Goal: Task Accomplishment & Management: Complete application form

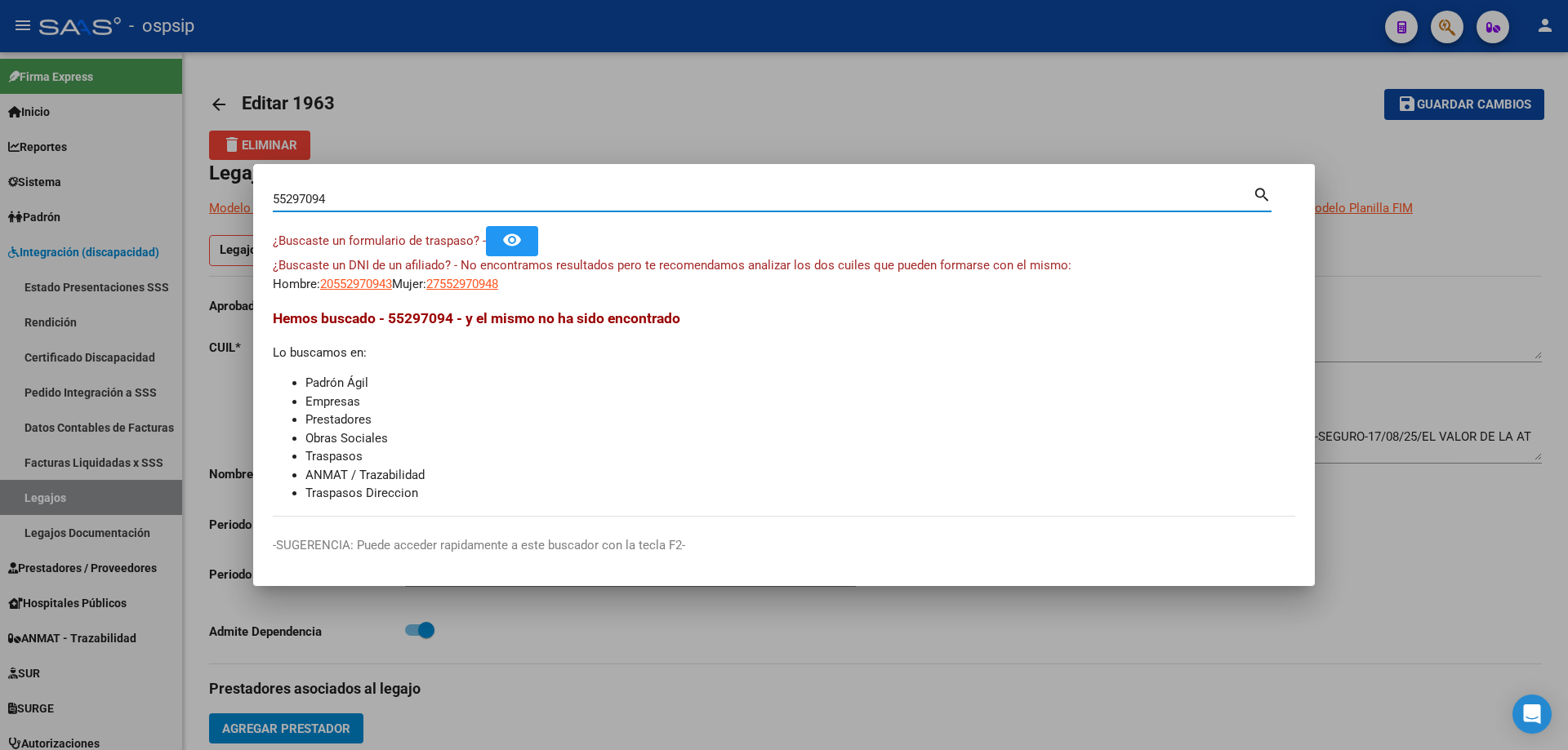
scroll to position [408, 0]
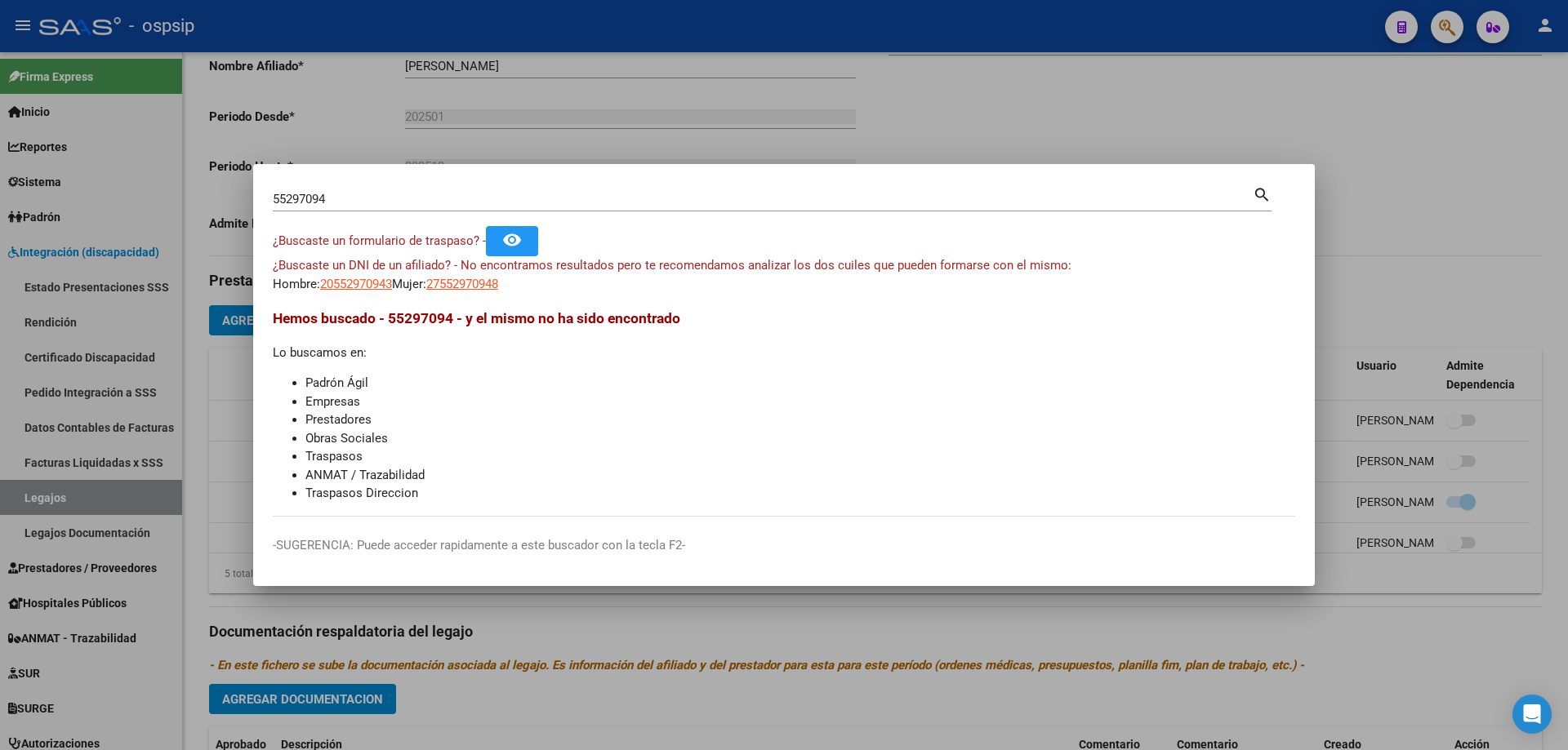
drag, startPoint x: 1442, startPoint y: 187, endPoint x: 824, endPoint y: 263, distance: 622.7
click at [1441, 188] on div at bounding box center [784, 375] width 1568 height 750
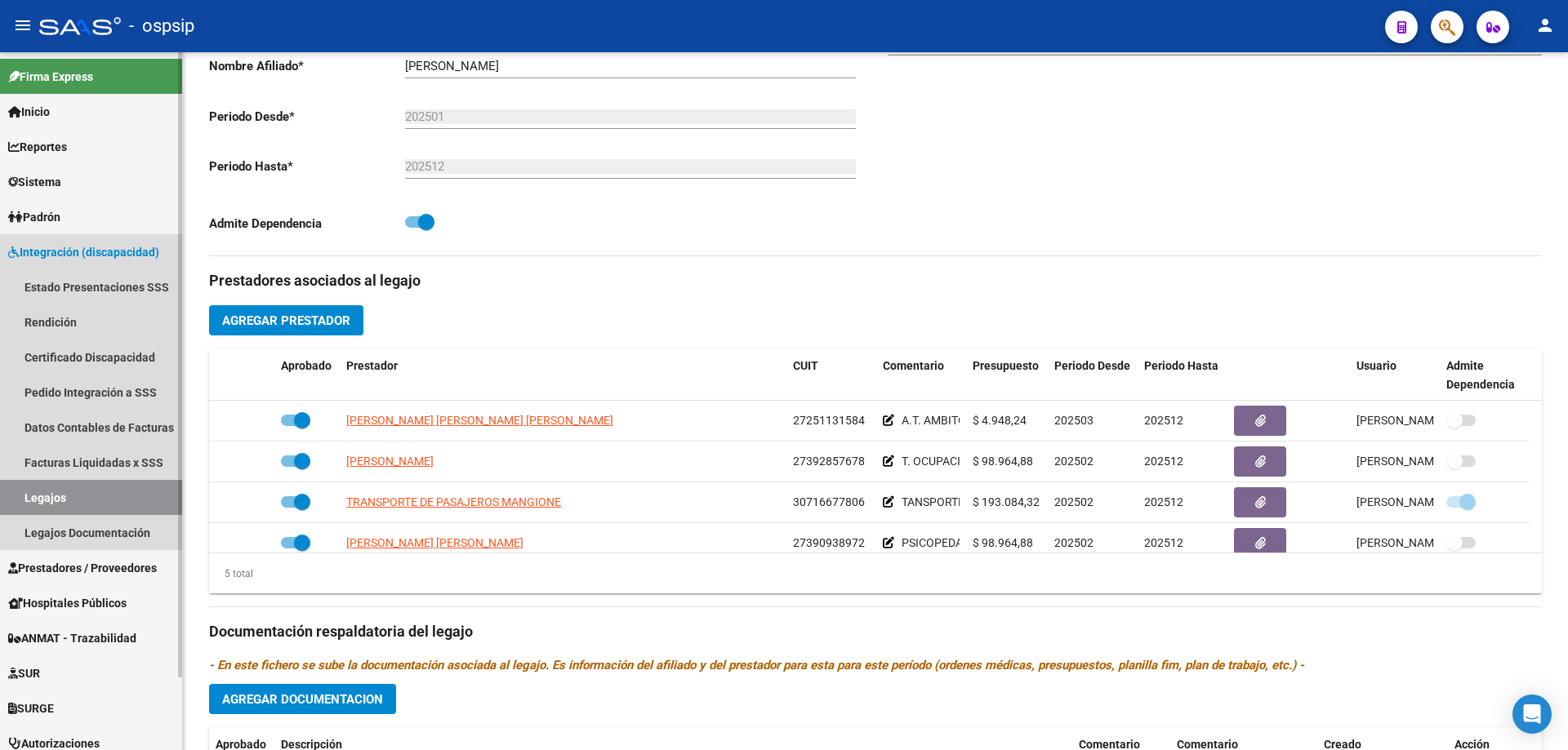
click at [58, 501] on link "Legajos" at bounding box center [90, 498] width 182 height 35
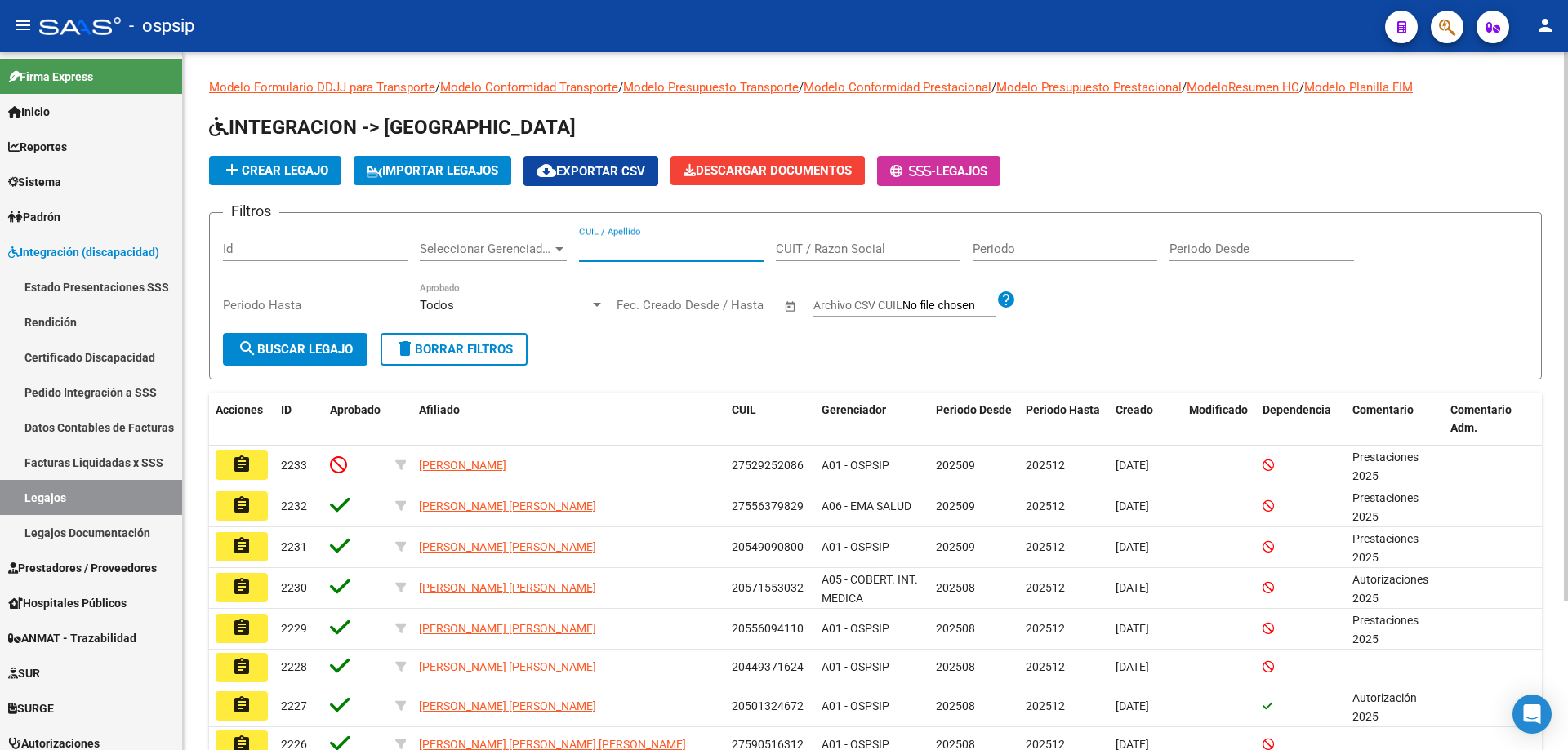
paste input "27546707186"
type input "27546707186"
click at [291, 345] on span "search Buscar Legajo" at bounding box center [295, 350] width 115 height 15
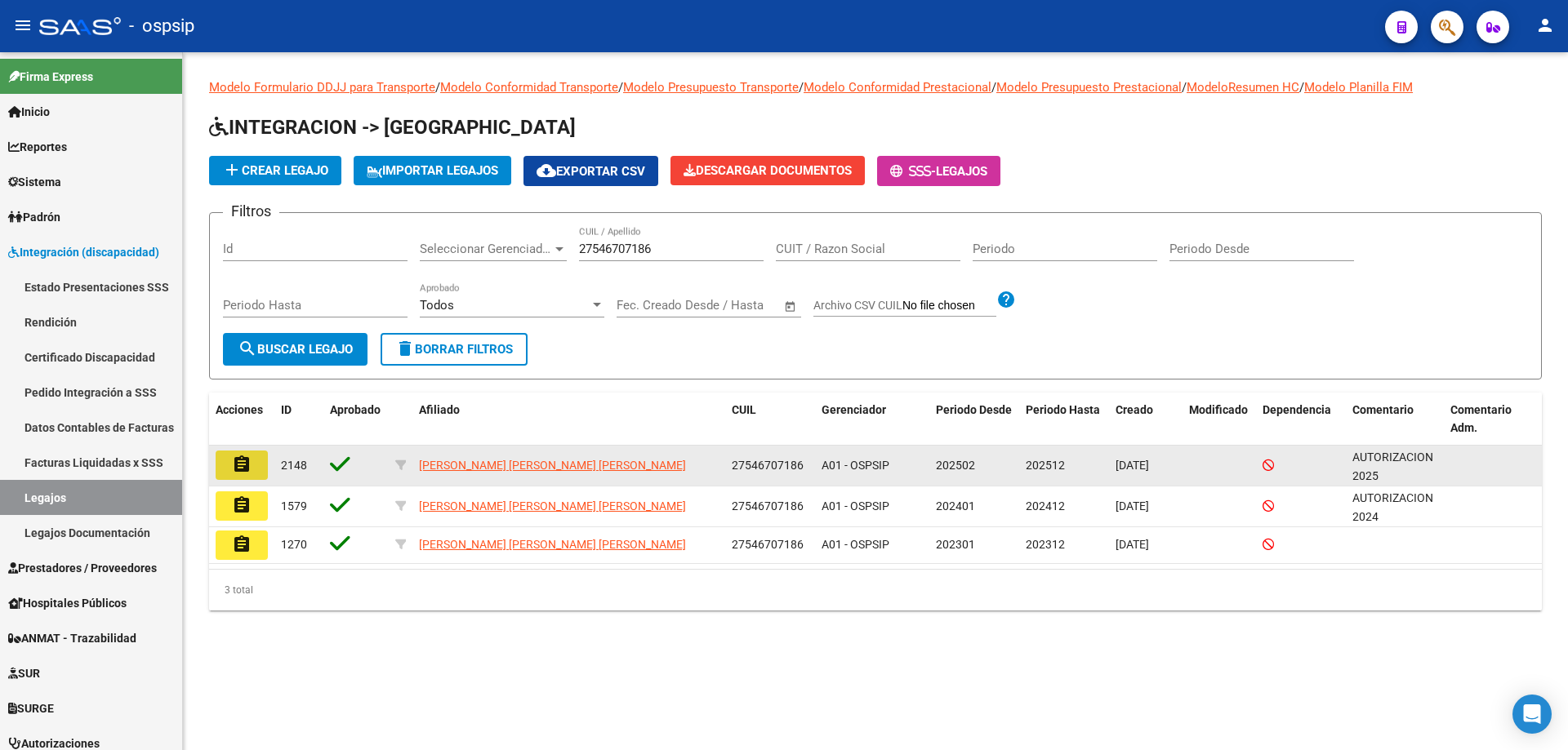
click at [235, 466] on mat-icon "assignment" at bounding box center [242, 465] width 19 height 19
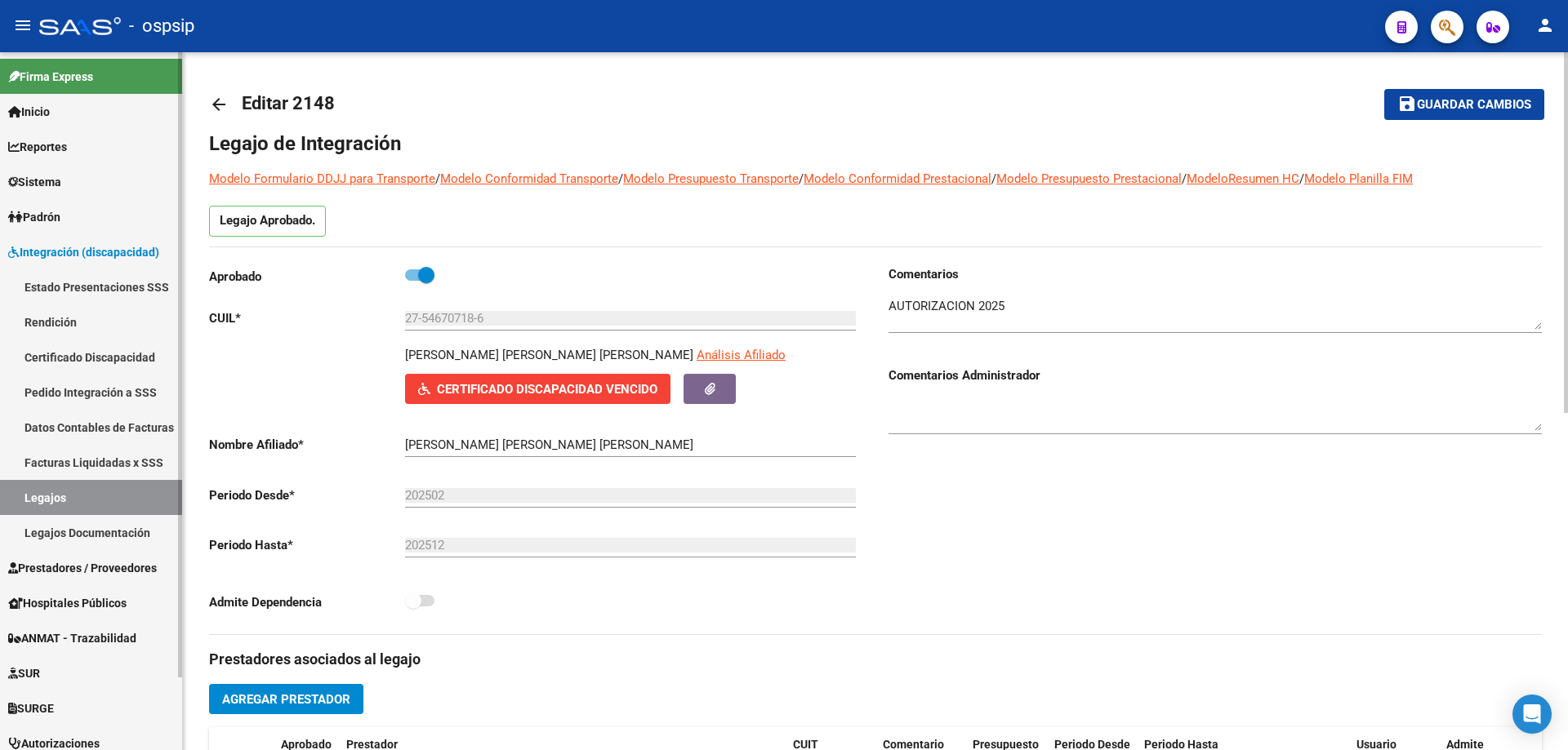
click at [69, 358] on link "Certificado Discapacidad" at bounding box center [90, 357] width 182 height 35
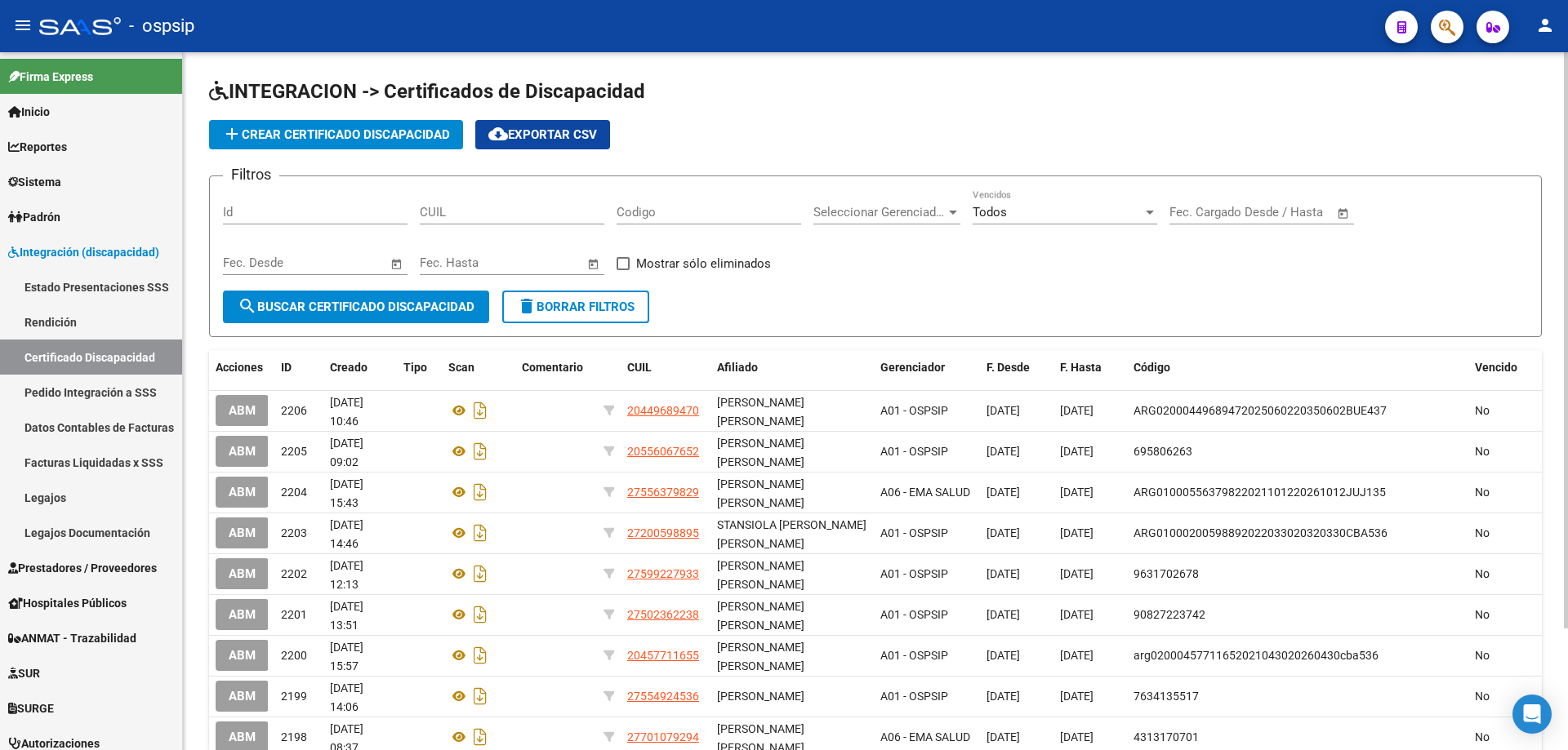
click at [310, 145] on button "add Crear Certificado Discapacidad" at bounding box center [336, 134] width 254 height 29
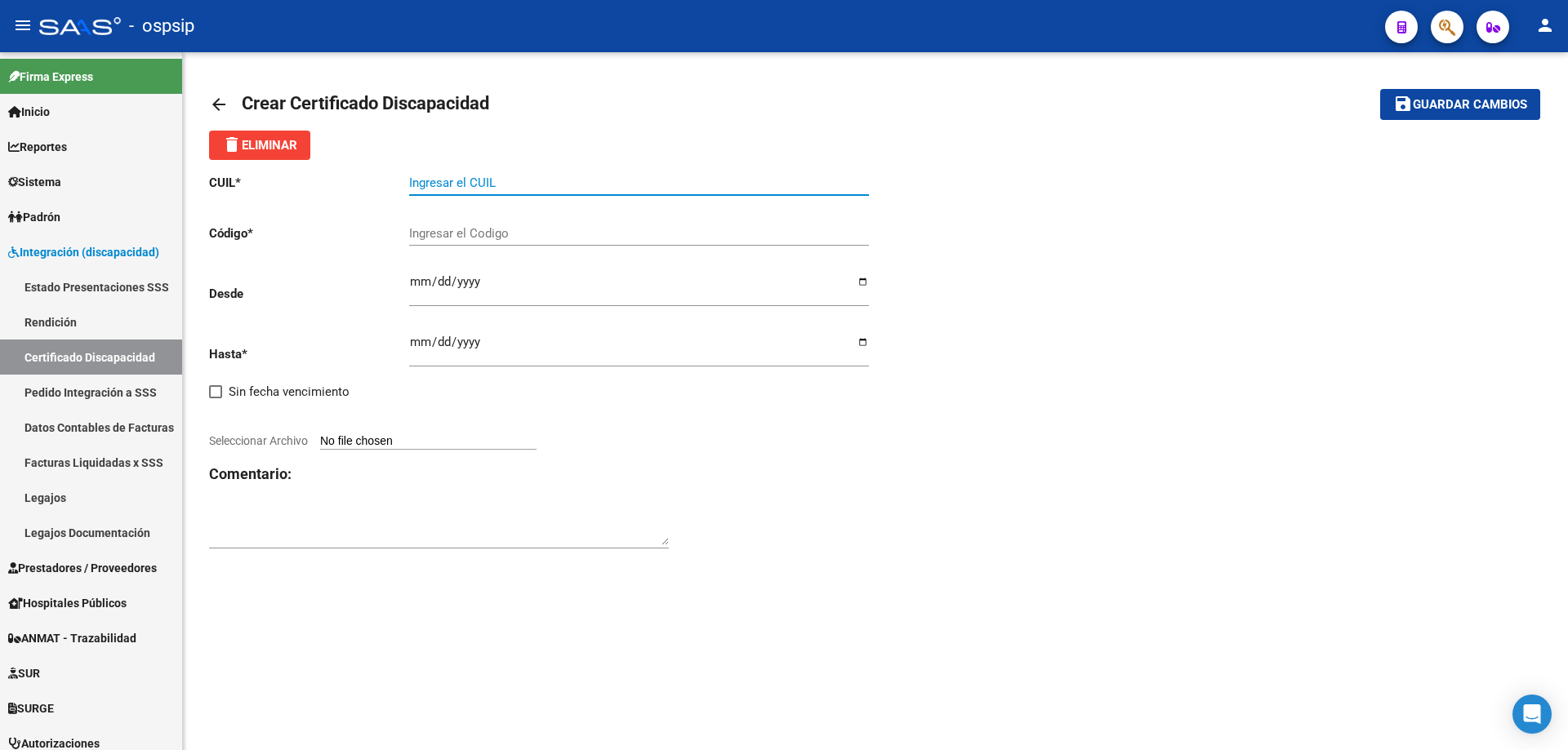
paste input "27-54670718-6"
type input "27-54670718-6"
click at [493, 237] on input "Ingresar el Codigo" at bounding box center [639, 234] width 459 height 15
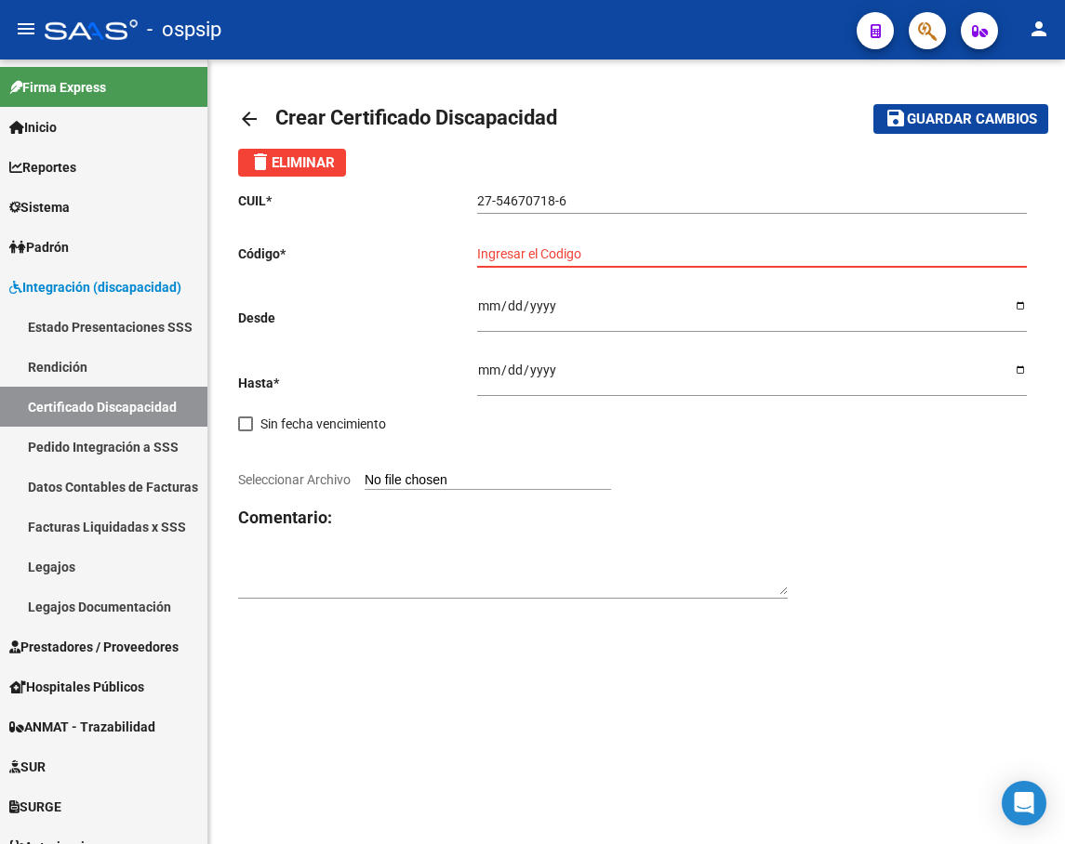
click at [585, 257] on input "Ingresar el Codigo" at bounding box center [751, 254] width 549 height 16
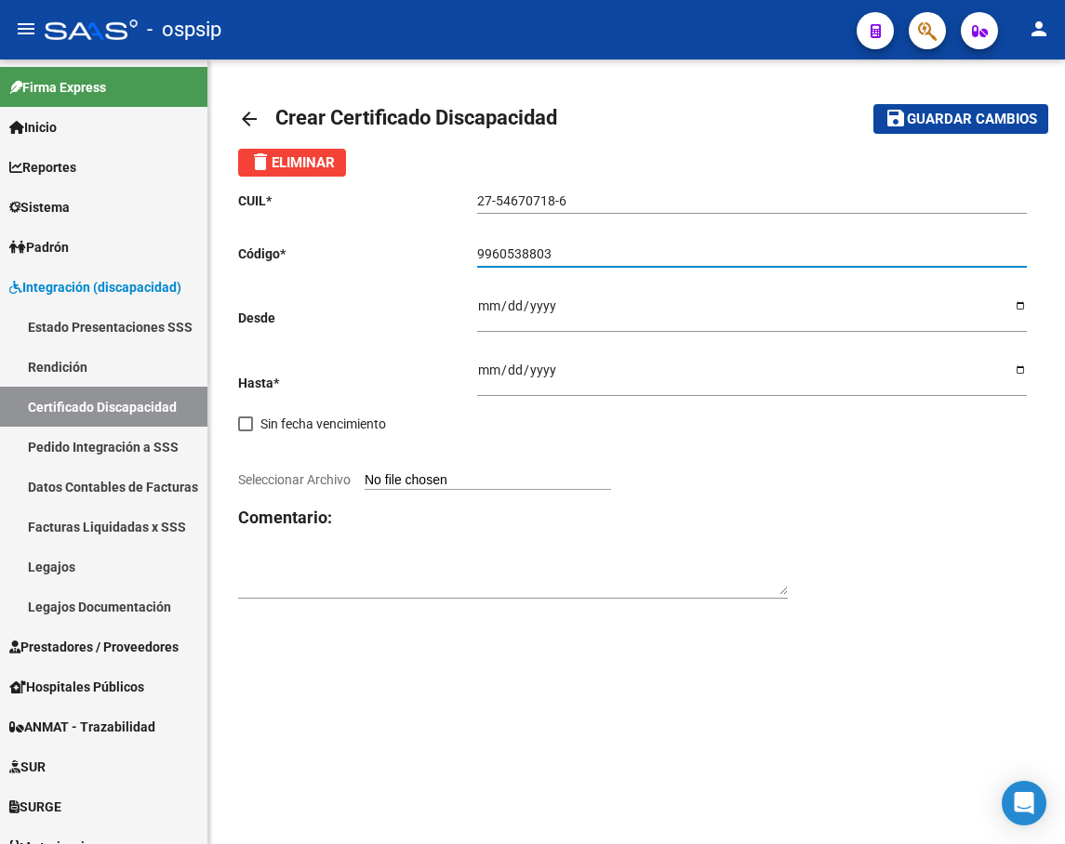
type input "9960538803"
click at [488, 305] on input "Ingresar fec. Desde" at bounding box center [751, 312] width 549 height 28
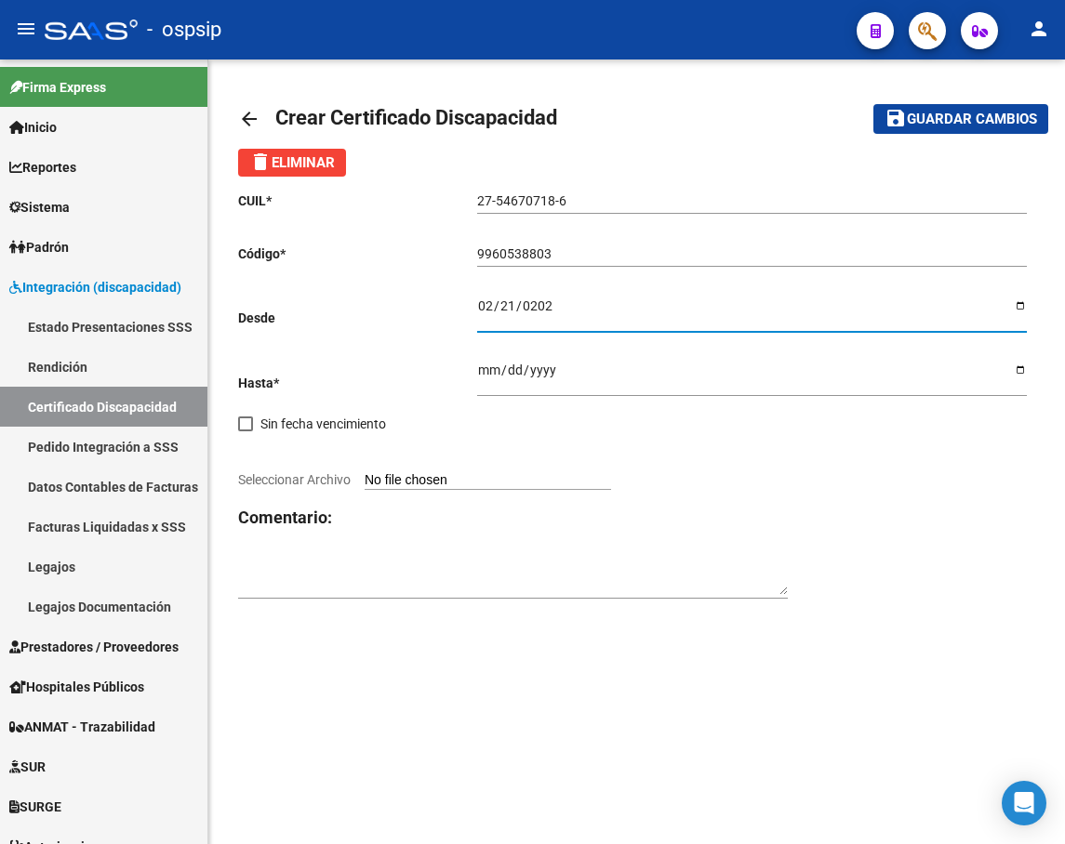
type input "[DATE]"
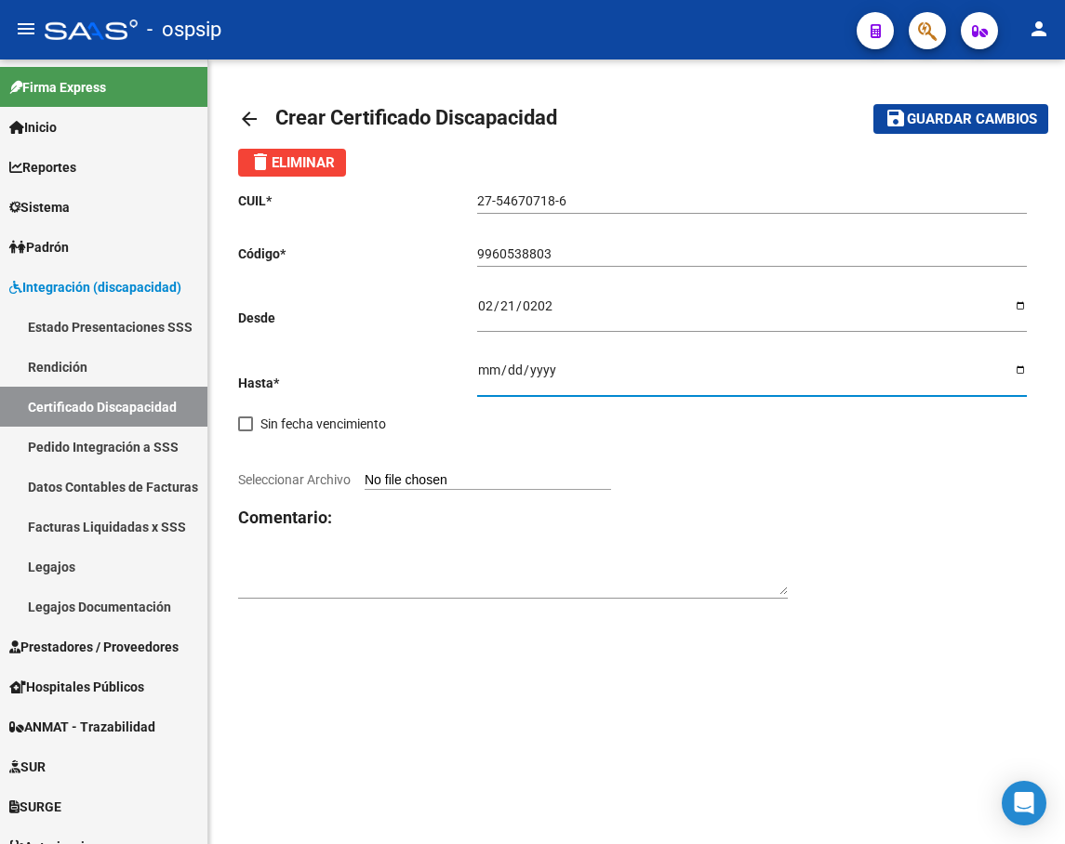
click at [489, 371] on input "Ingresar fec. Hasta" at bounding box center [751, 377] width 549 height 28
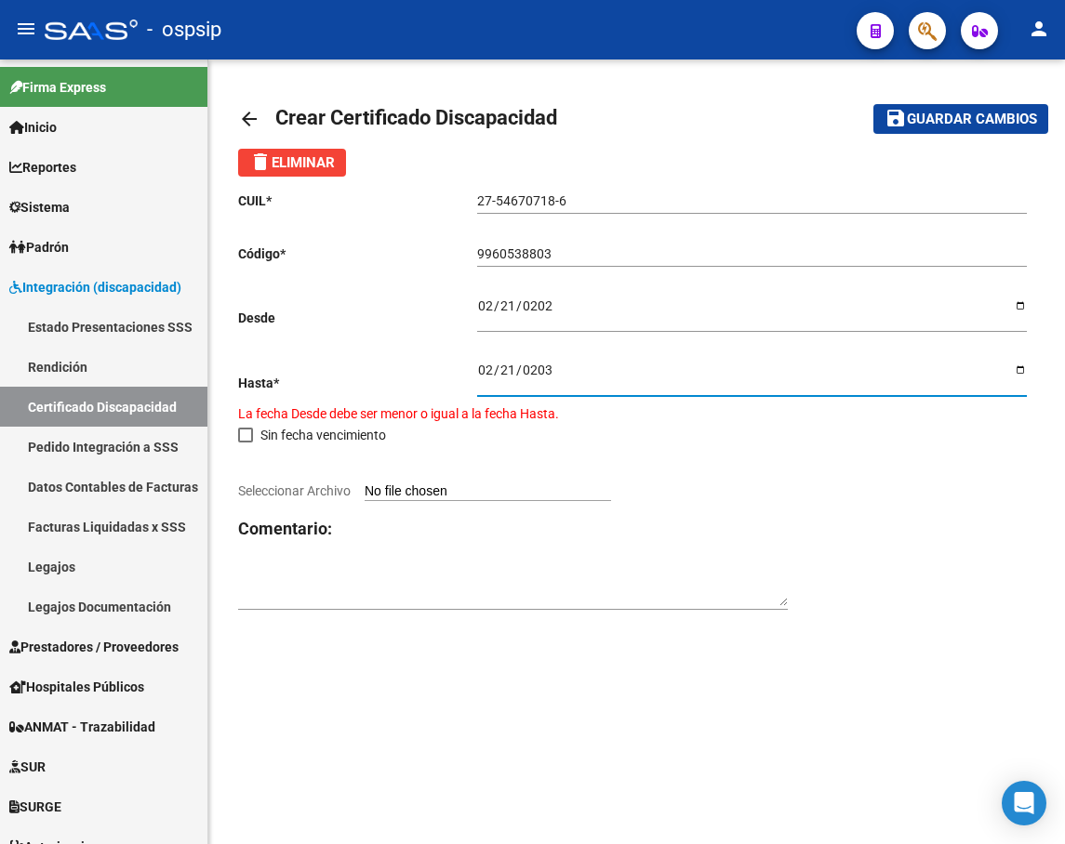
type input "[DATE]"
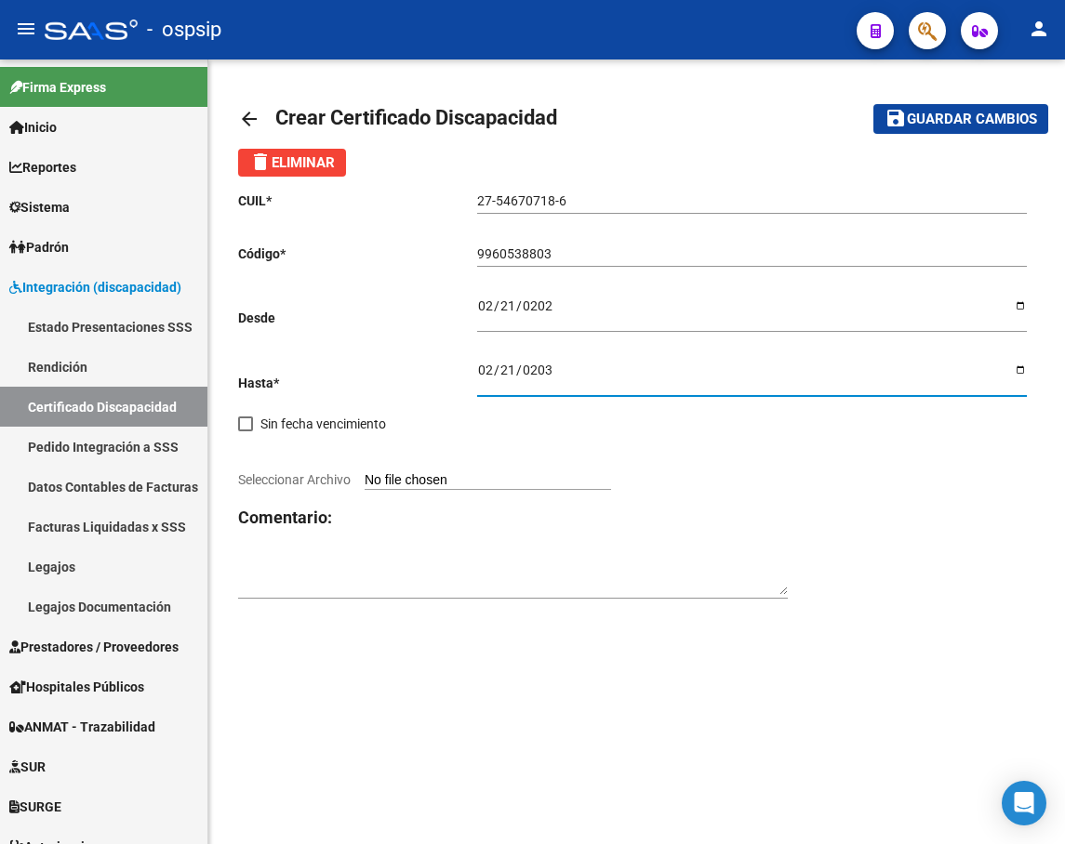
drag, startPoint x: 784, startPoint y: 494, endPoint x: 795, endPoint y: 496, distance: 11.5
click at [788, 494] on div "CUIL * 27-54670718-6 Ingresar el CUIL Código * 9960538803 Ingresar el Codigo De…" at bounding box center [636, 396] width 797 height 438
click at [415, 481] on input "Seleccionar Archivo" at bounding box center [487, 481] width 246 height 18
type input "C:\fakepath\CUD ACTUALIZADO [PERSON_NAME] [PERSON_NAME].pdf"
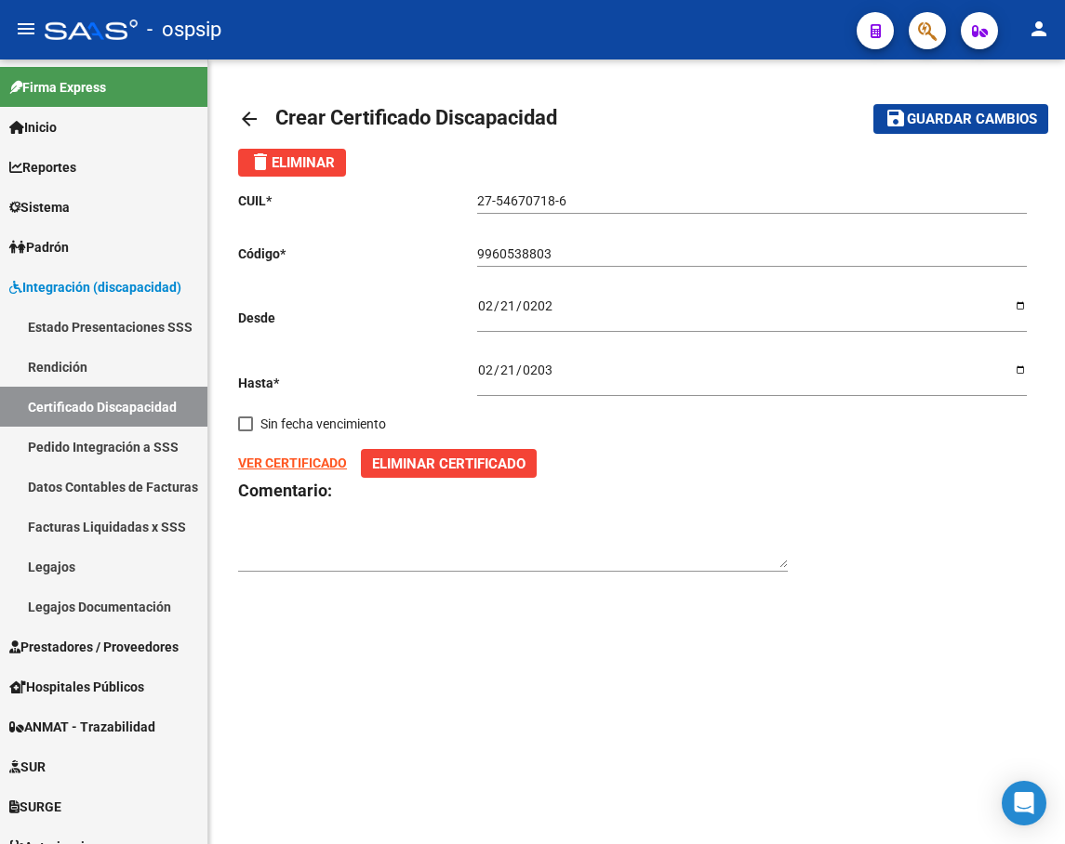
click at [289, 467] on strong "VER CERTIFICADO" at bounding box center [292, 463] width 109 height 15
click at [969, 114] on span "Guardar cambios" at bounding box center [972, 120] width 130 height 17
click at [70, 402] on link "Certificado Discapacidad" at bounding box center [103, 407] width 207 height 40
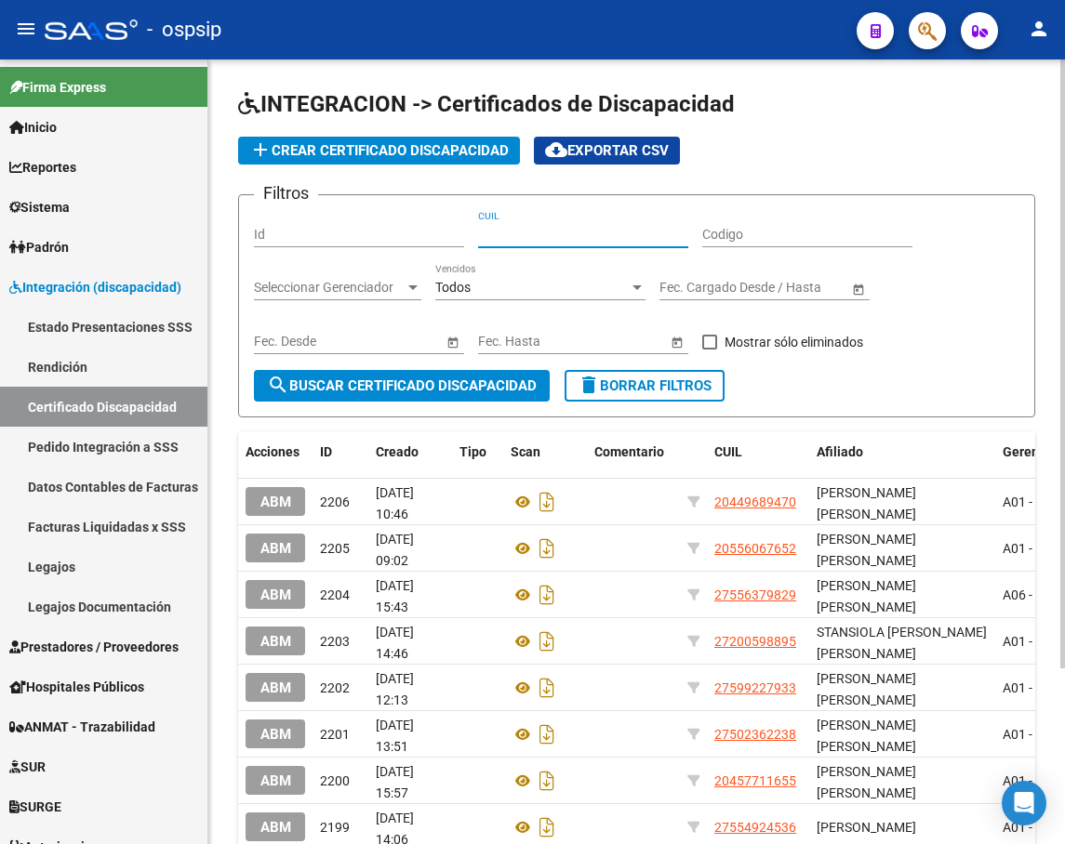
paste input "27-54670718-6"
type input "27-54670718-6"
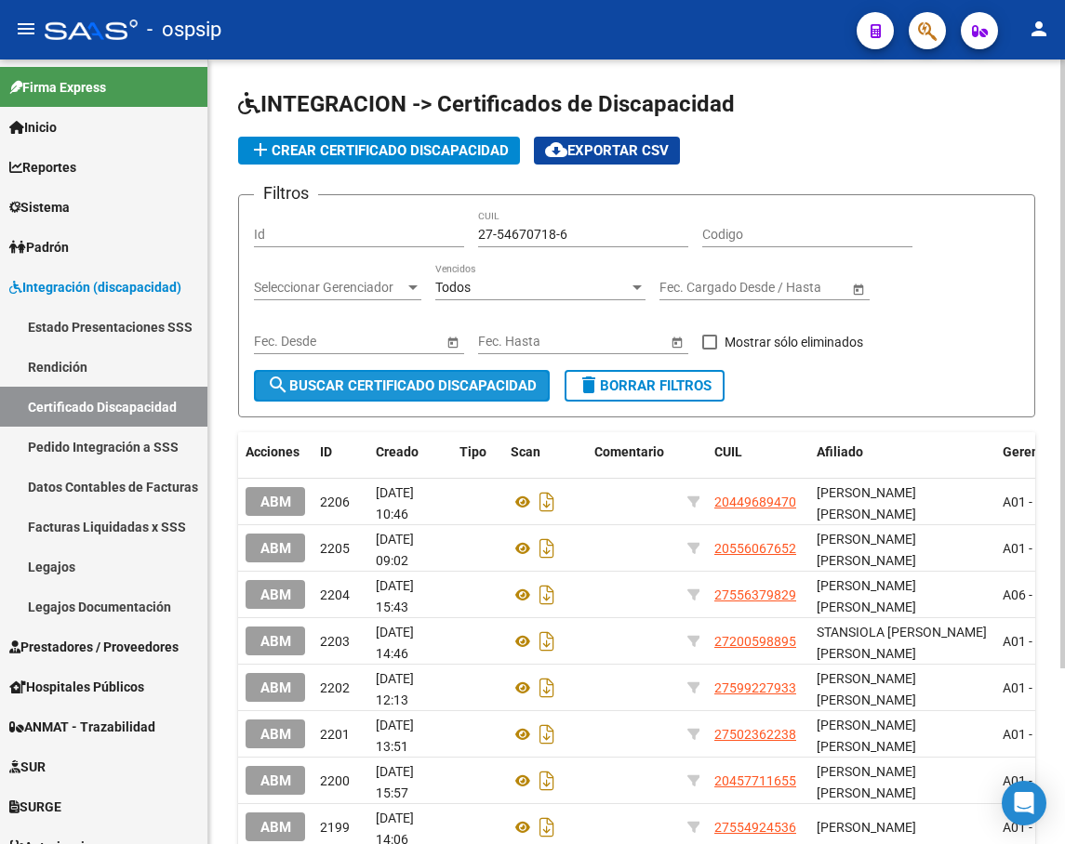
click at [433, 381] on span "search Buscar Certificado Discapacidad" at bounding box center [402, 385] width 270 height 17
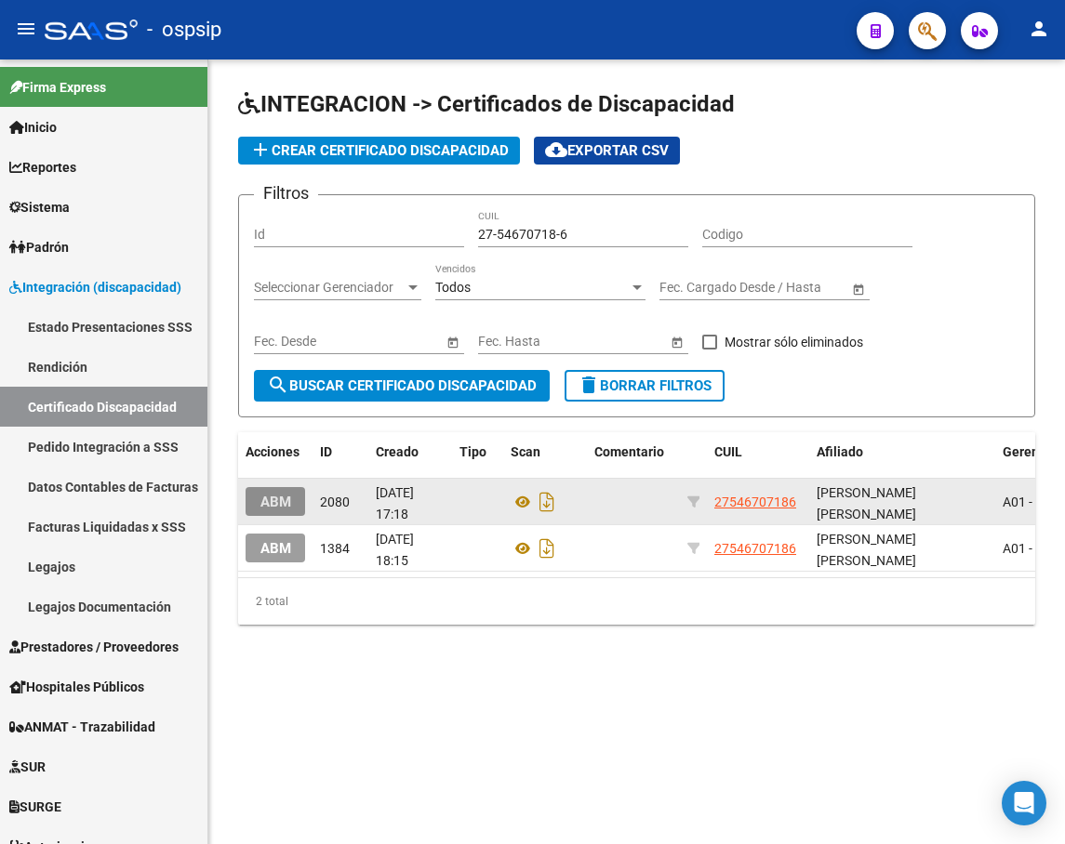
click at [270, 496] on span "ABM" at bounding box center [275, 502] width 31 height 17
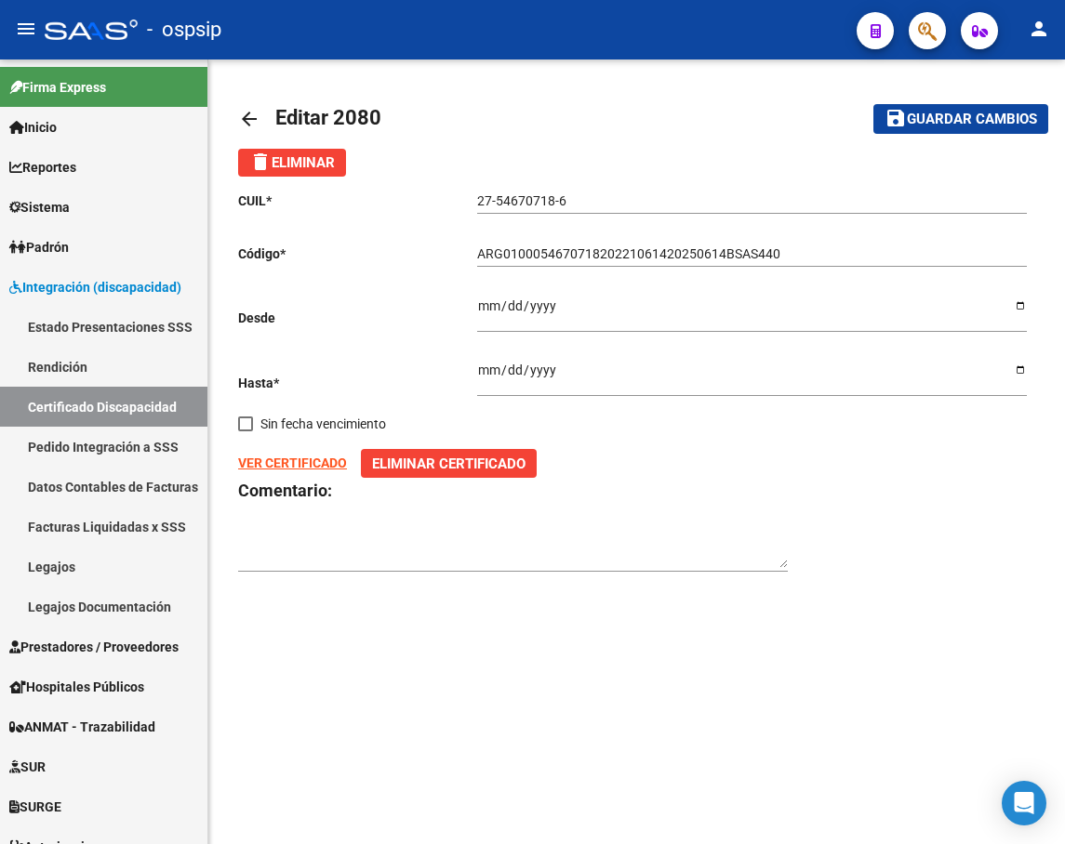
click at [301, 466] on strong "VER CERTIFICADO" at bounding box center [292, 463] width 109 height 15
click at [737, 492] on h3 "Comentario:" at bounding box center [636, 491] width 797 height 26
click at [107, 403] on link "Certificado Discapacidad" at bounding box center [103, 407] width 207 height 40
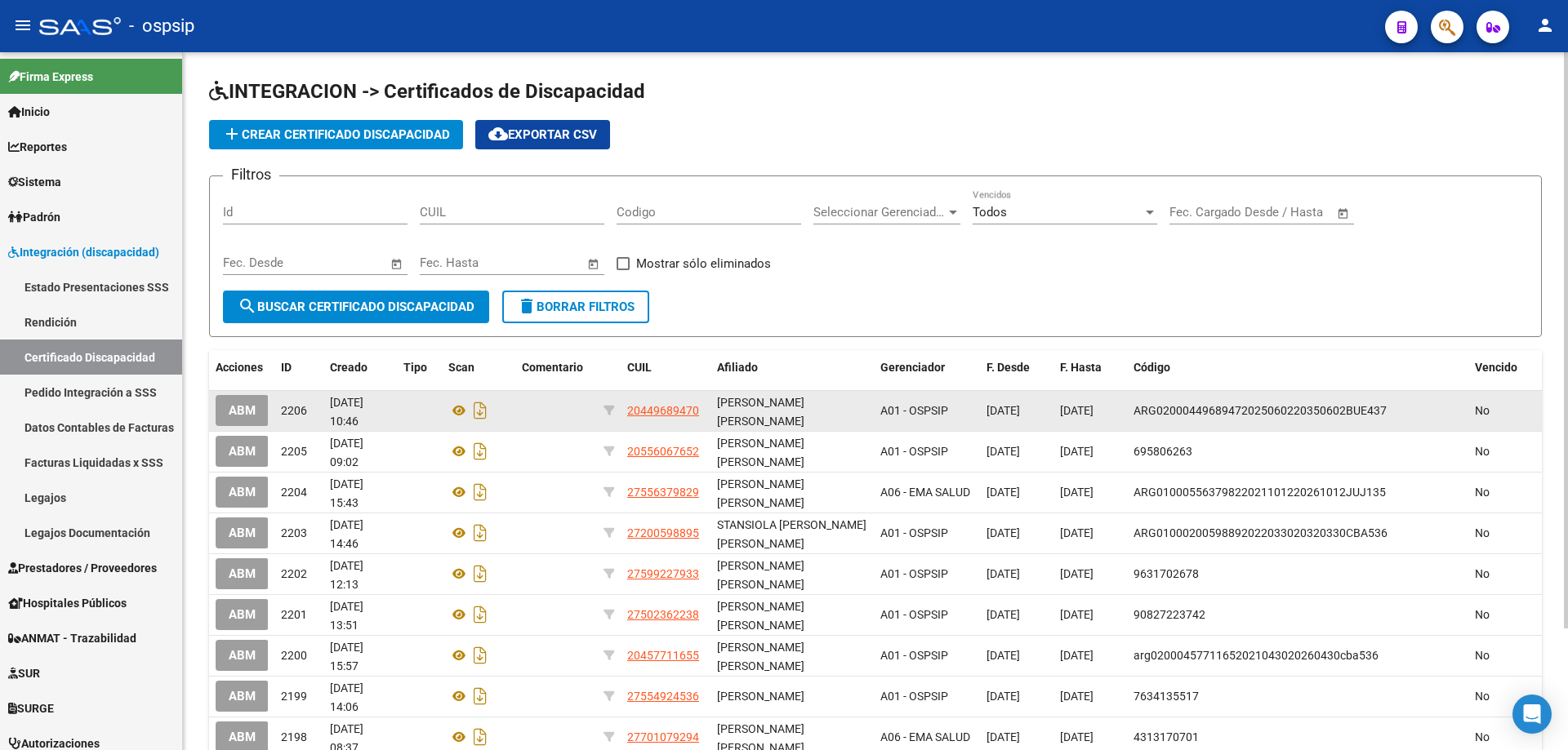
click at [242, 421] on button "ABM" at bounding box center [242, 410] width 53 height 30
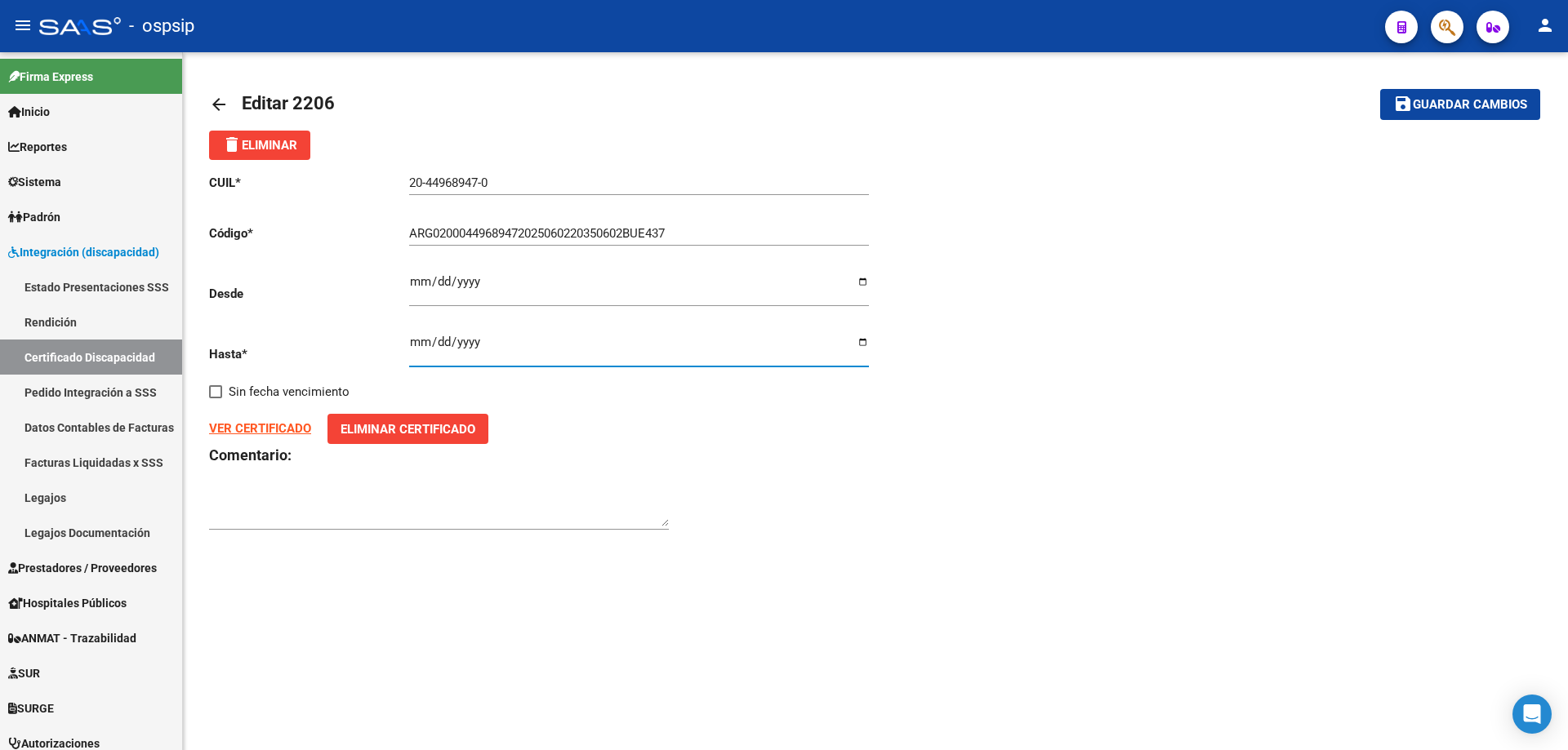
click at [517, 350] on input "[DATE]" at bounding box center [639, 349] width 459 height 26
click at [509, 280] on input "[DATE]" at bounding box center [639, 288] width 459 height 26
click at [522, 345] on input "[DATE]" at bounding box center [639, 349] width 459 height 26
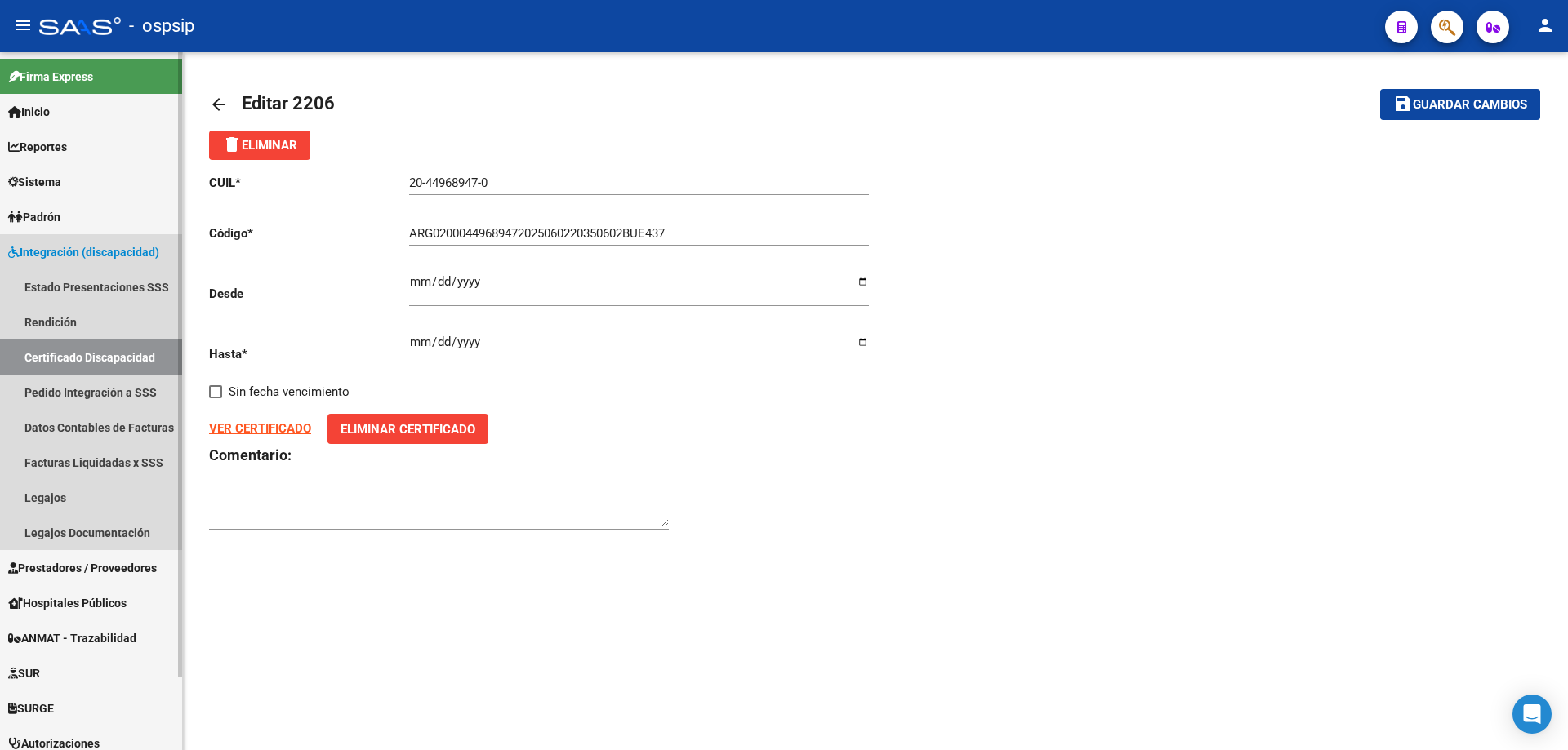
click at [40, 357] on link "Certificado Discapacidad" at bounding box center [90, 357] width 182 height 35
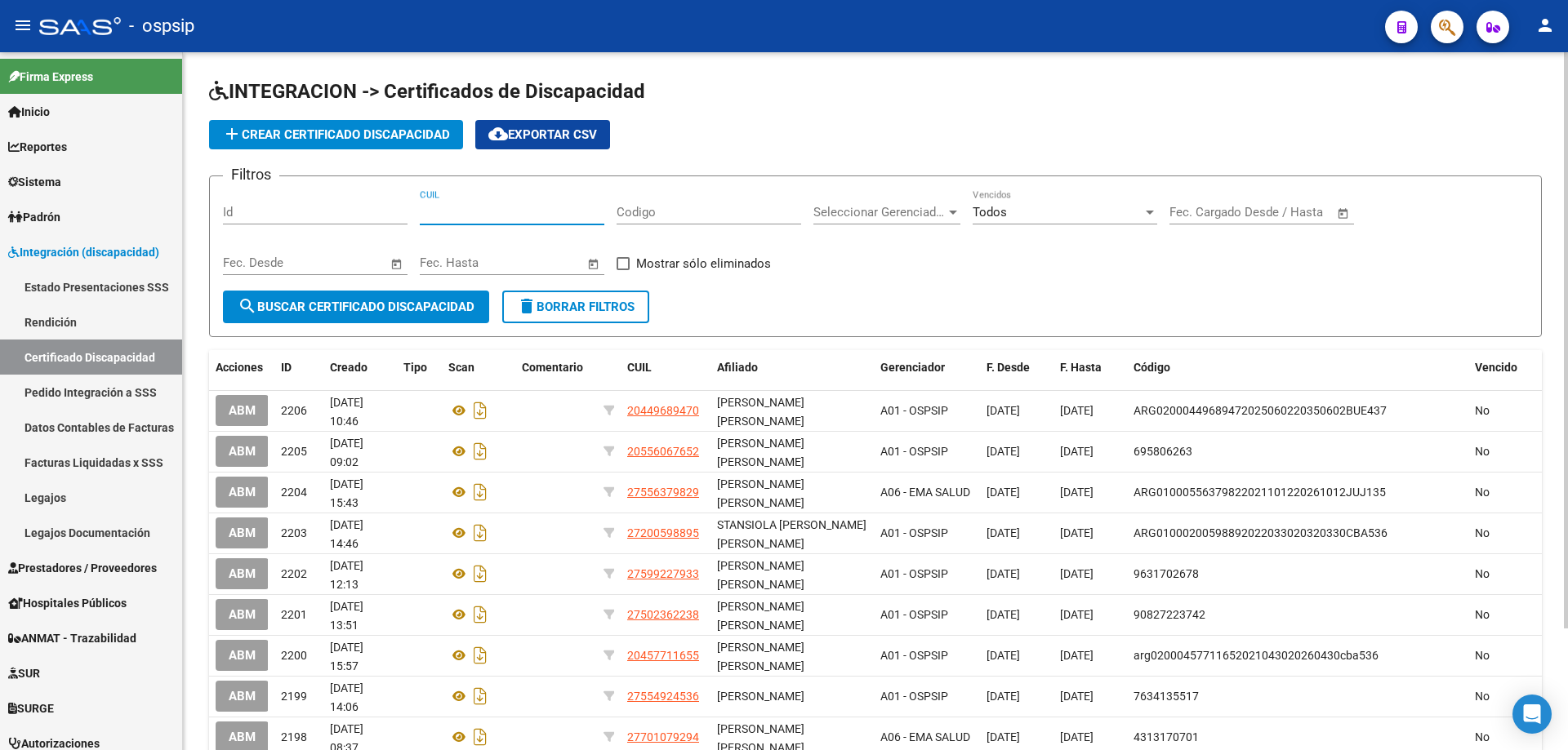
paste input "27-54670718-6"
type input "27-54670718-6"
click at [339, 303] on span "search Buscar Certificado Discapacidad" at bounding box center [357, 306] width 237 height 15
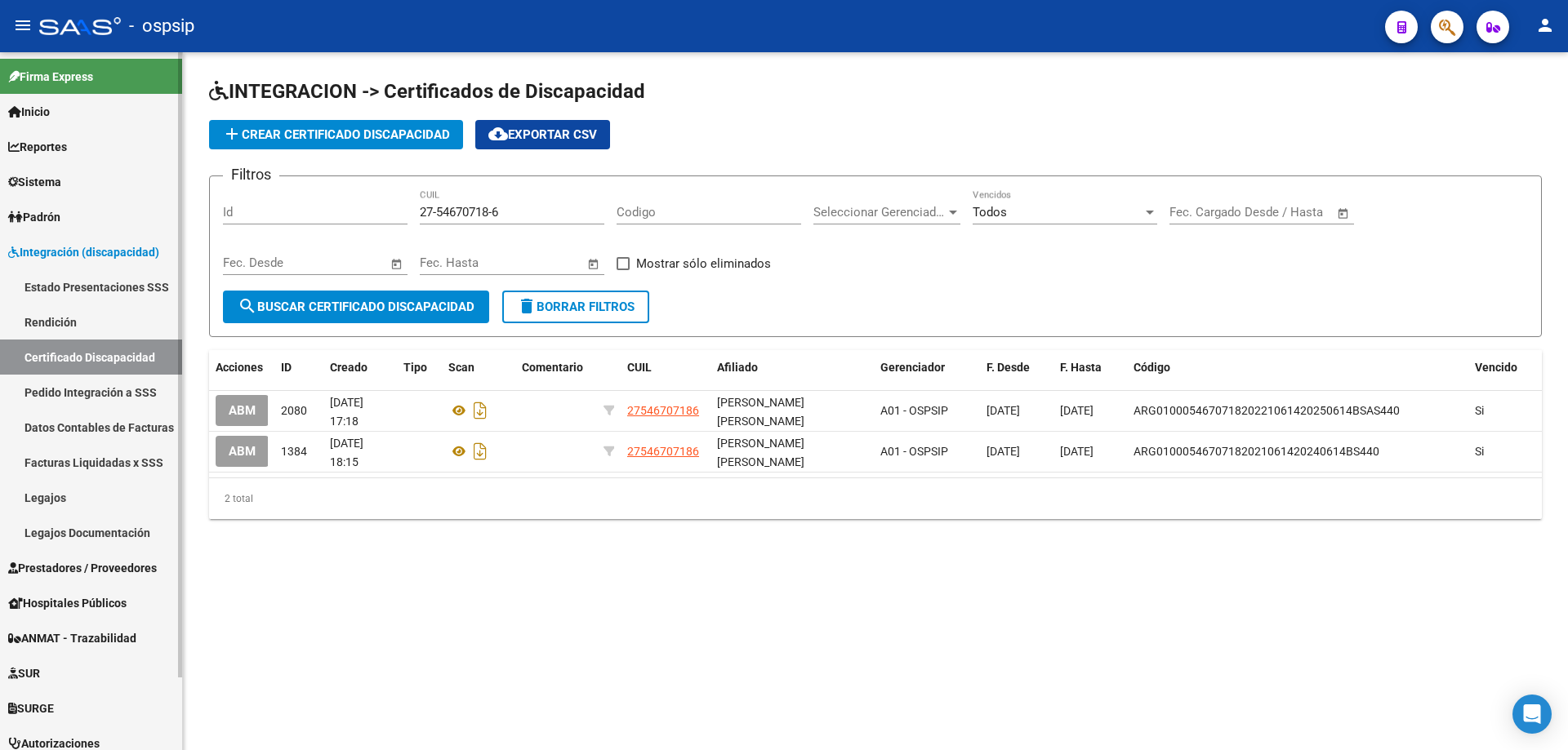
click at [50, 498] on link "Legajos" at bounding box center [90, 498] width 182 height 35
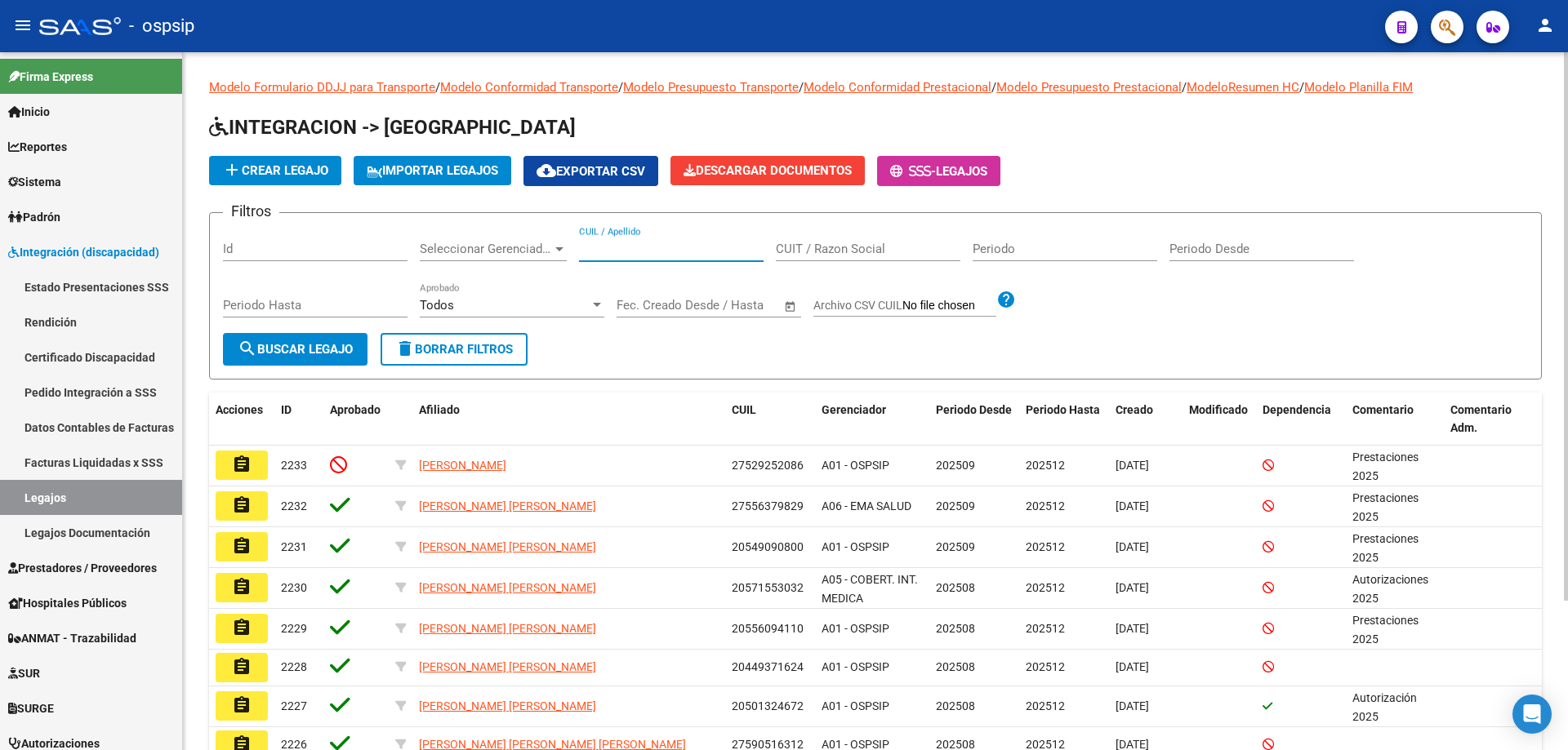
paste input "27546707186"
type input "27546707186"
click at [296, 345] on span "search Buscar Legajo" at bounding box center [295, 350] width 115 height 15
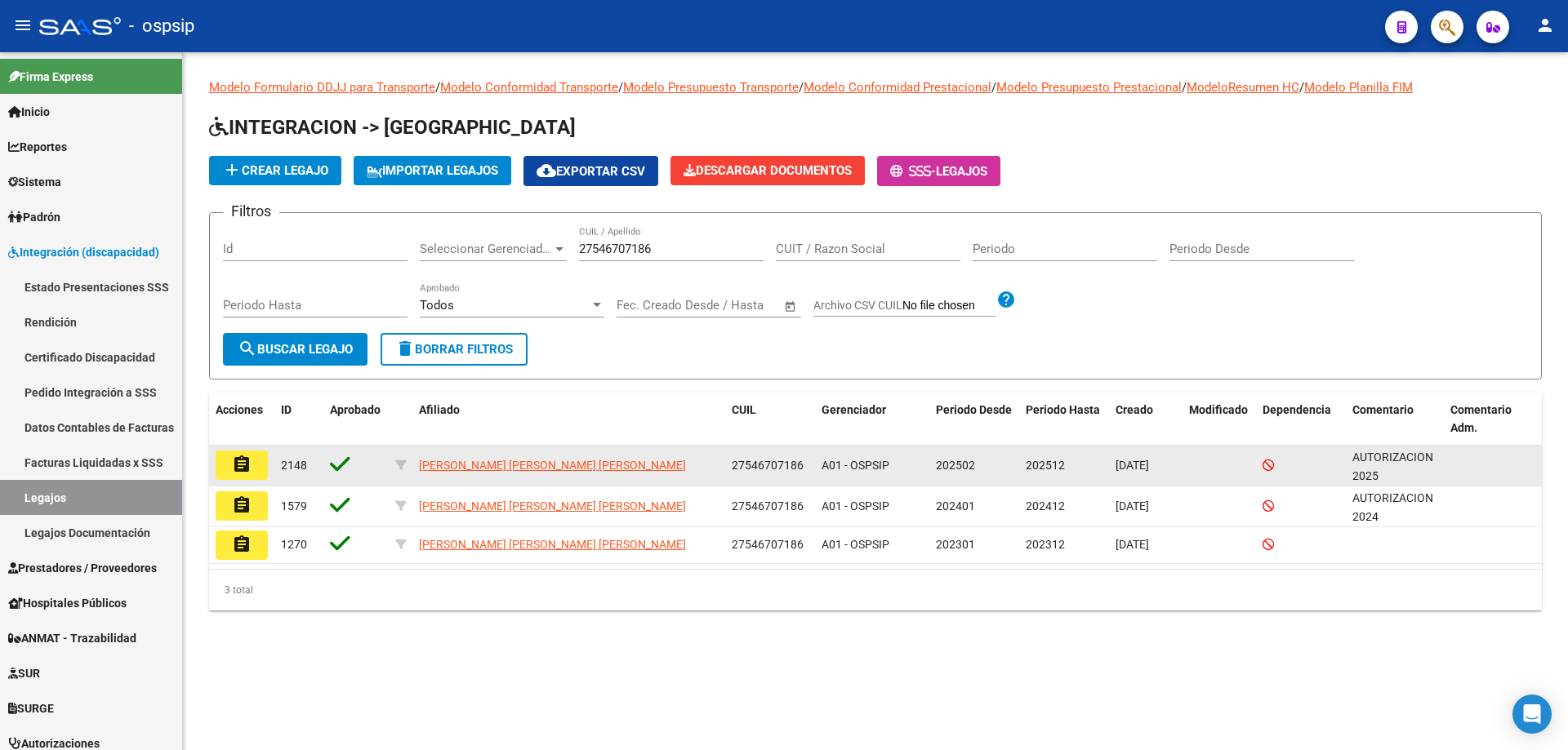
click at [252, 460] on button "assignment" at bounding box center [242, 465] width 53 height 29
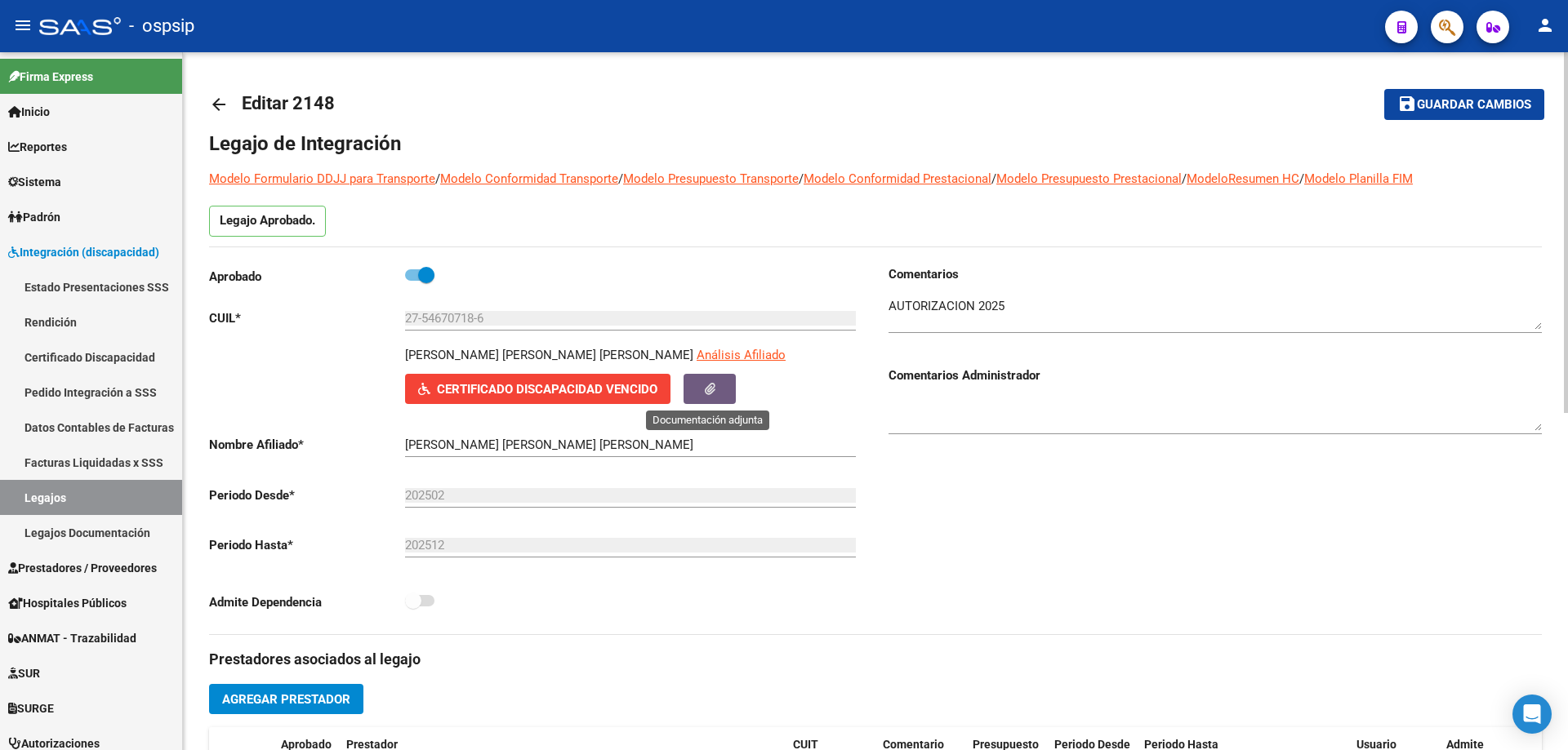
click at [711, 388] on icon "button" at bounding box center [710, 389] width 11 height 12
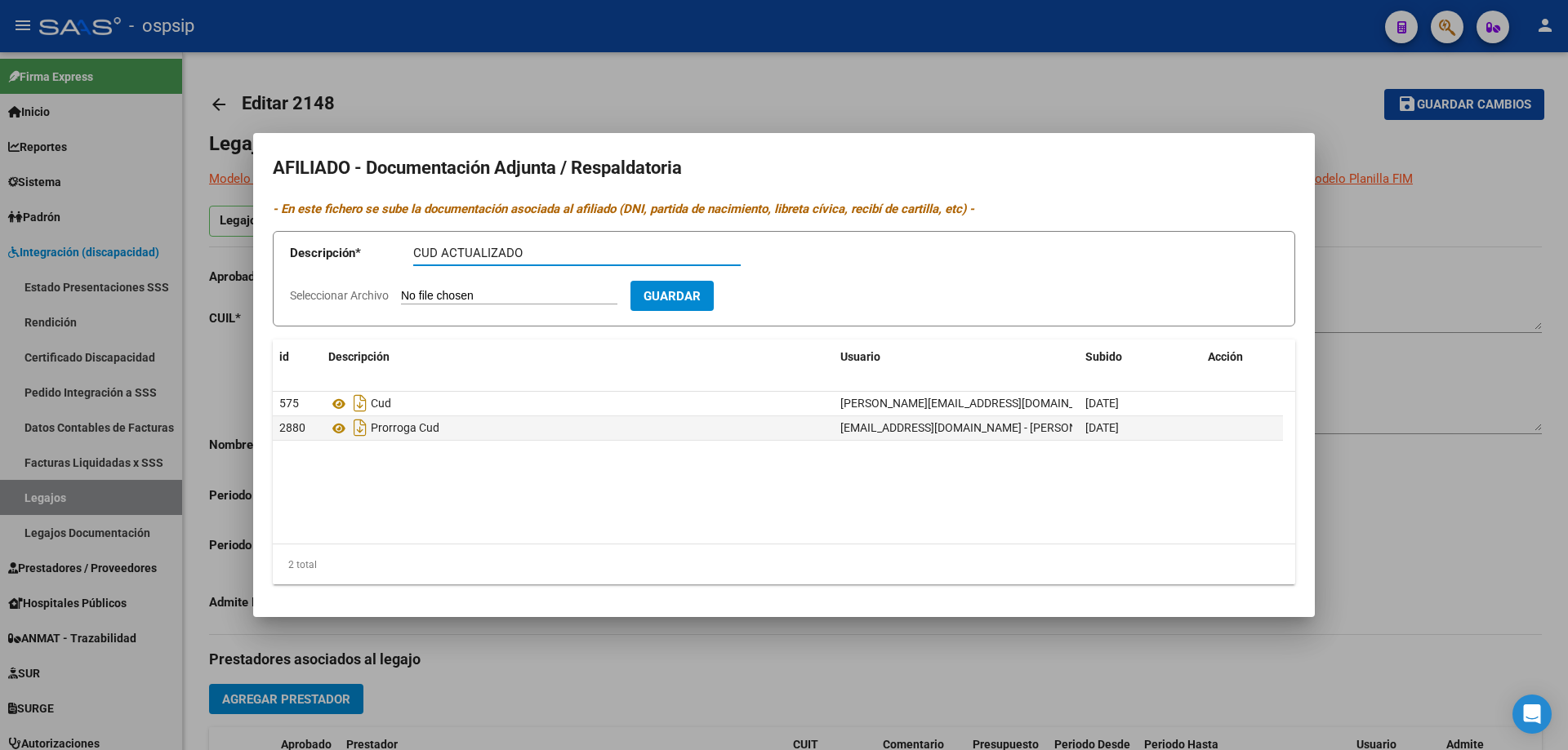
type input "CUD ACTUALIZADO"
click at [503, 291] on input "Seleccionar Archivo" at bounding box center [509, 297] width 216 height 16
type input "C:\fakepath\CUD ACTUALIZADO [PERSON_NAME] [PERSON_NAME].pdf"
click at [691, 290] on span "Eliminar" at bounding box center [671, 295] width 55 height 15
click at [1102, 675] on div at bounding box center [784, 375] width 1568 height 750
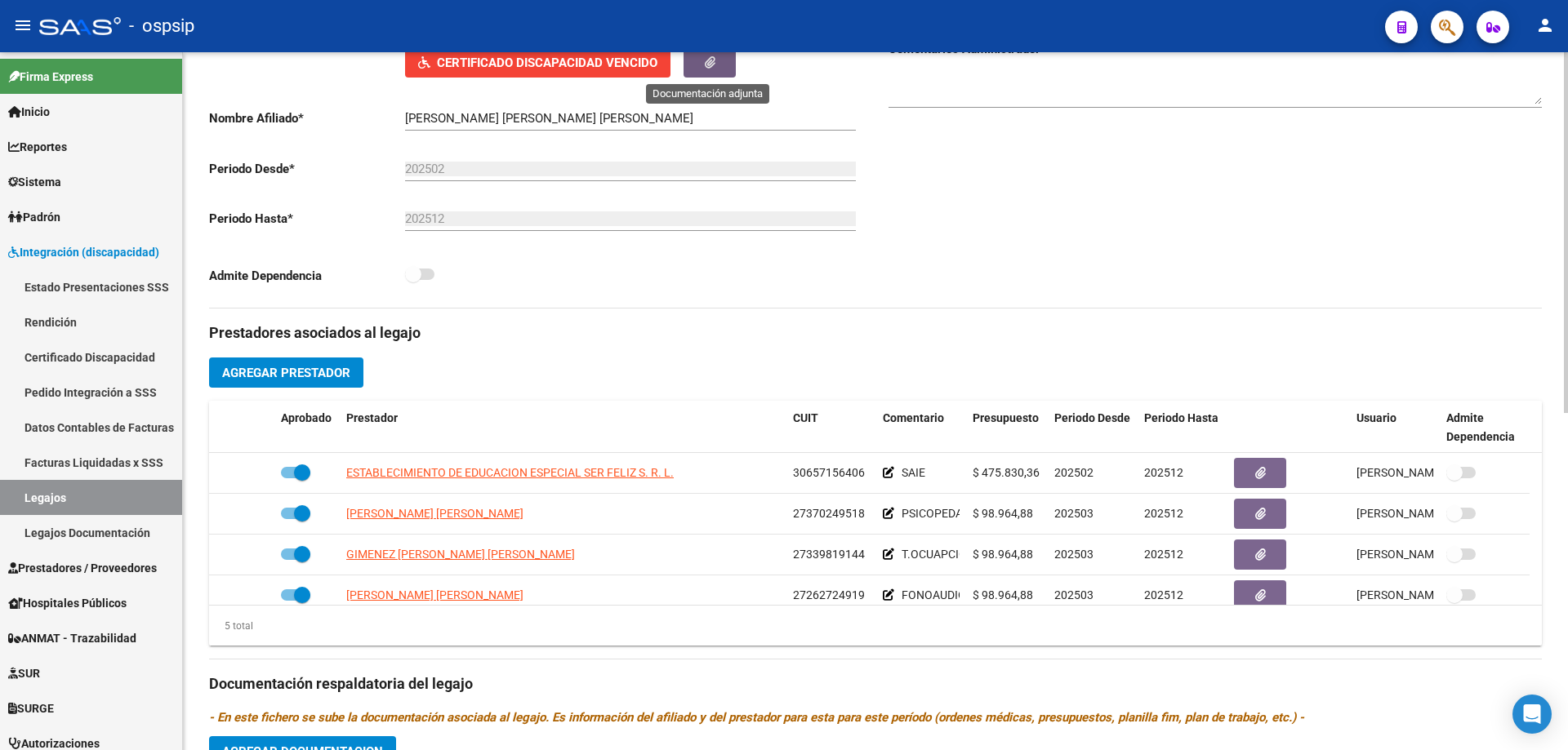
click at [706, 71] on button "button" at bounding box center [710, 62] width 53 height 30
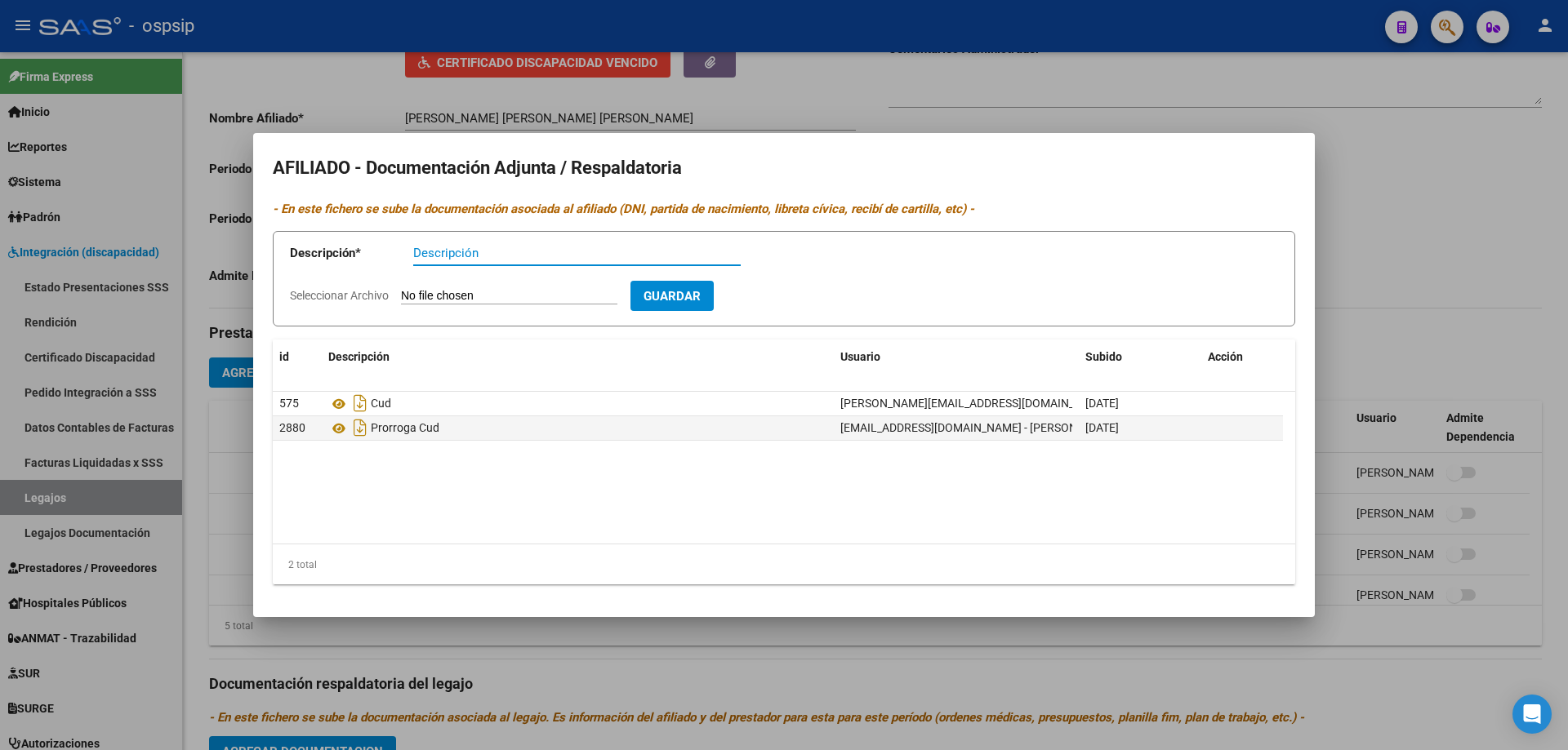
click at [461, 249] on input "Descripción" at bounding box center [576, 253] width 328 height 15
type input "CUD ACTUALIZADO"
click at [574, 293] on input "Seleccionar Archivo" at bounding box center [509, 297] width 216 height 16
type input "C:\fakepath\CUD ACTUALIZADO [PERSON_NAME] [PERSON_NAME].pdf"
click at [788, 288] on span "Guardar" at bounding box center [767, 295] width 57 height 15
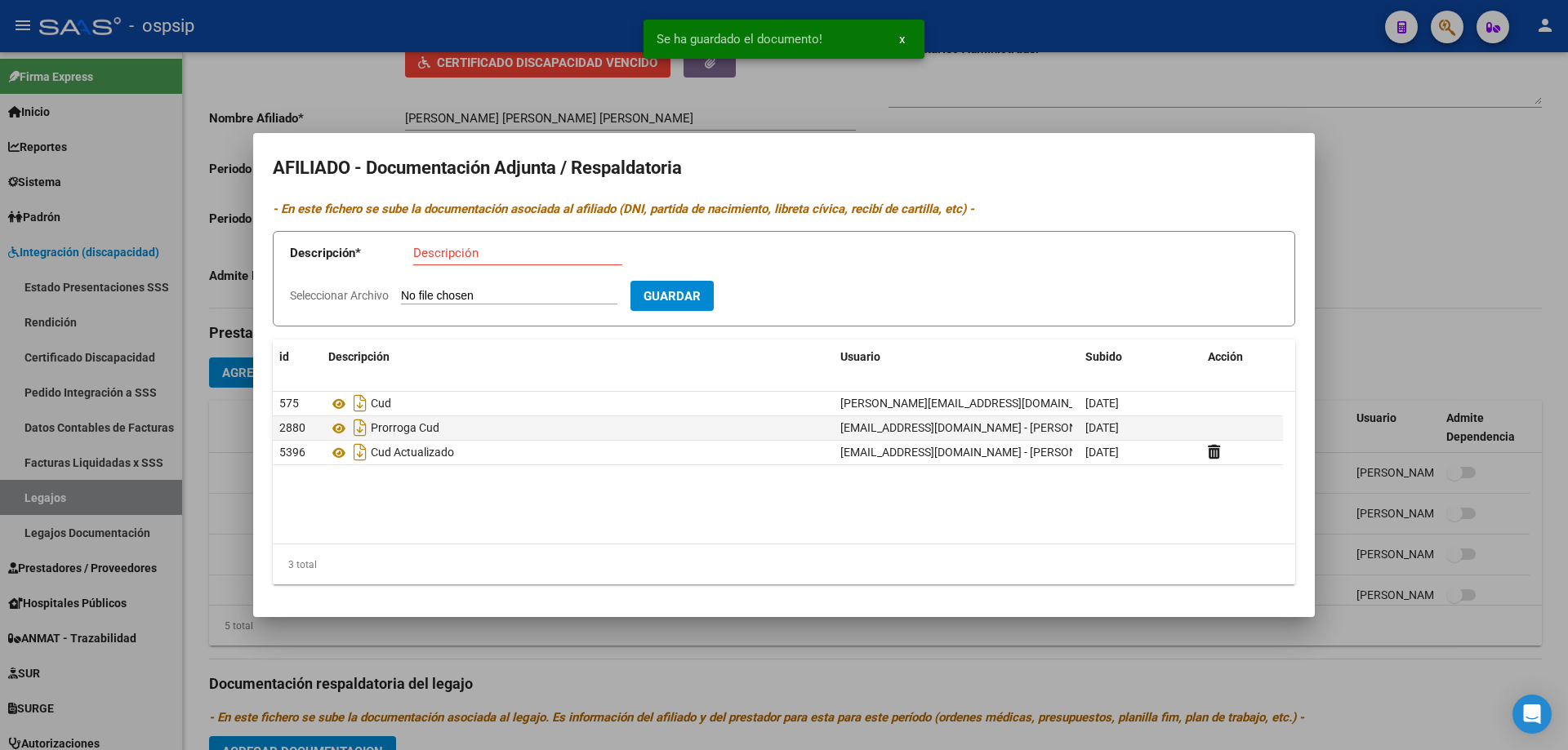
drag, startPoint x: 737, startPoint y: 520, endPoint x: 885, endPoint y: 480, distance: 153.3
click at [744, 517] on datatable-body "575 Cud [PERSON_NAME][EMAIL_ADDRESS][DOMAIN_NAME] - [PERSON_NAME] [DATE] 2880 P…" at bounding box center [784, 467] width 1022 height 152
click at [1348, 350] on div at bounding box center [784, 375] width 1568 height 750
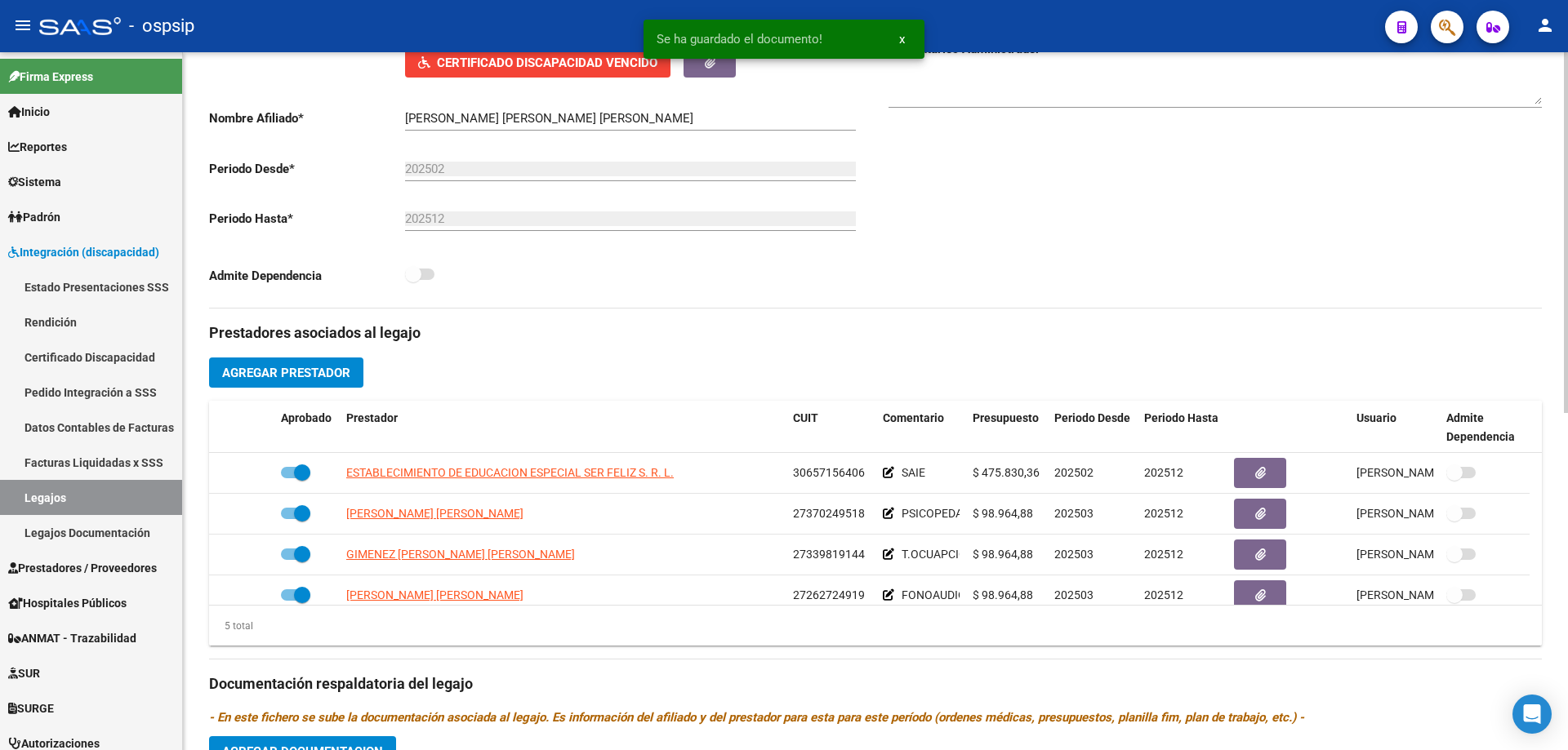
scroll to position [321, 0]
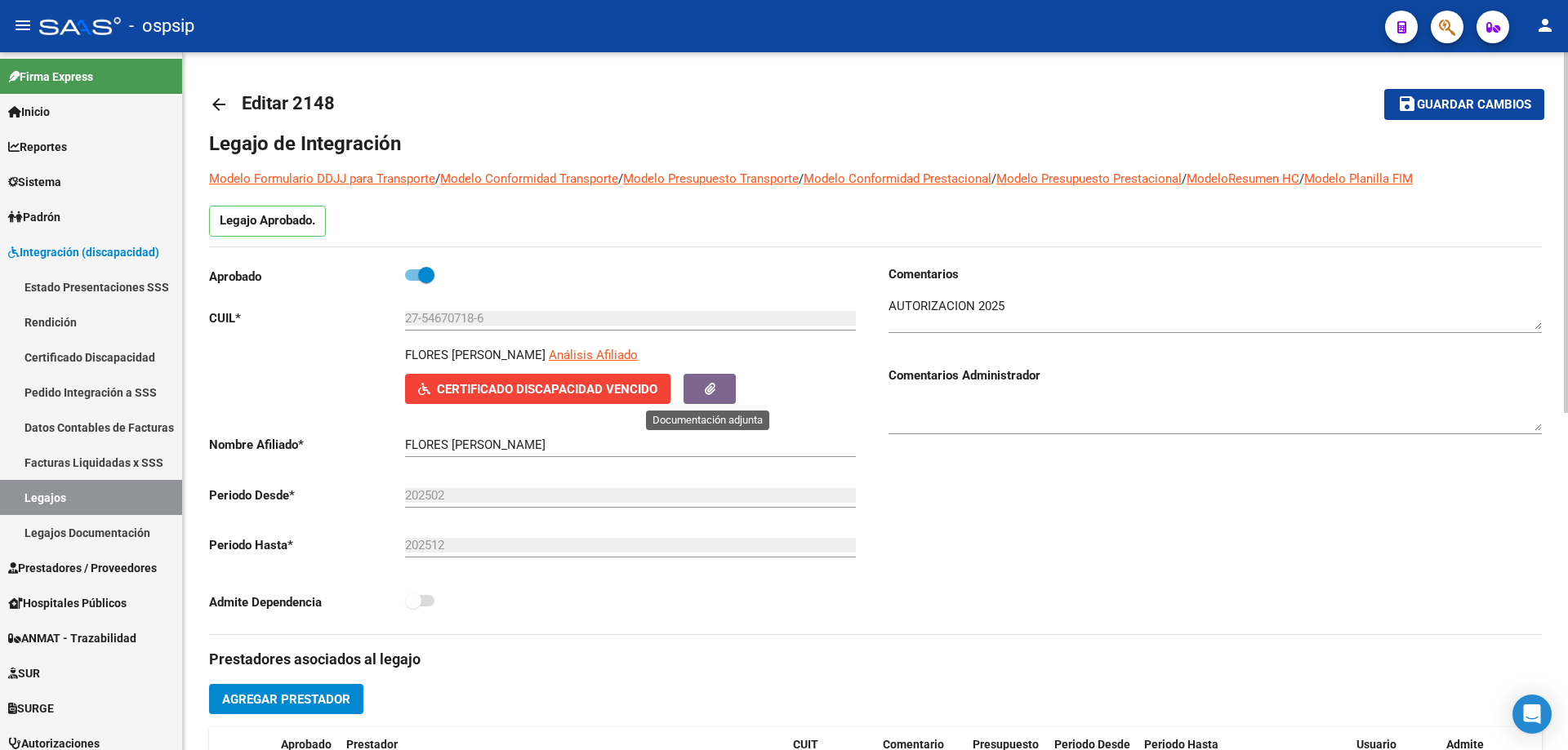
click at [707, 396] on span "button" at bounding box center [710, 389] width 11 height 15
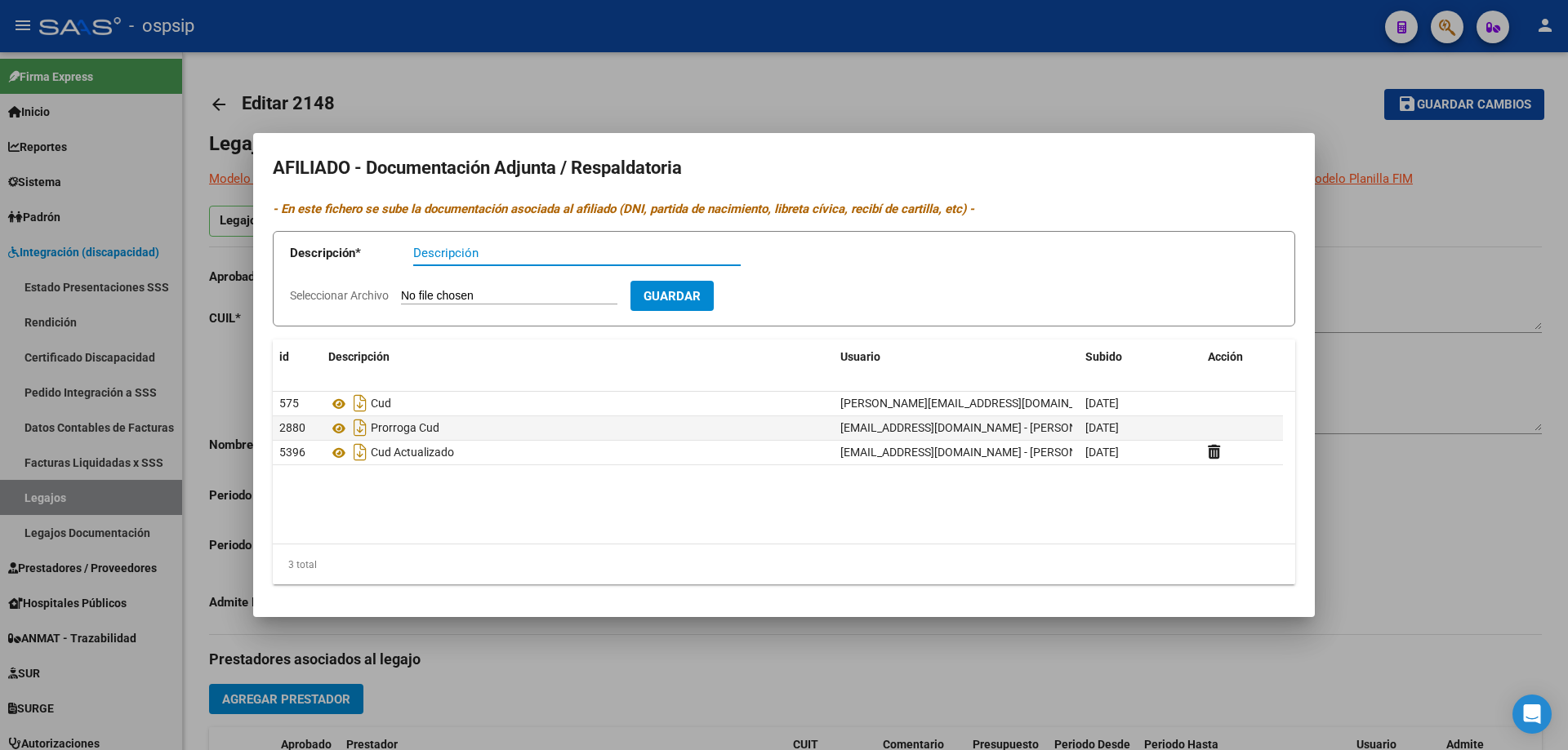
click at [1415, 502] on div at bounding box center [784, 375] width 1568 height 750
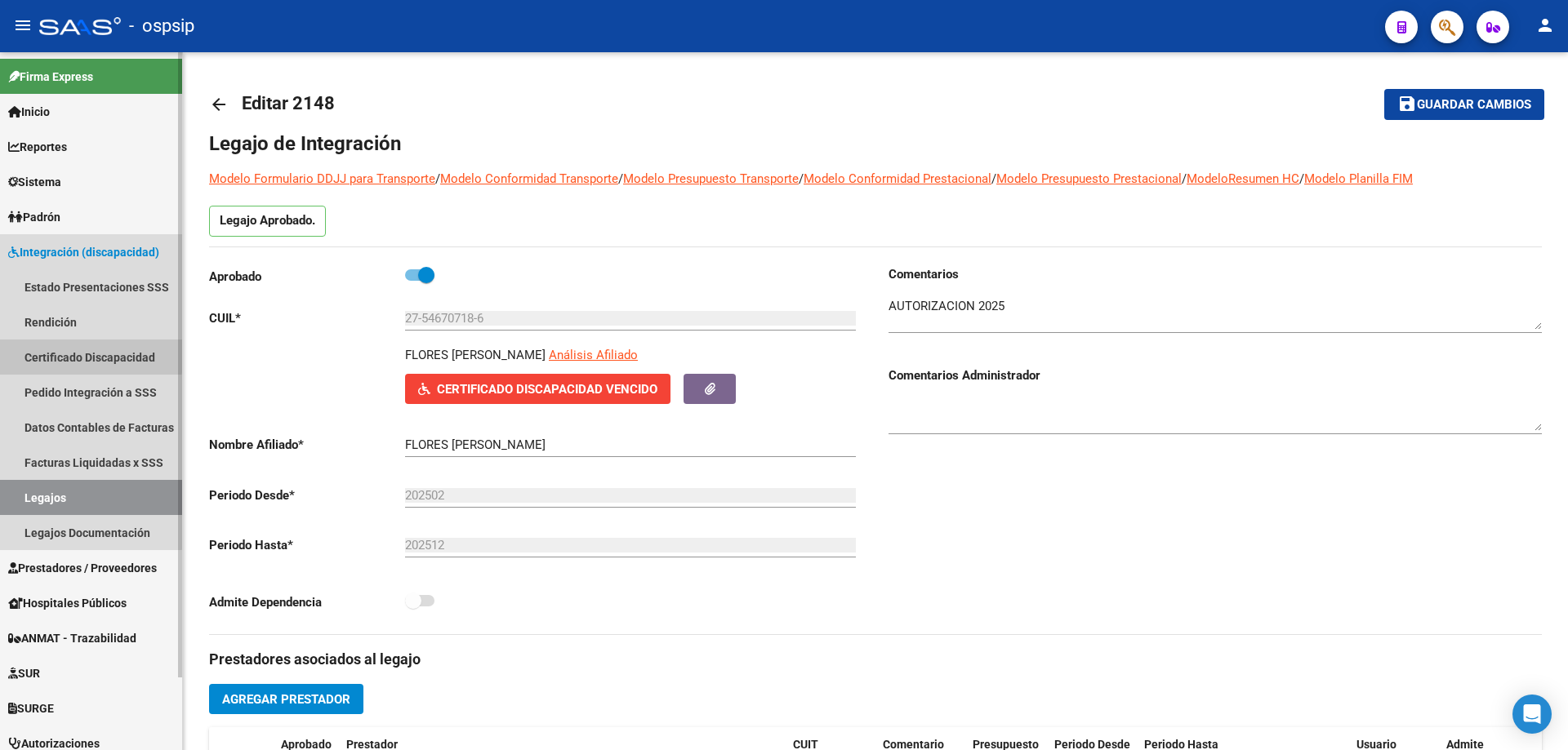
click at [54, 353] on link "Certificado Discapacidad" at bounding box center [90, 357] width 182 height 35
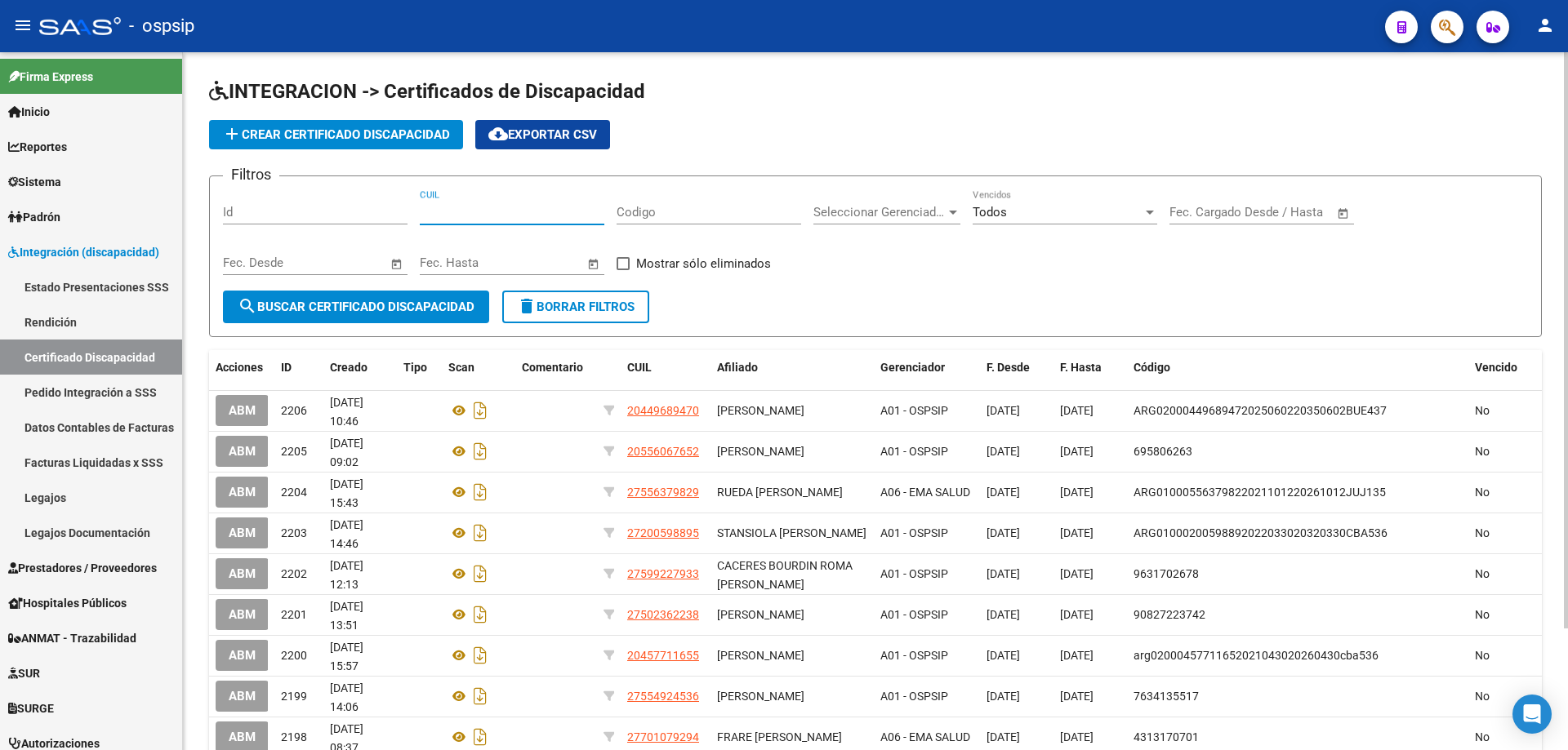
paste input "27-54670718-6"
type input "27-54670718-6"
click at [338, 301] on span "search Buscar Certificado Discapacidad" at bounding box center [357, 306] width 237 height 15
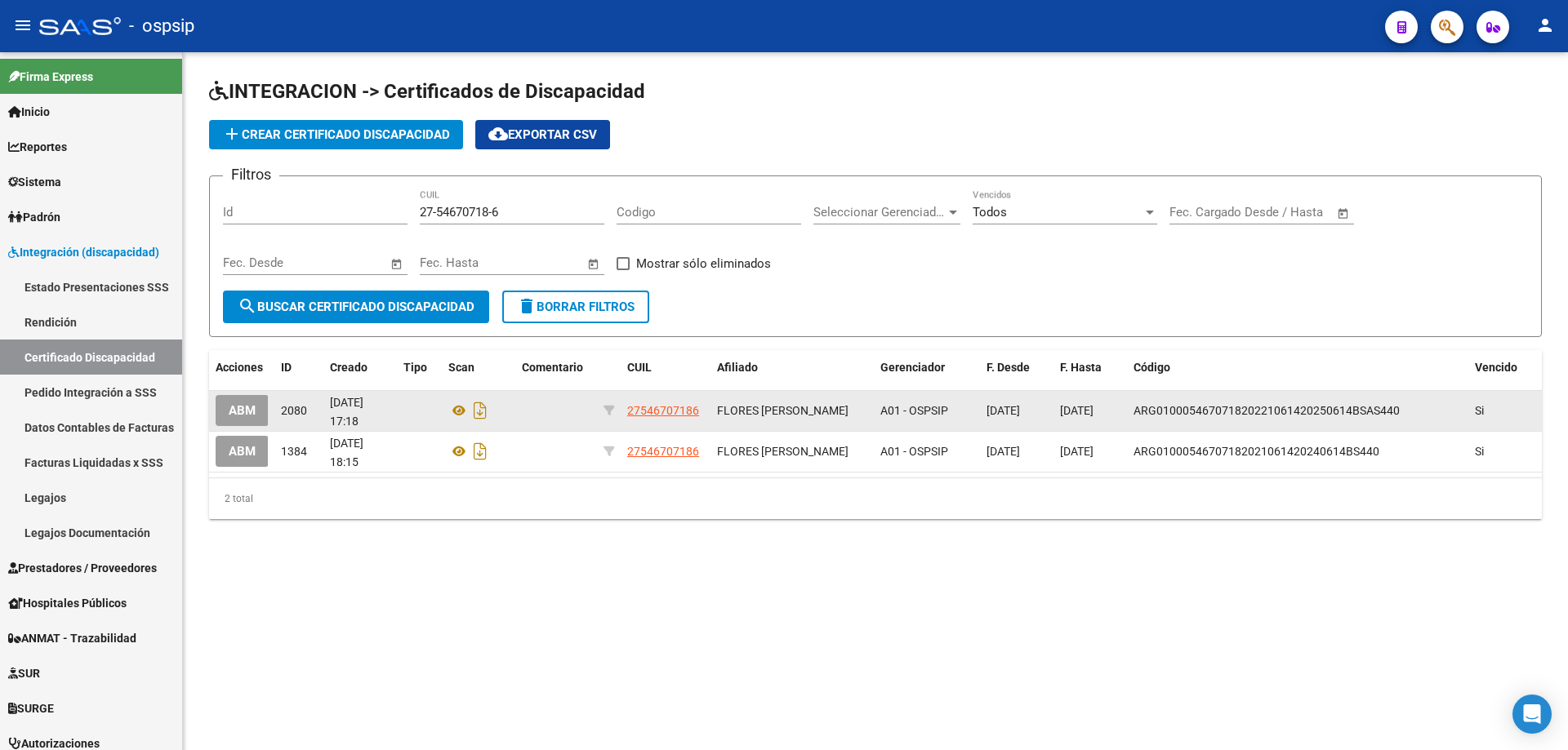
click at [238, 405] on span "ABM" at bounding box center [242, 411] width 27 height 15
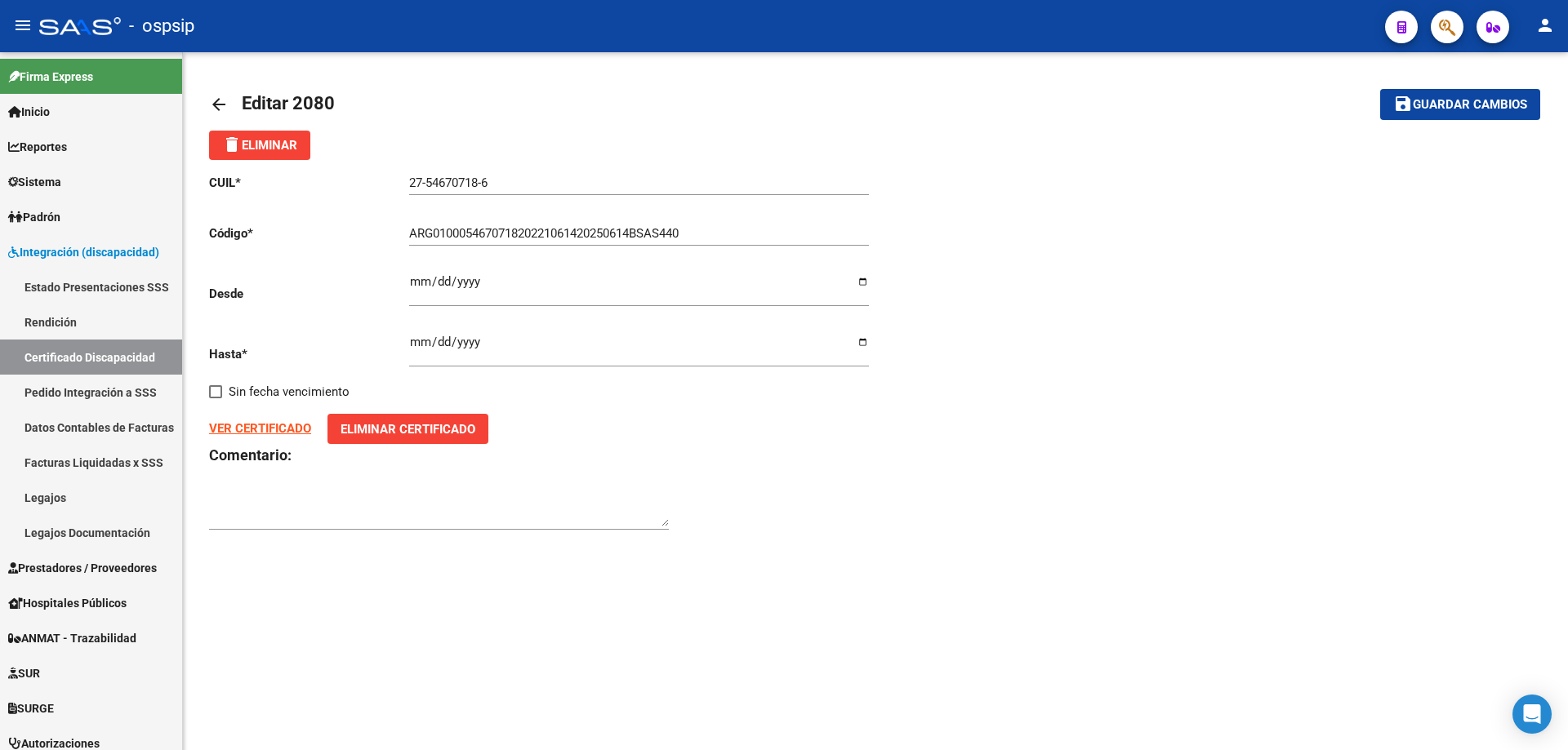
click at [869, 338] on div "CUIL * 27-54670718-6 Ingresar el CUIL Código * ARG01000546707182022106142025061…" at bounding box center [542, 352] width 667 height 386
click at [859, 341] on input "[DATE]" at bounding box center [639, 349] width 459 height 26
type input "[DATE]"
click at [83, 359] on link "Certificado Discapacidad" at bounding box center [90, 357] width 182 height 35
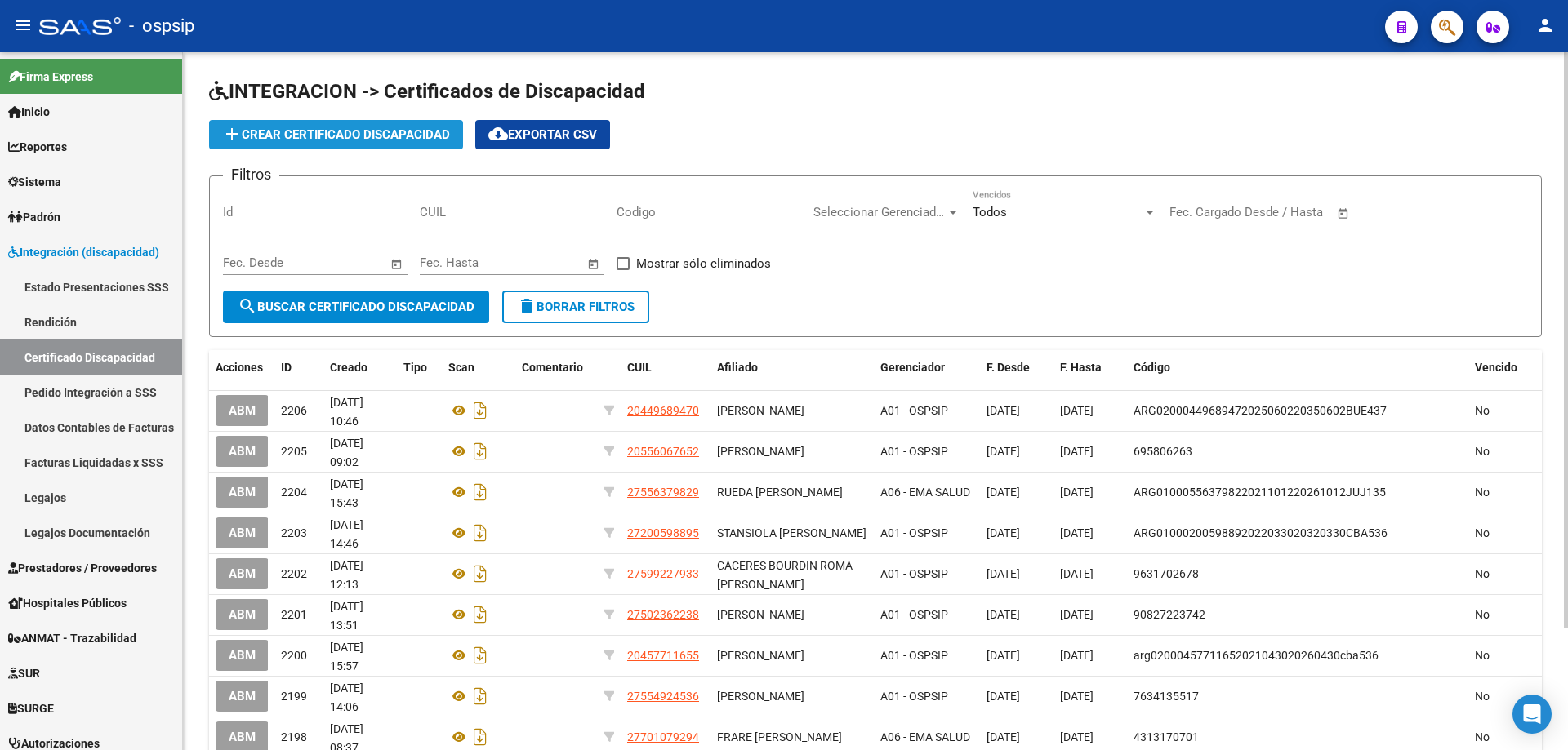
click at [379, 140] on span "add Crear Certificado Discapacidad" at bounding box center [336, 134] width 228 height 15
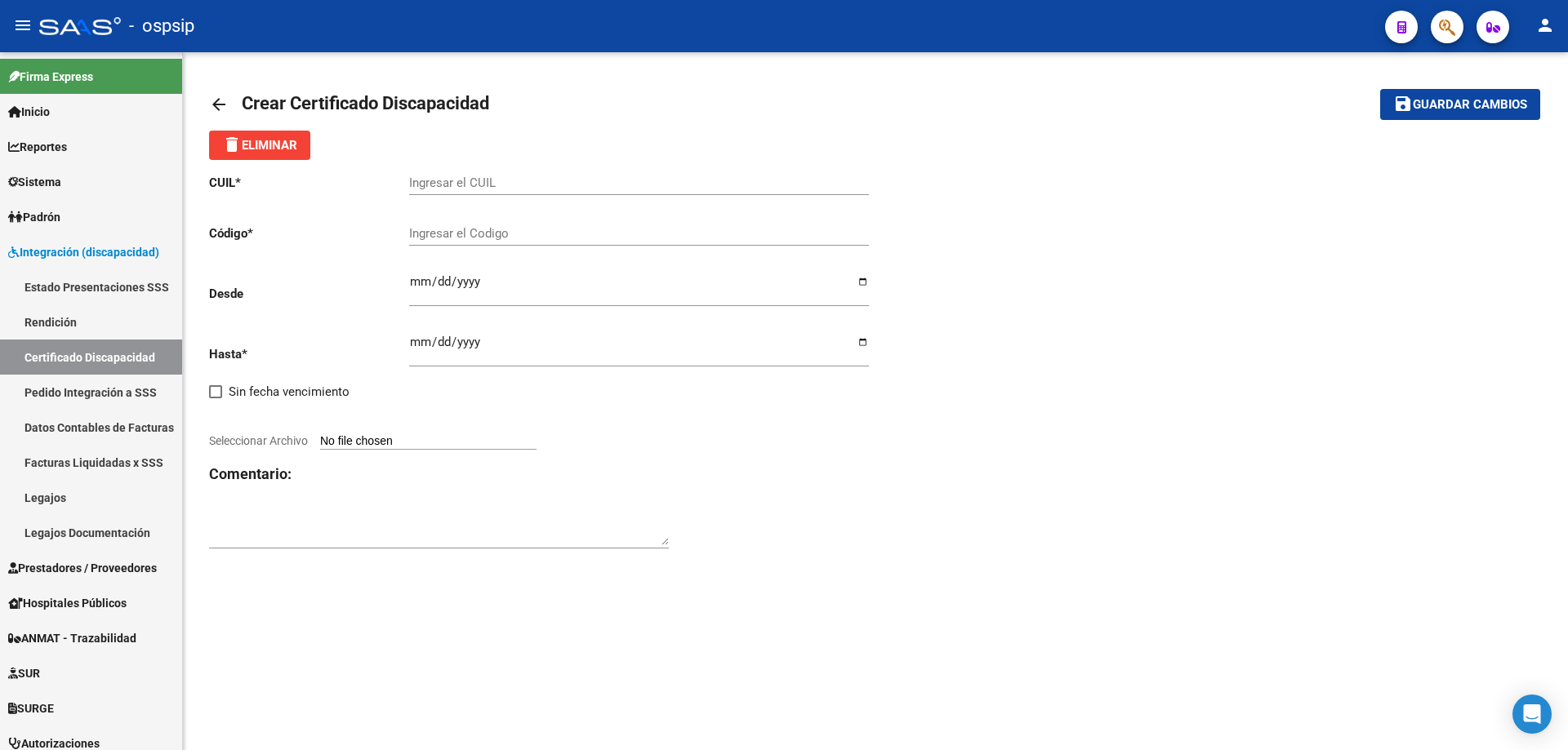
click at [529, 185] on input "Ingresar el CUIL" at bounding box center [639, 183] width 459 height 15
paste input "27-54670718-6"
type input "27-54670718-6"
drag, startPoint x: 476, startPoint y: 230, endPoint x: 926, endPoint y: 122, distance: 462.8
click at [498, 230] on input "Ingresar el Codigo" at bounding box center [639, 234] width 459 height 15
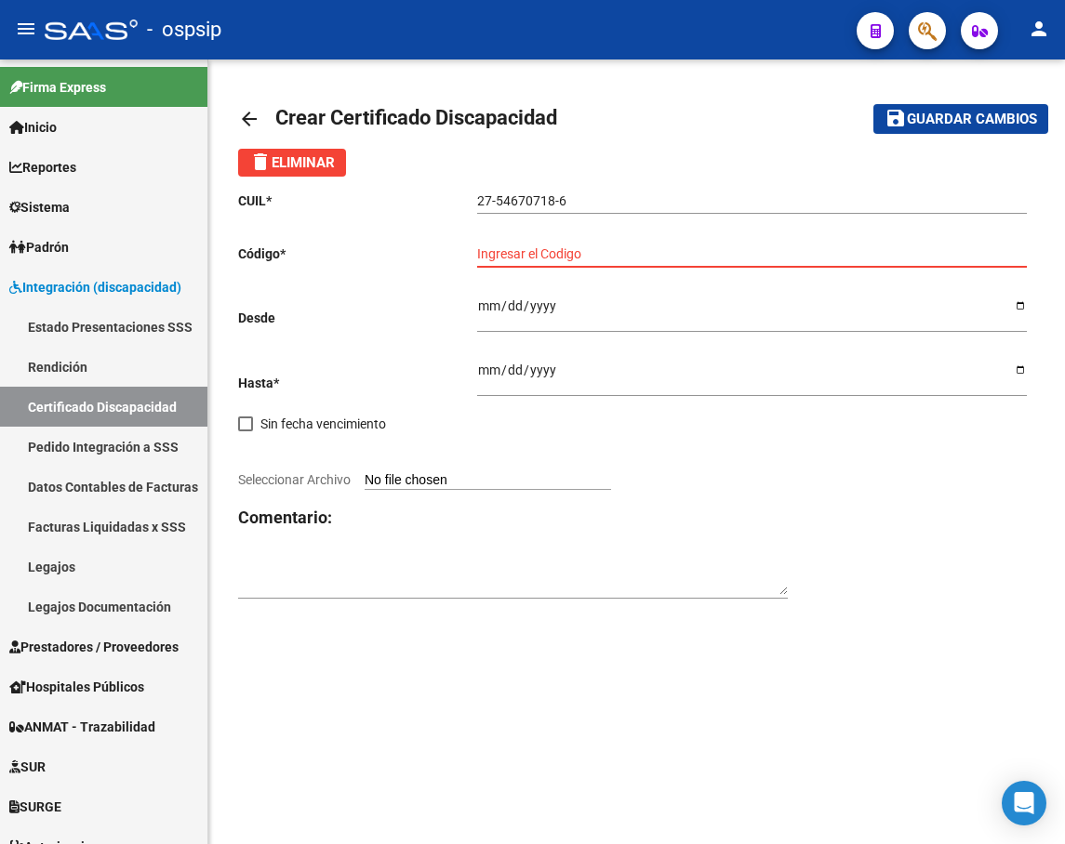
click at [516, 250] on input "Ingresar el Codigo" at bounding box center [751, 254] width 549 height 16
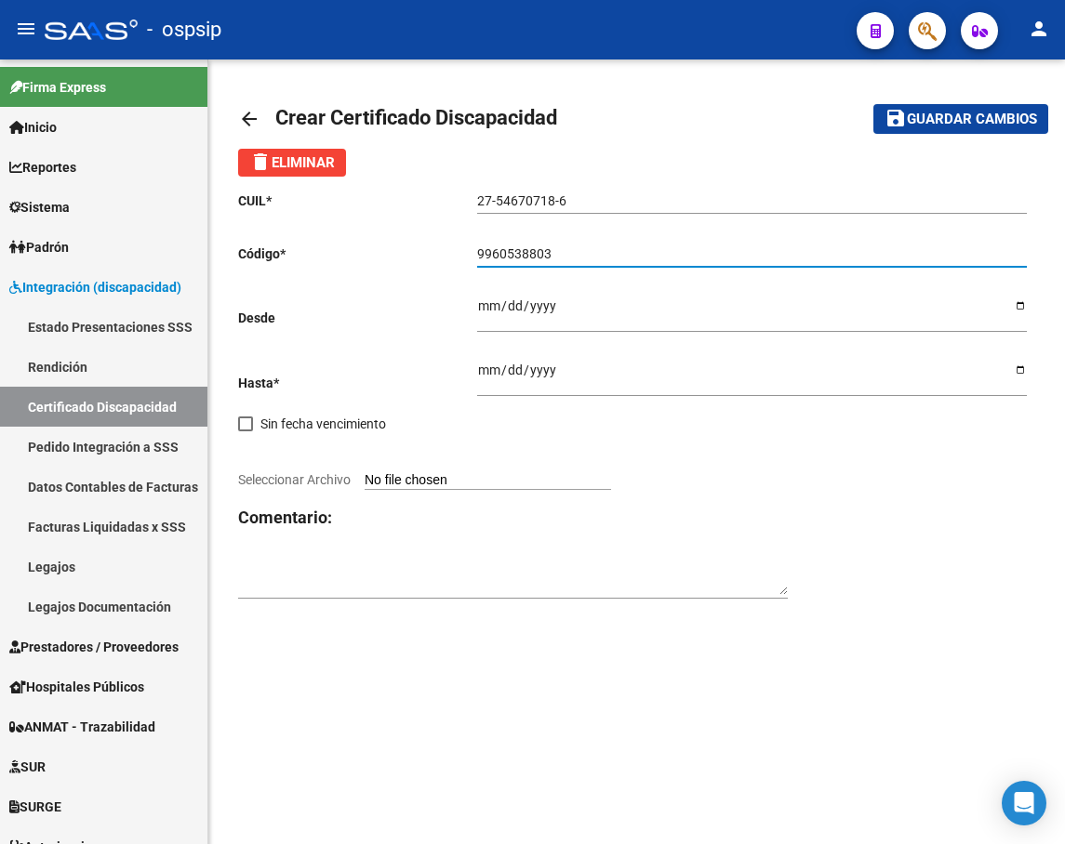
type input "9960538803"
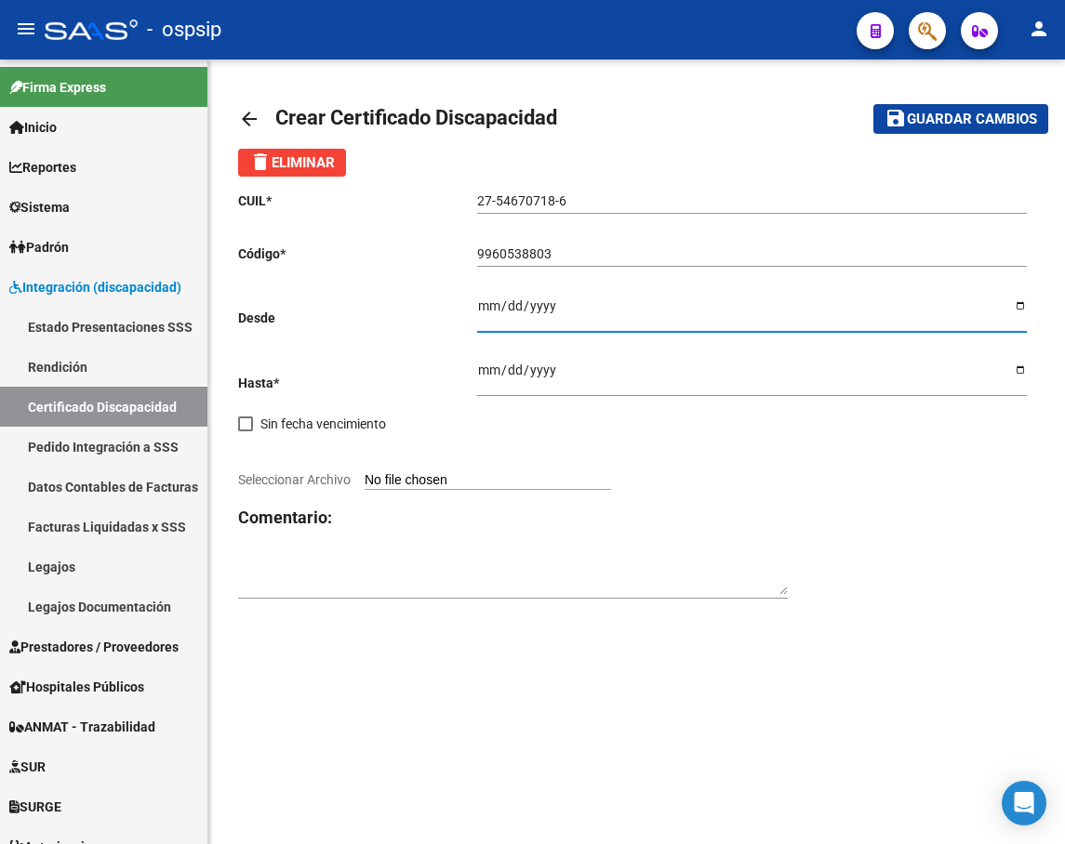
click at [489, 300] on input "Ingresar fec. Desde" at bounding box center [751, 312] width 549 height 28
type input "[DATE]"
click at [484, 366] on input "Ingresar fec. Hasta" at bounding box center [751, 377] width 549 height 28
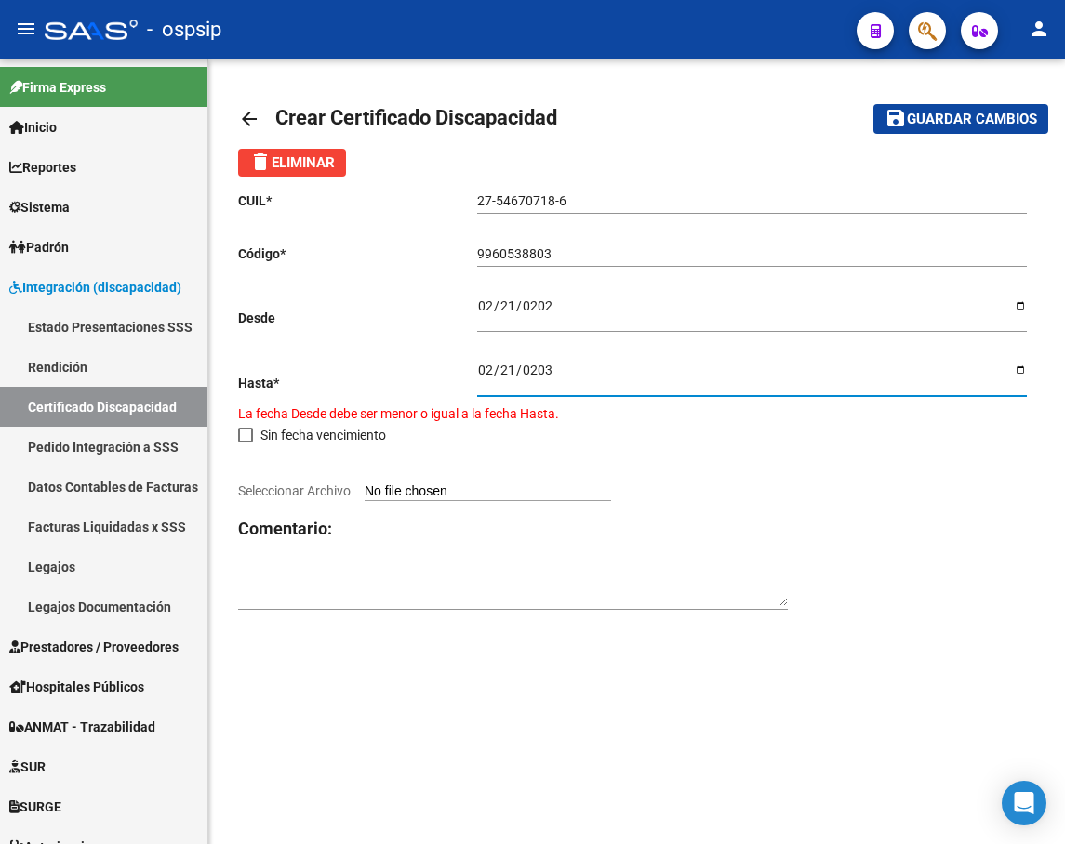
type input "[DATE]"
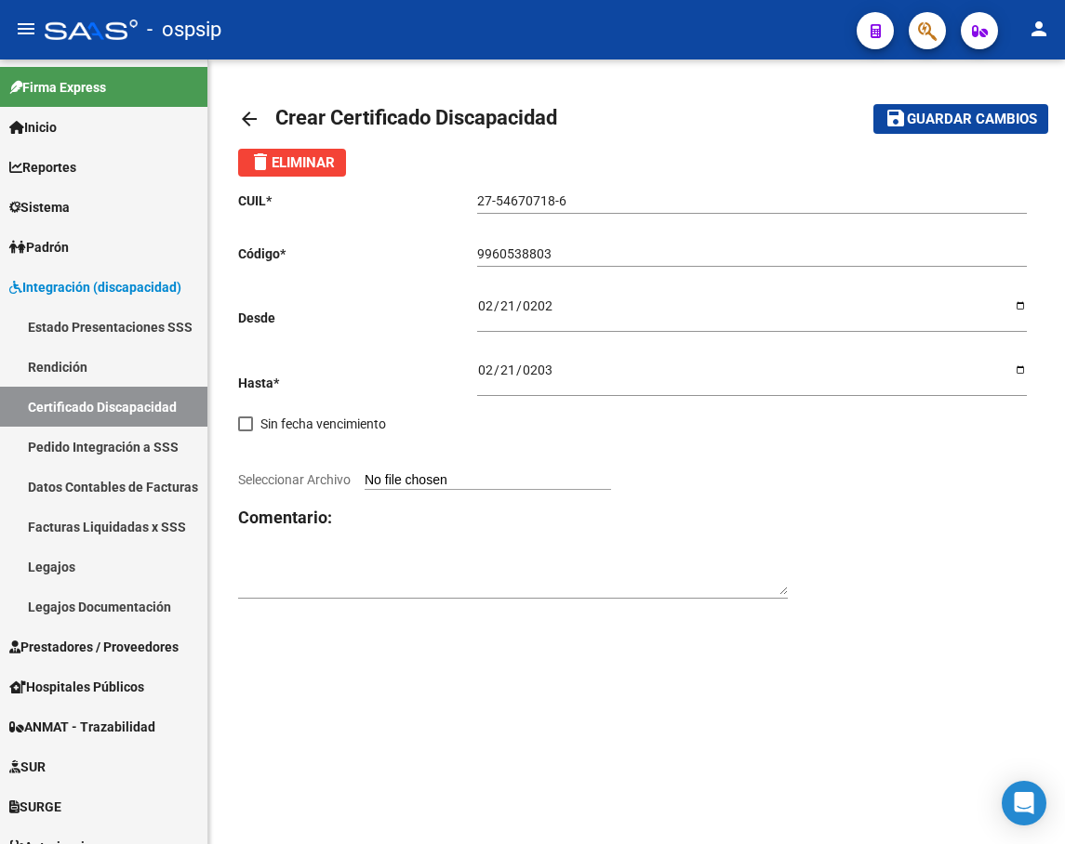
click at [479, 473] on input "Seleccionar Archivo" at bounding box center [487, 481] width 246 height 18
type input "C:\fakepath\CUD ACTUALIZADO [PERSON_NAME] [PERSON_NAME].pdf"
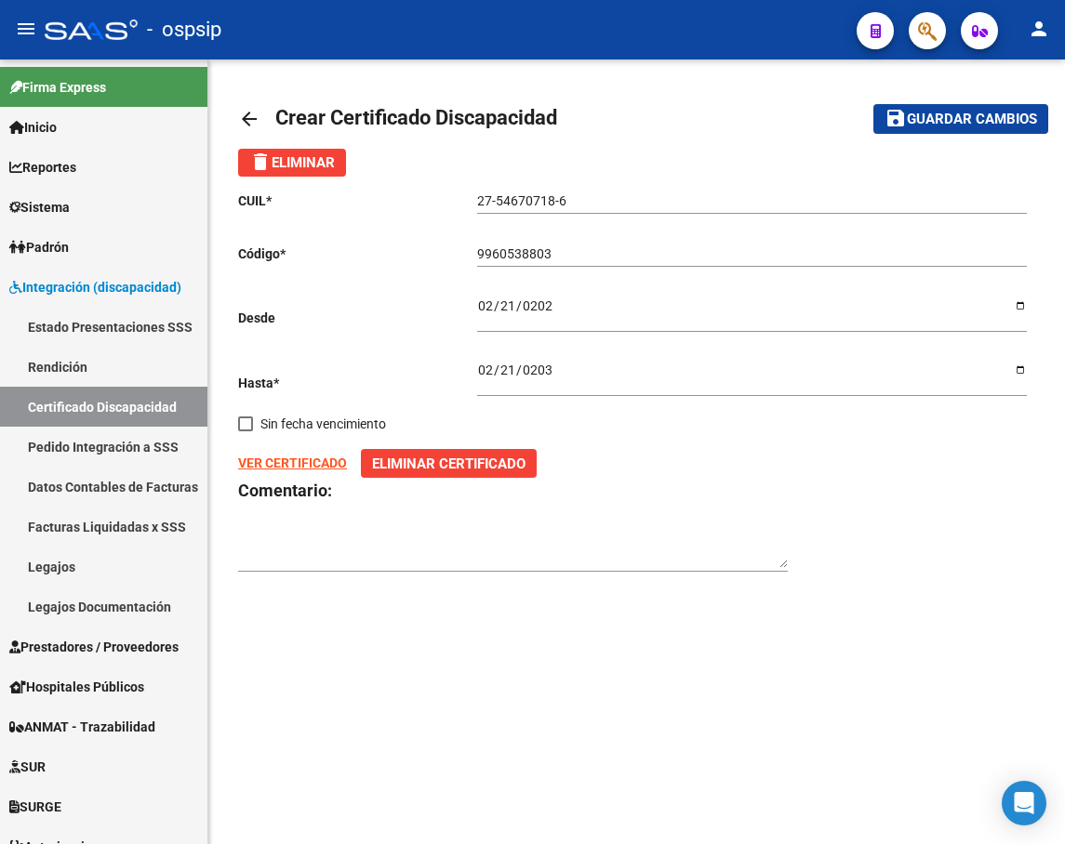
click at [960, 121] on span "Guardar cambios" at bounding box center [972, 120] width 130 height 17
drag, startPoint x: 580, startPoint y: 258, endPoint x: 444, endPoint y: 265, distance: 135.9
click at [444, 265] on div "CUIL * 27-54670718-6 Ingresar el CUIL Código * 9960538803 Ingresar el Codigo De…" at bounding box center [636, 382] width 797 height 411
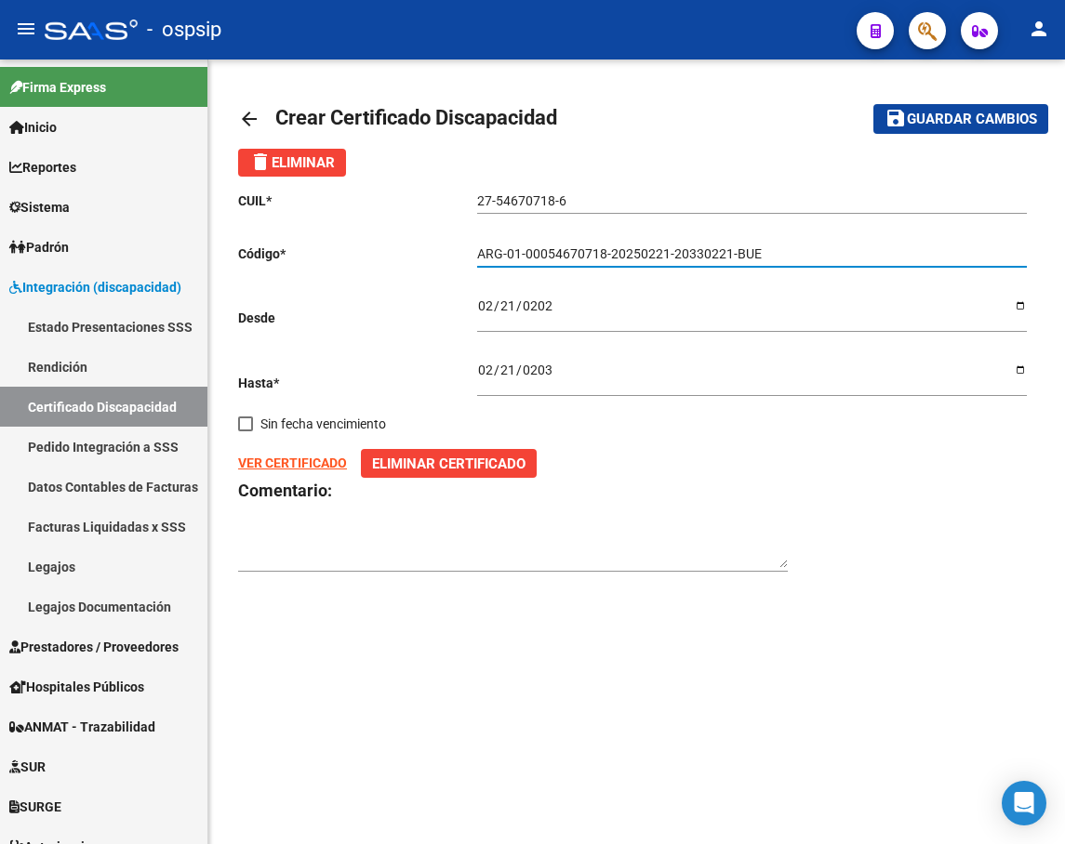
type input "ARG-01-00054670718-20250221-20330221-BUE"
click at [912, 119] on span "Guardar cambios" at bounding box center [972, 120] width 130 height 17
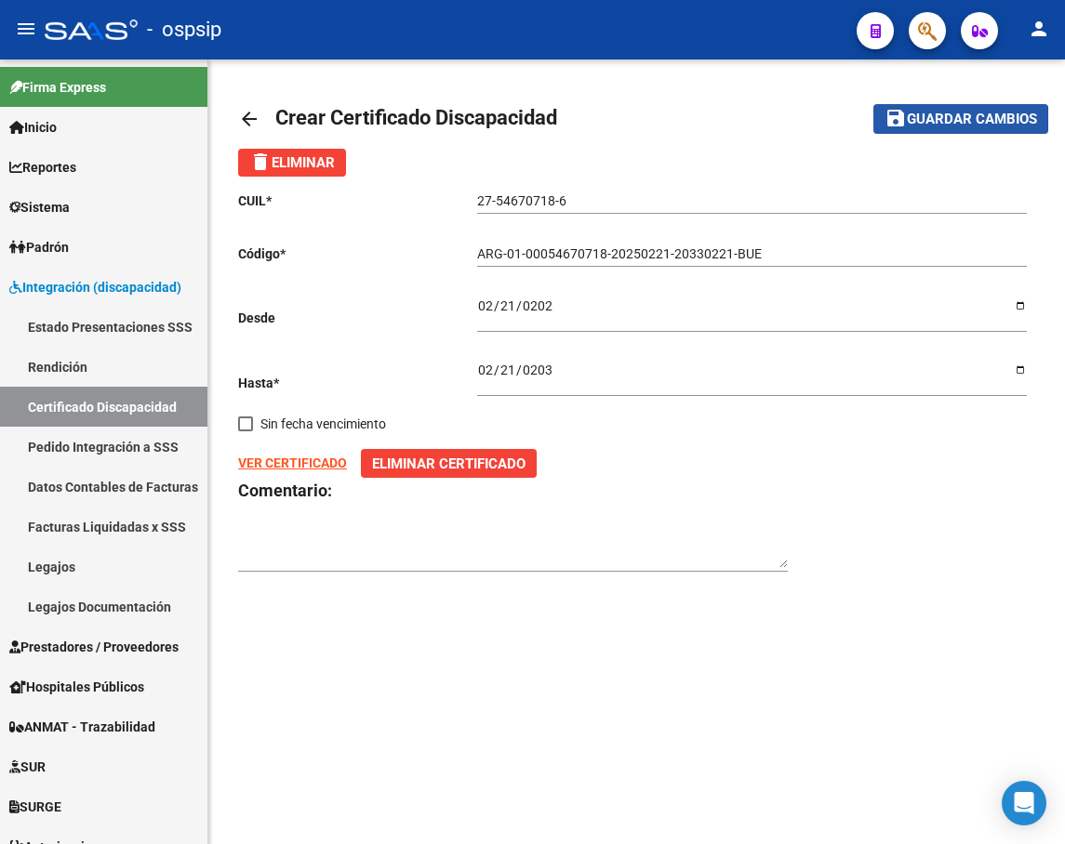
click at [912, 119] on span "Guardar cambios" at bounding box center [972, 120] width 130 height 17
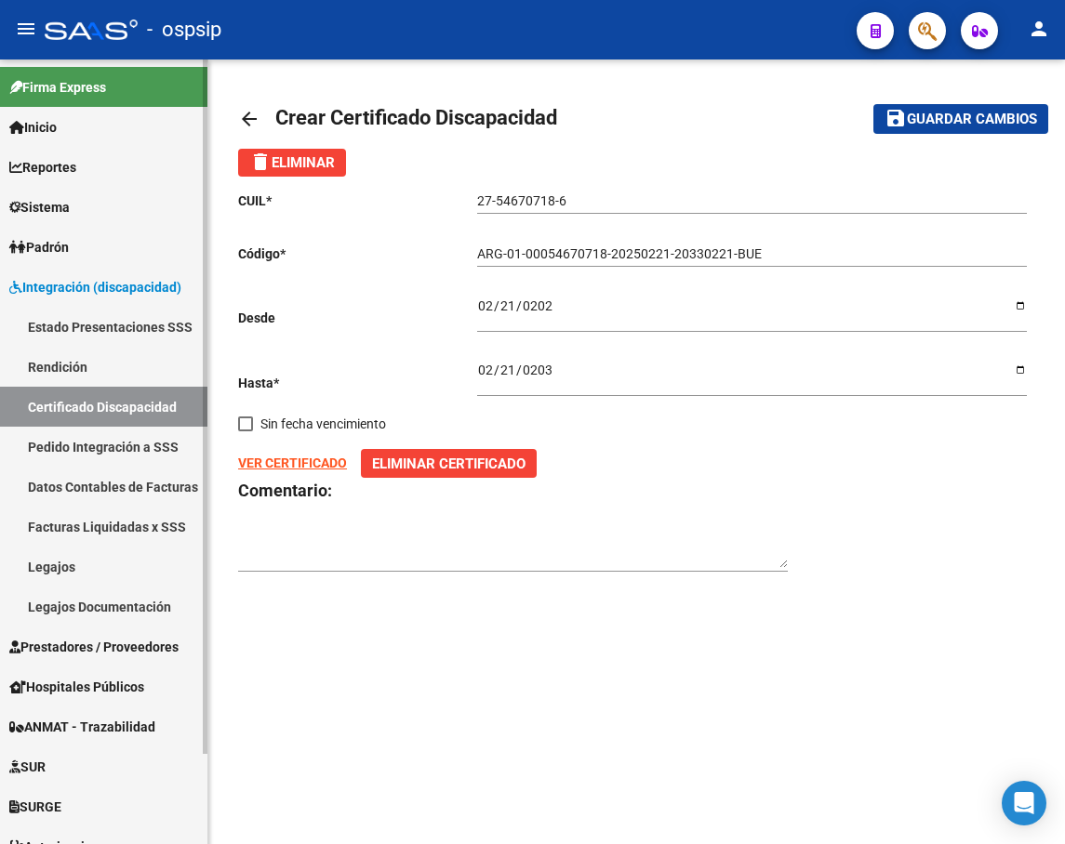
click at [68, 399] on link "Certificado Discapacidad" at bounding box center [103, 407] width 207 height 40
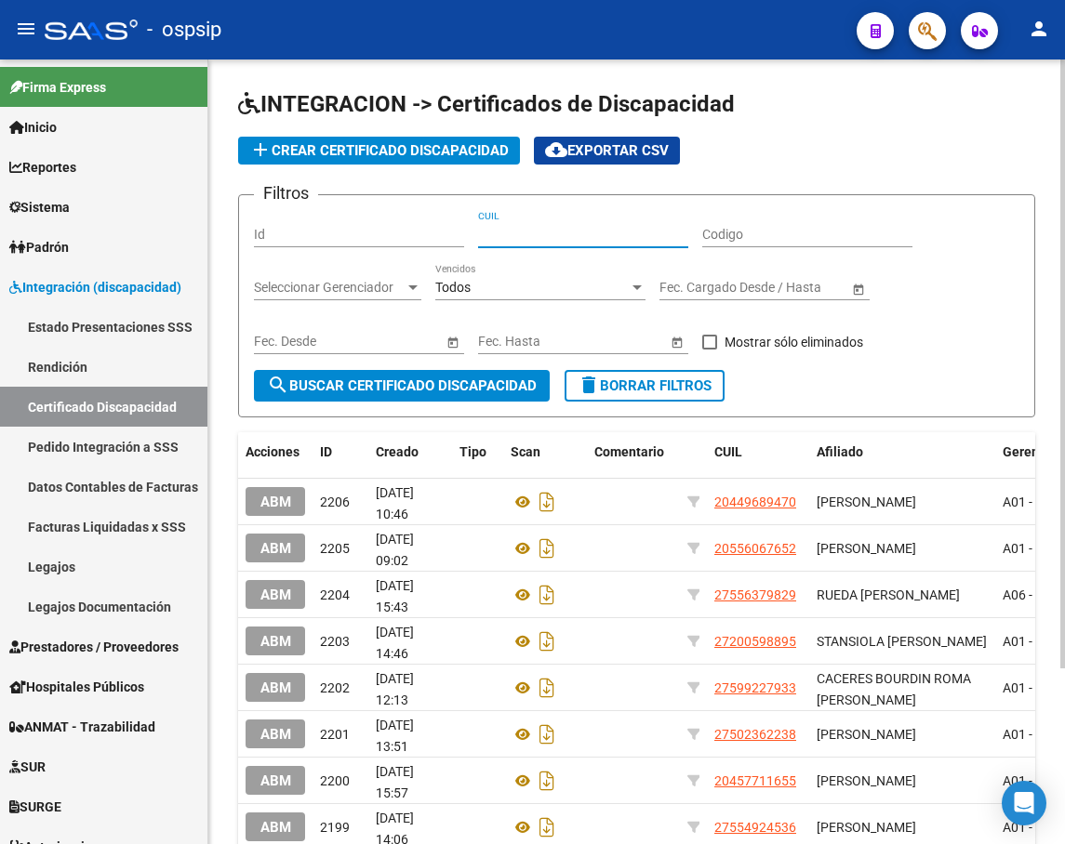
paste input "27-54670718-6"
type input "27-54670718-6"
click at [470, 378] on span "search Buscar Certificado Discapacidad" at bounding box center [402, 385] width 270 height 17
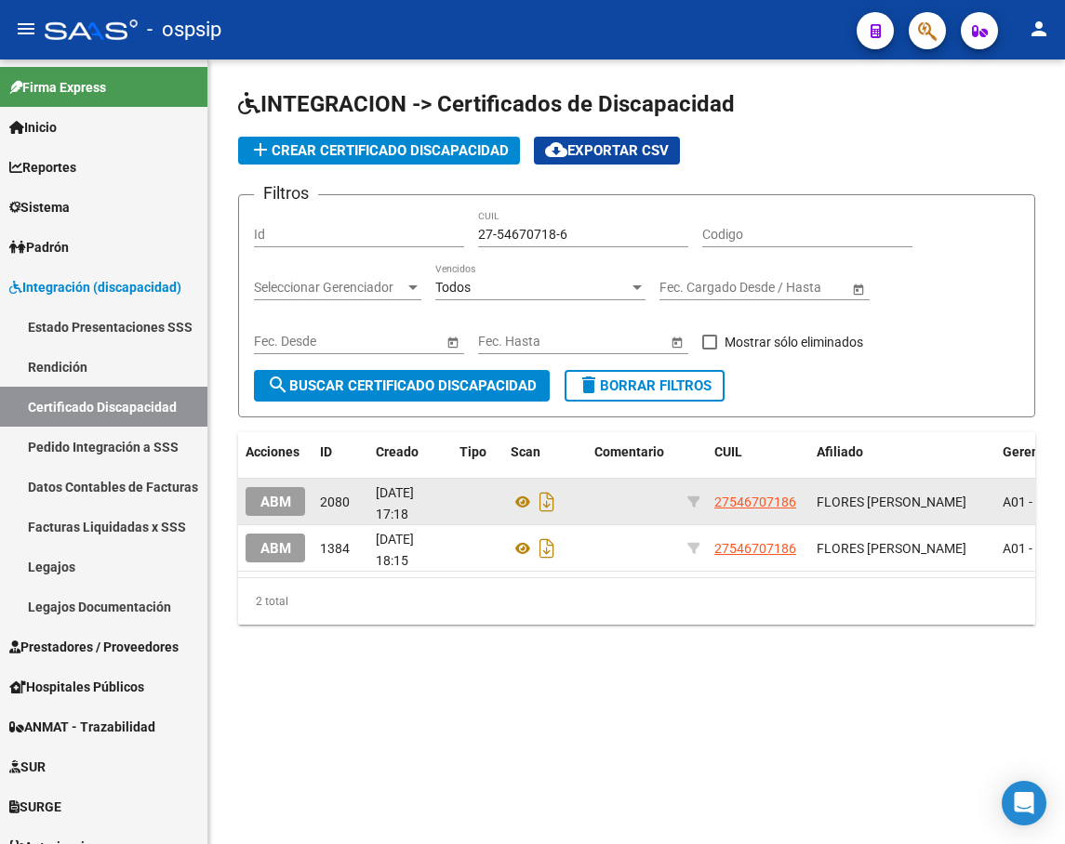
click at [281, 495] on span "ABM" at bounding box center [275, 502] width 31 height 17
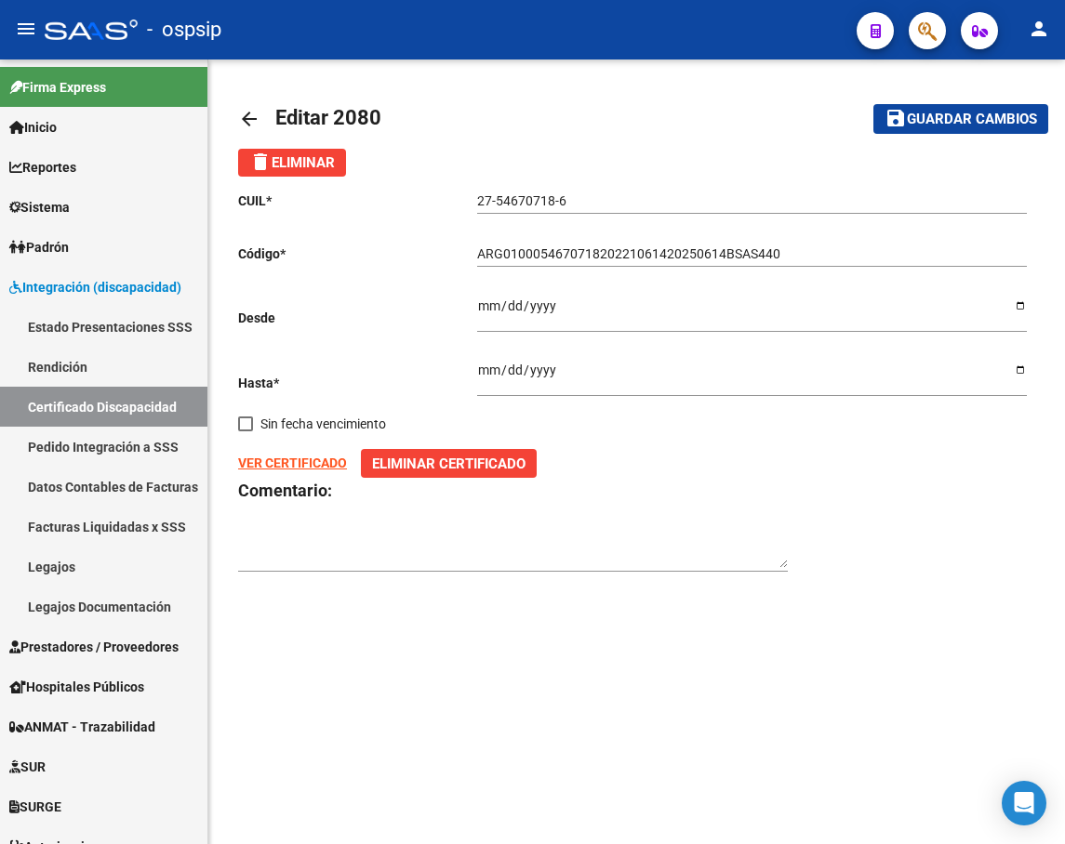
click at [1020, 371] on input "[DATE]" at bounding box center [751, 377] width 549 height 28
type input "2025-02-14"
click at [879, 560] on div "CUIL * 27-54670718-6 Ingresar el CUIL Código * ARG01000546707182022106142025061…" at bounding box center [636, 382] width 797 height 411
click at [330, 465] on strong "VER CERTIFICADO" at bounding box center [292, 463] width 109 height 15
click at [319, 416] on span "Sin fecha vencimiento" at bounding box center [323, 424] width 126 height 22
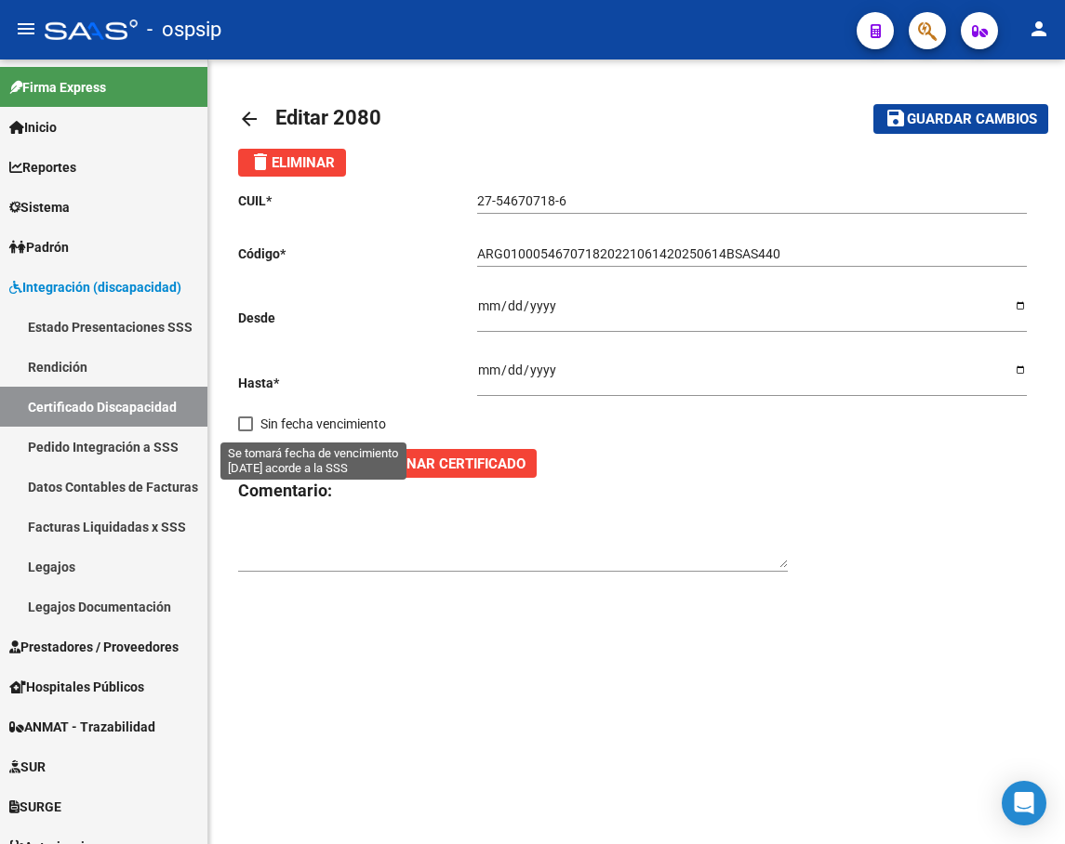
click at [245, 431] on input "Sin fecha vencimiento" at bounding box center [245, 431] width 1 height 1
checkbox input "true"
type input "2099-01-01"
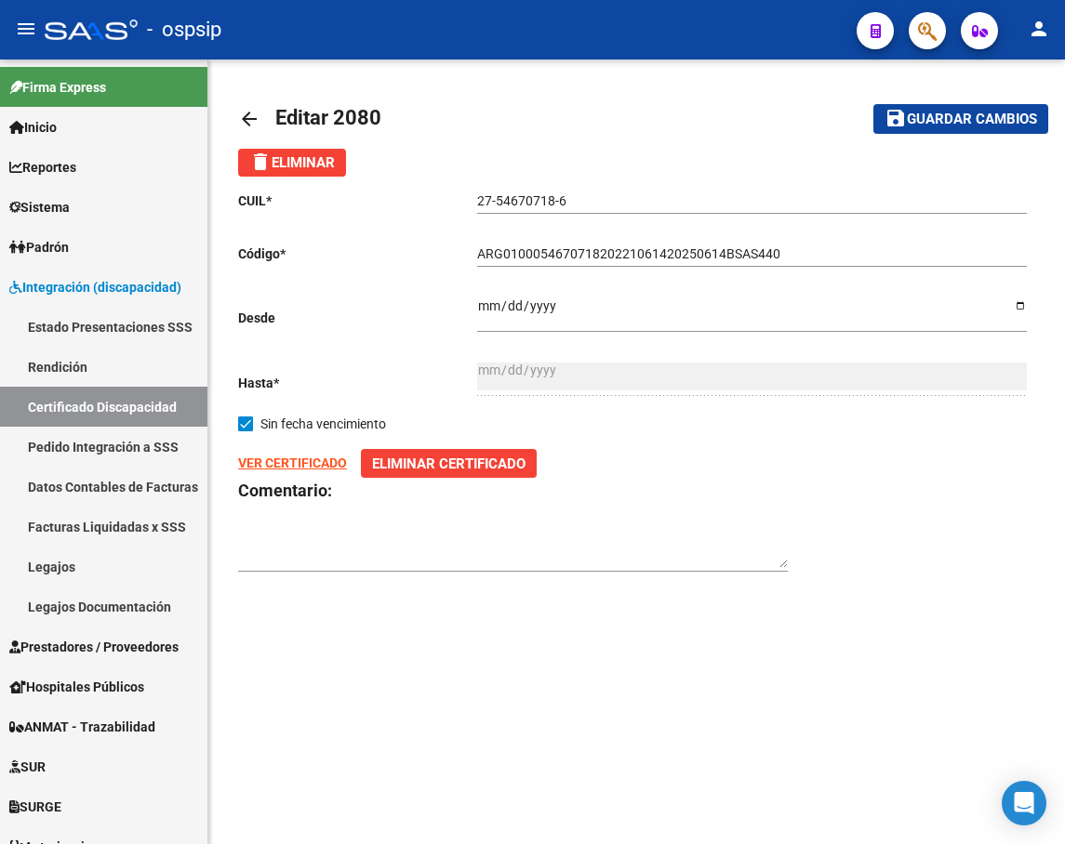
click at [310, 402] on div "CUIL * 27-54670718-6 Ingresar el CUIL Código * ARG01000546707182022106142025061…" at bounding box center [636, 382] width 797 height 411
click at [297, 423] on span "Sin fecha vencimiento" at bounding box center [323, 424] width 126 height 22
click at [245, 431] on input "Sin fecha vencimiento" at bounding box center [245, 431] width 1 height 1
checkbox input "false"
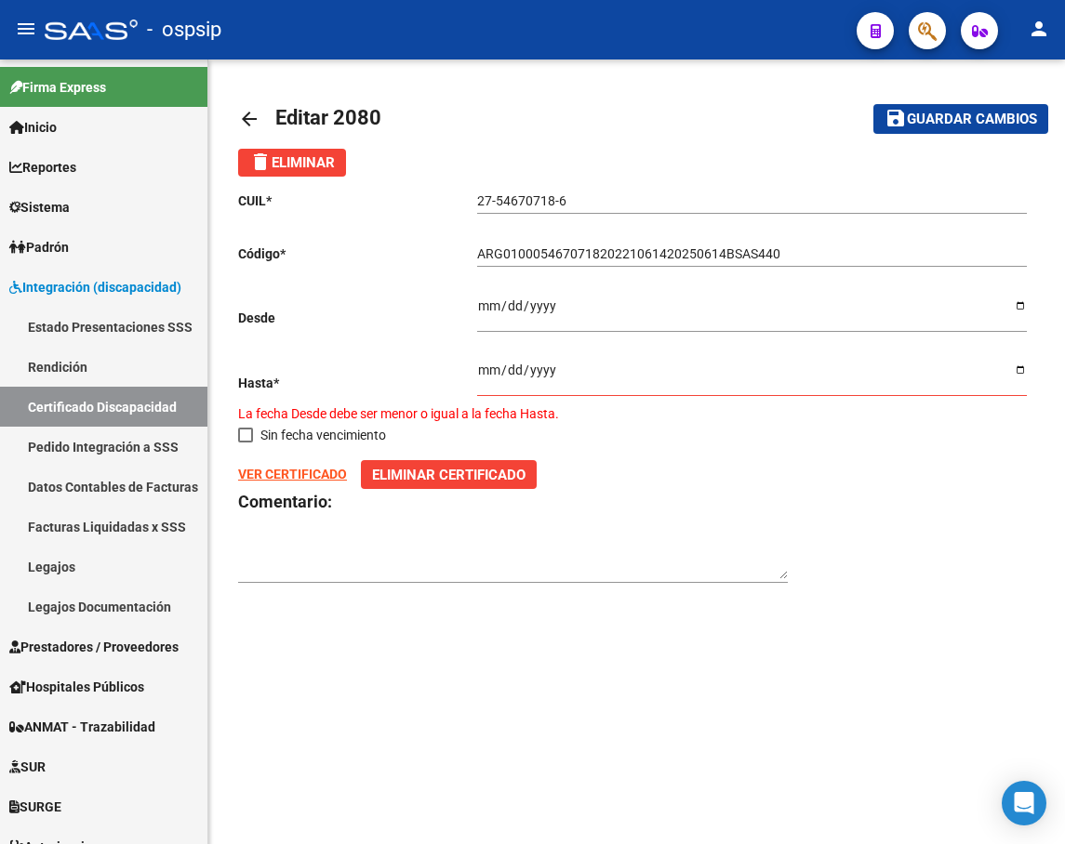
click at [293, 478] on strong "VER CERTIFICADO" at bounding box center [292, 474] width 109 height 15
click at [483, 369] on input "Ingresar fec. Hasta" at bounding box center [751, 377] width 549 height 28
type input "2024-06-14"
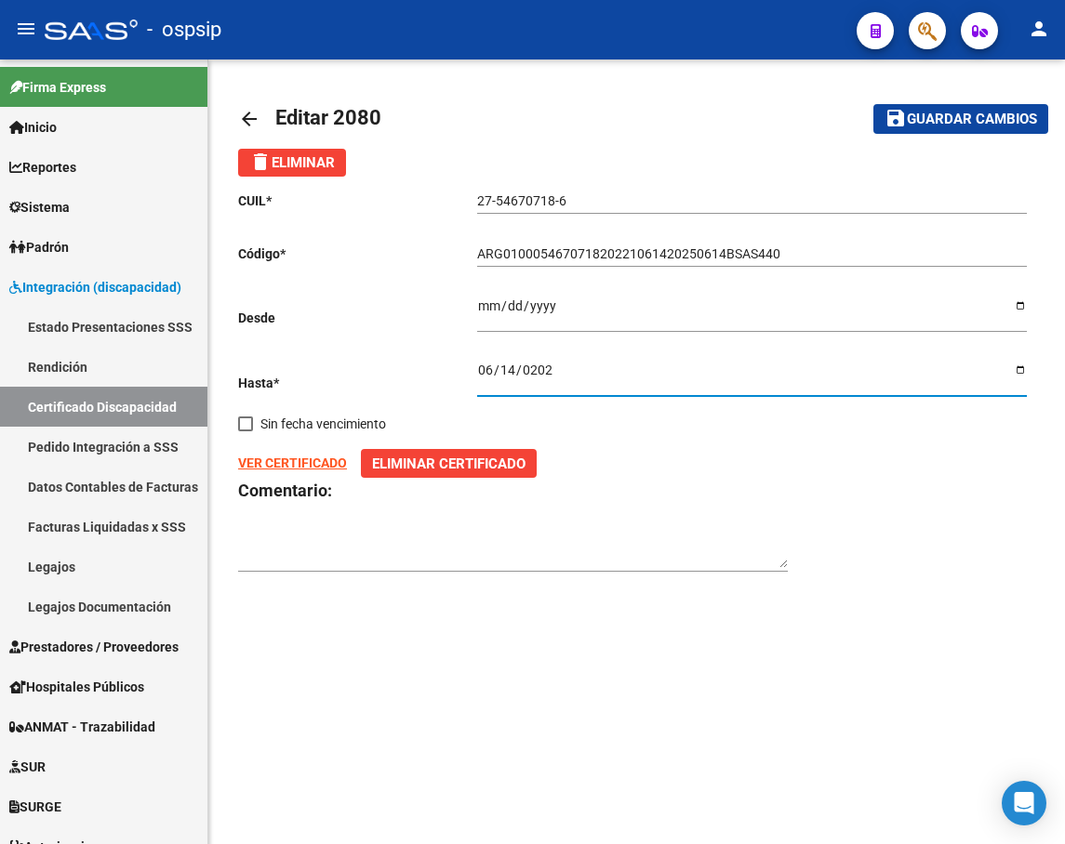
click at [933, 121] on span "Guardar cambios" at bounding box center [972, 120] width 130 height 17
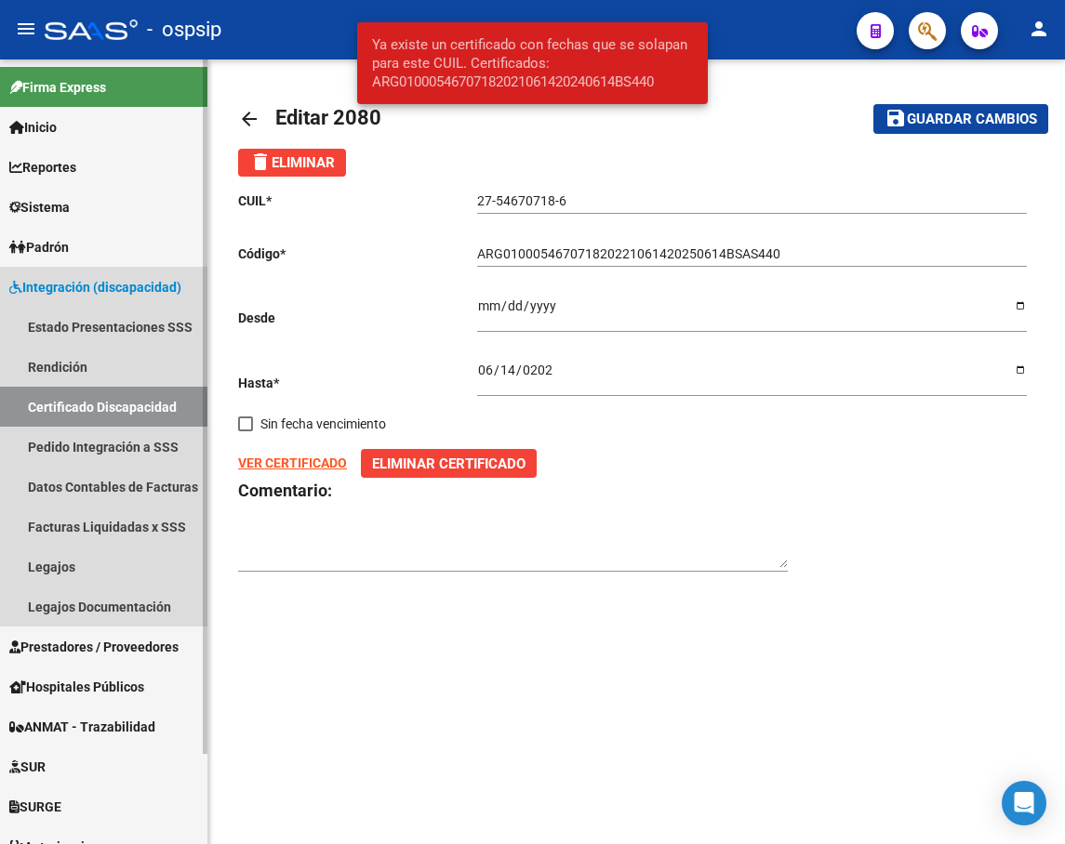
click at [95, 413] on link "Certificado Discapacidad" at bounding box center [103, 407] width 207 height 40
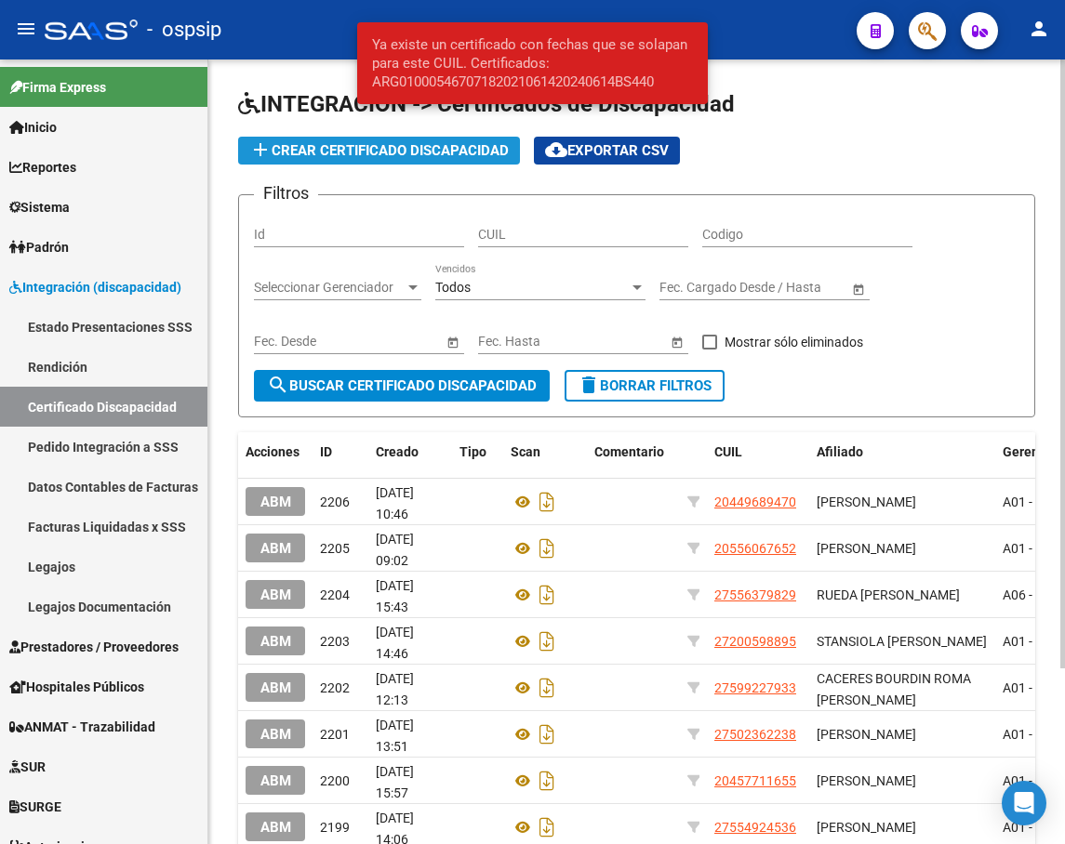
click at [368, 160] on button "add Crear Certificado Discapacidad" at bounding box center [379, 151] width 282 height 28
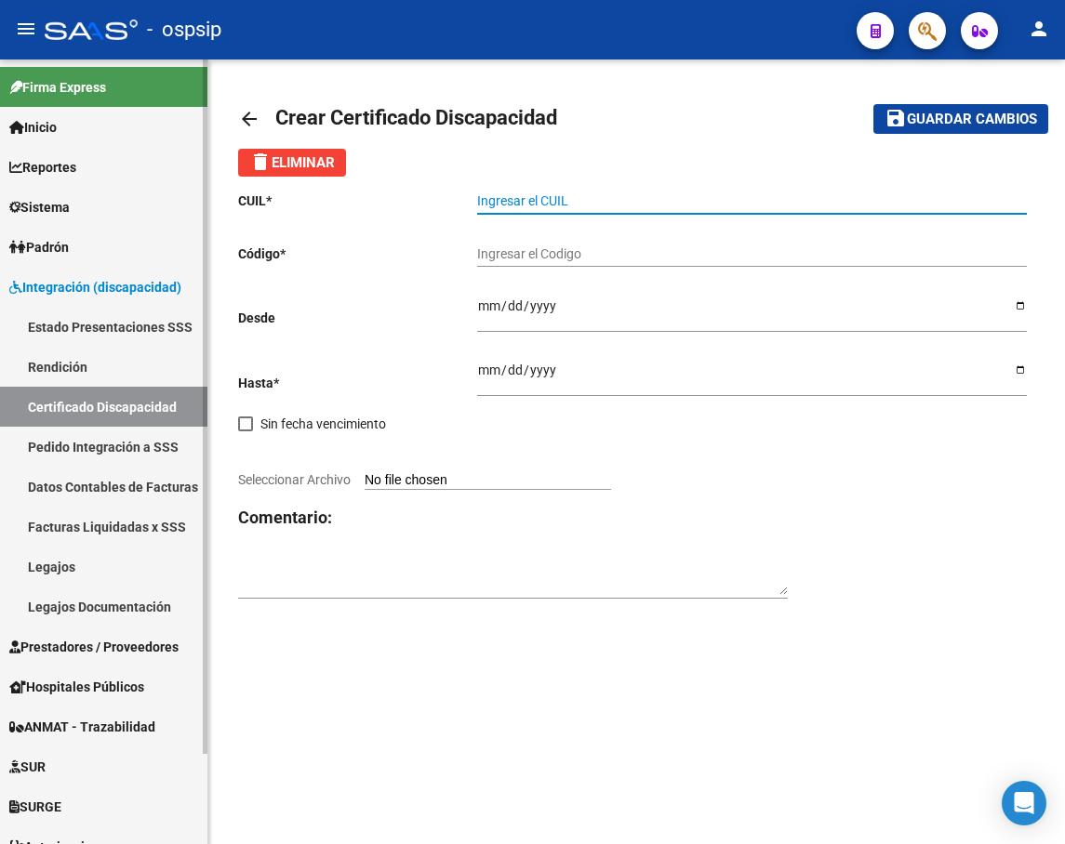
drag, startPoint x: 530, startPoint y: 204, endPoint x: 109, endPoint y: 403, distance: 465.8
click at [109, 403] on link "Certificado Discapacidad" at bounding box center [103, 407] width 207 height 40
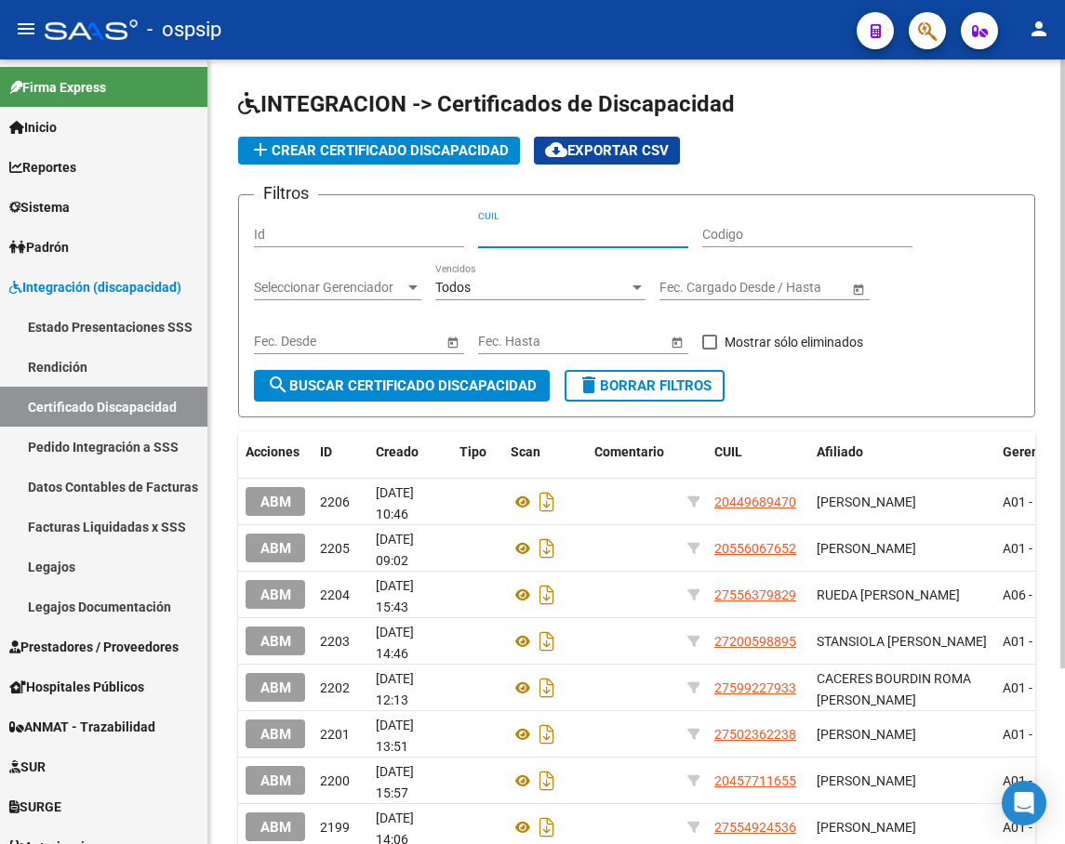
paste input "27-54670718-6"
type input "27-54670718-6"
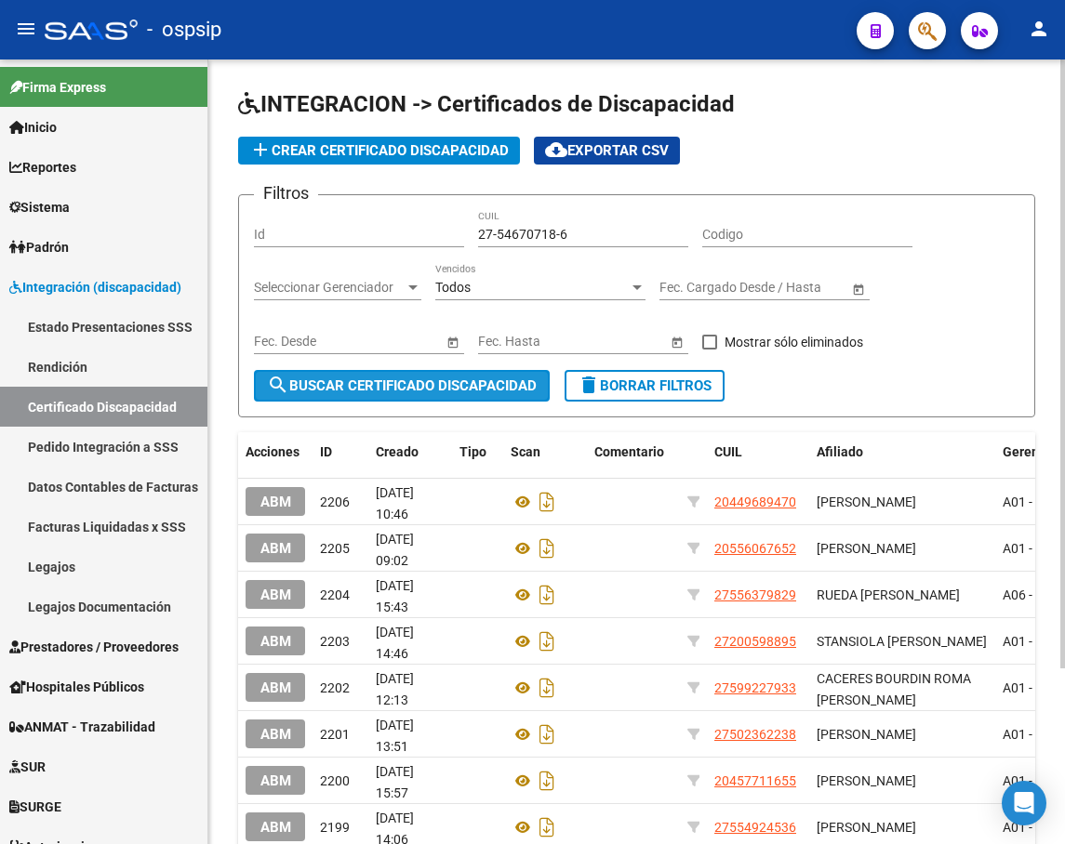
click at [368, 386] on span "search Buscar Certificado Discapacidad" at bounding box center [402, 385] width 270 height 17
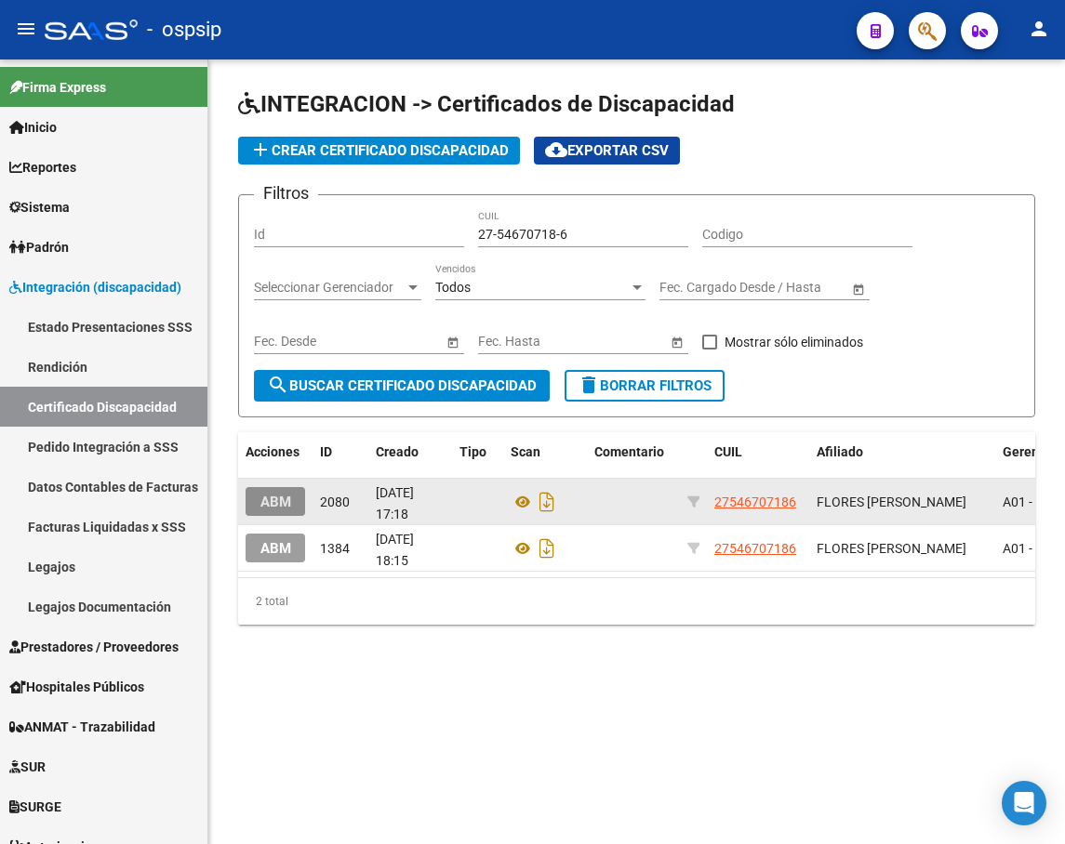
click at [278, 508] on span "ABM" at bounding box center [275, 502] width 31 height 17
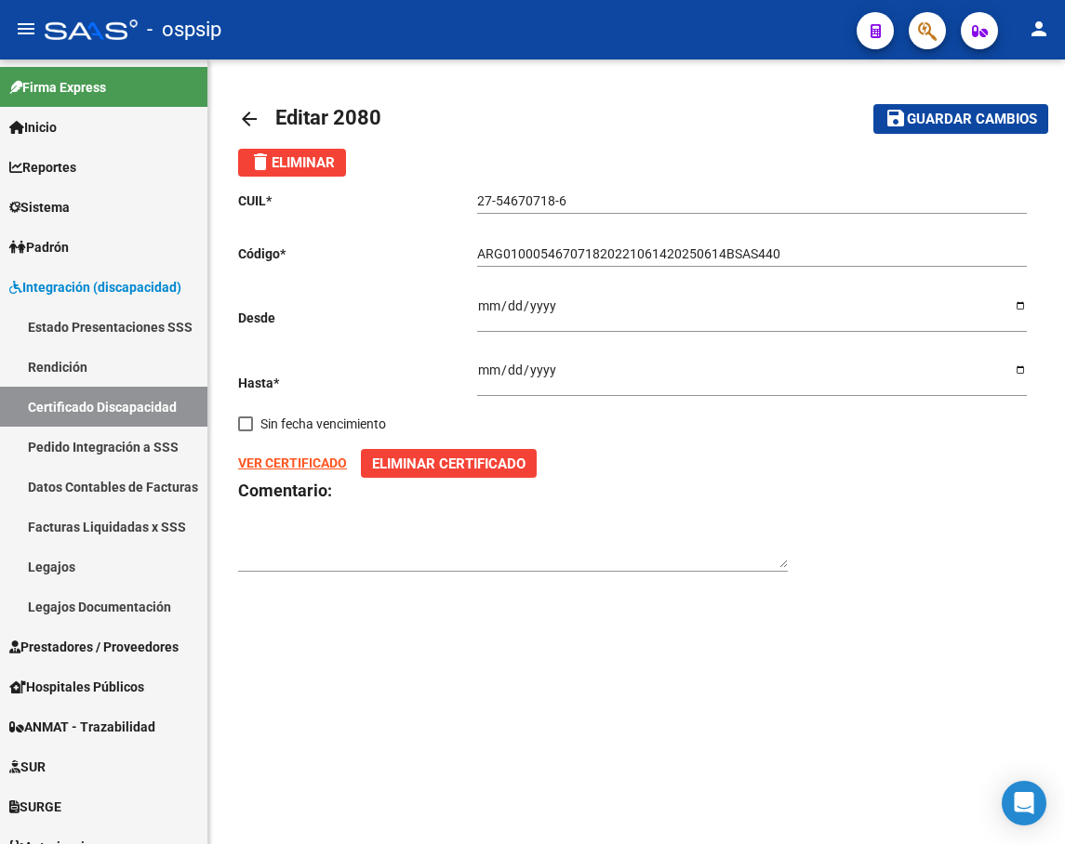
click at [1023, 374] on input "[DATE]" at bounding box center [751, 377] width 549 height 28
type input "2024-06-14"
click at [952, 123] on span "Guardar cambios" at bounding box center [972, 120] width 130 height 17
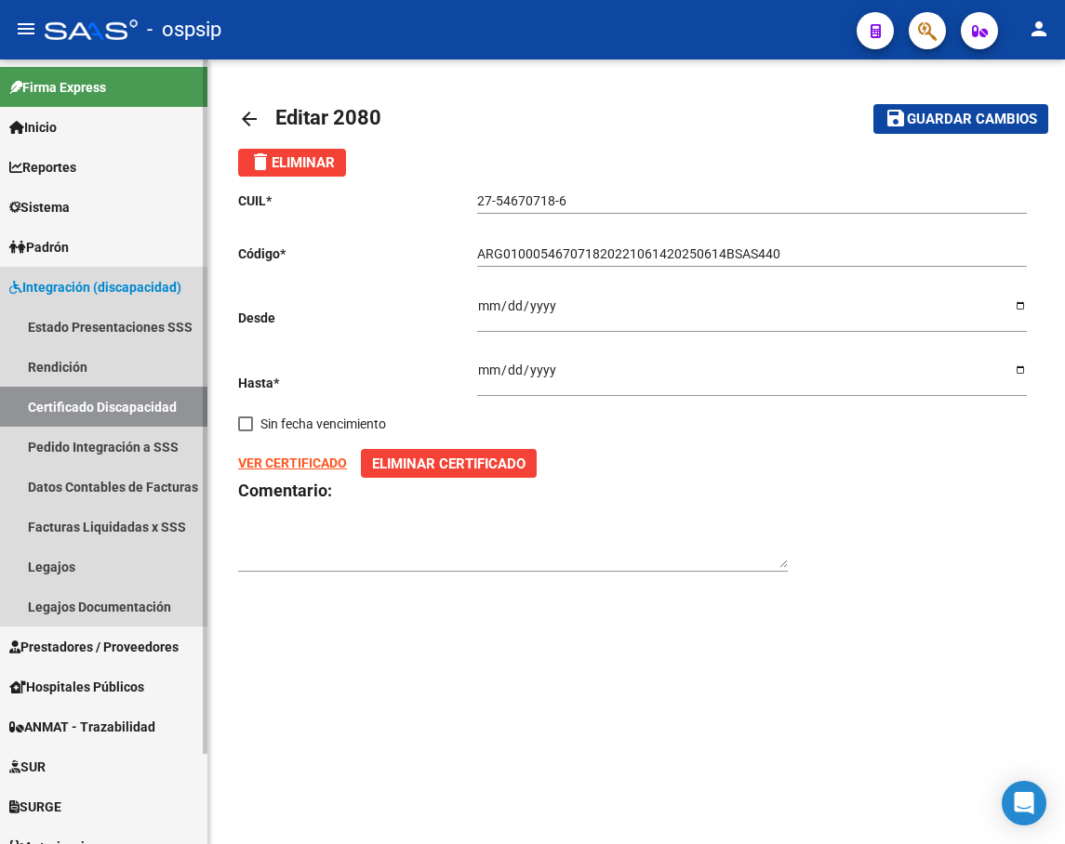
click at [99, 415] on link "Certificado Discapacidad" at bounding box center [103, 407] width 207 height 40
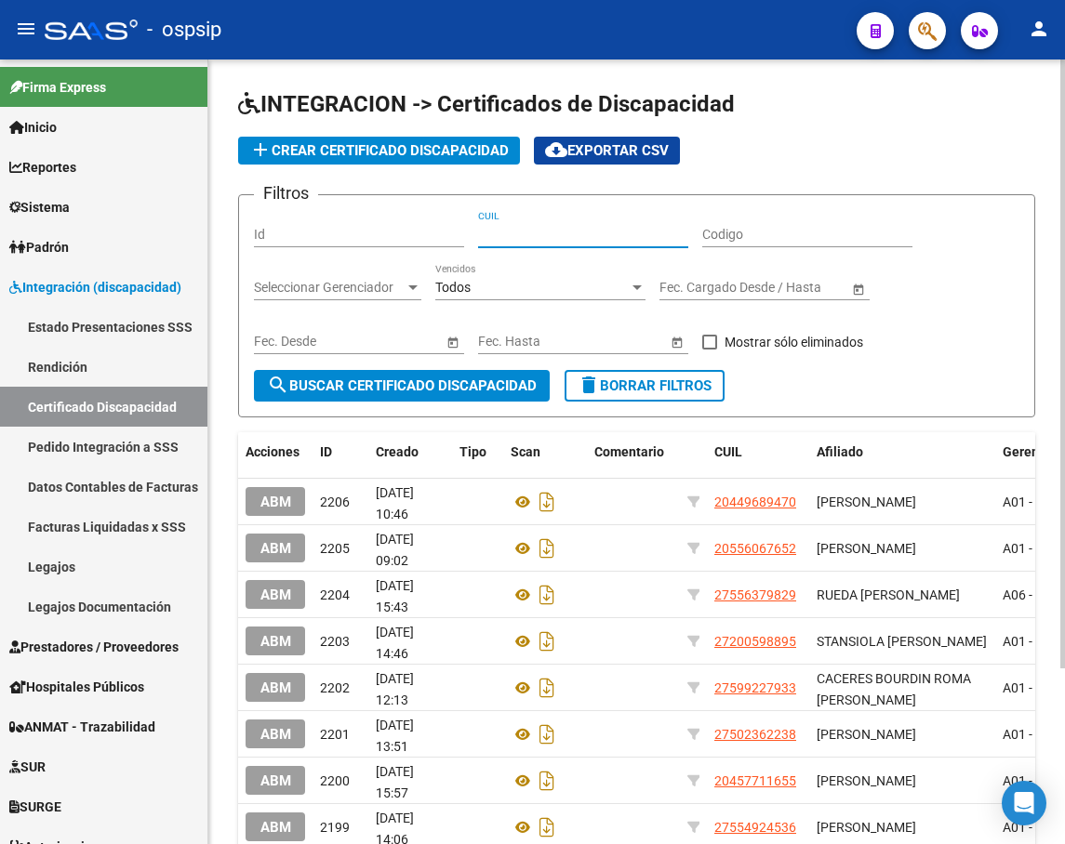
paste input "27-54670718-6"
type input "27-54670718-6"
click at [496, 391] on span "search Buscar Certificado Discapacidad" at bounding box center [402, 385] width 270 height 17
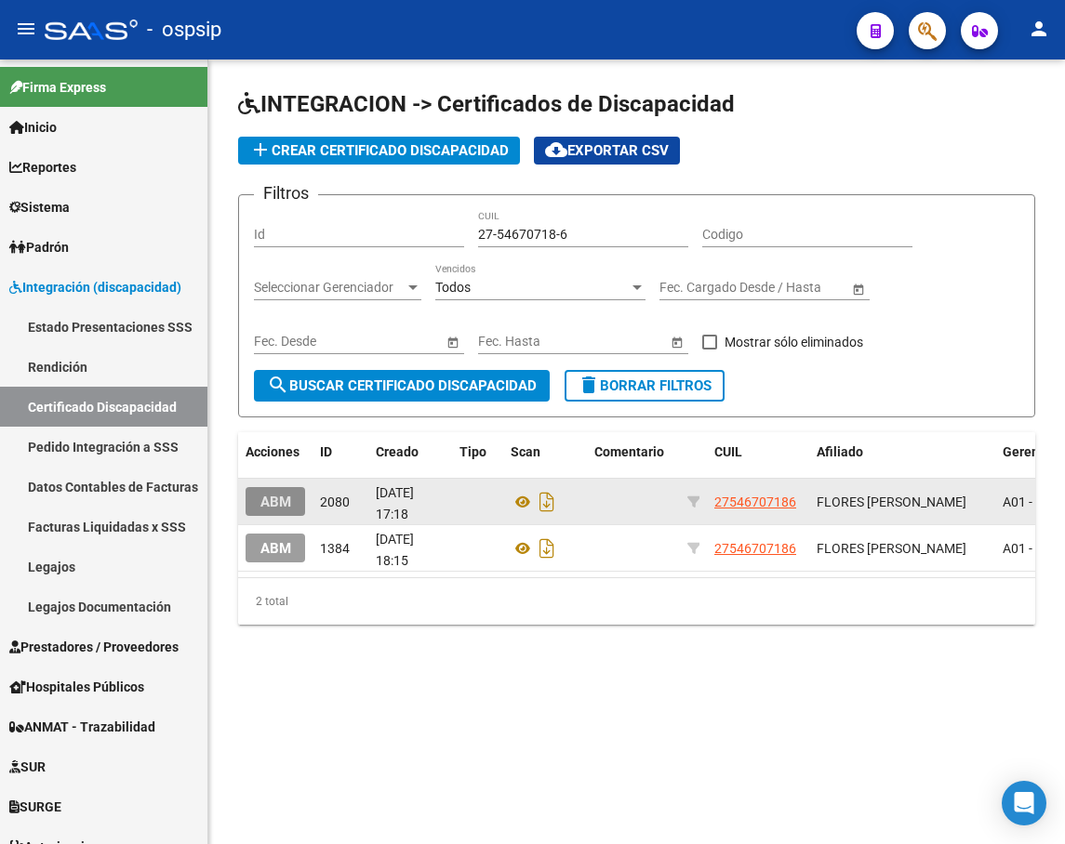
click at [286, 504] on span "ABM" at bounding box center [275, 502] width 31 height 17
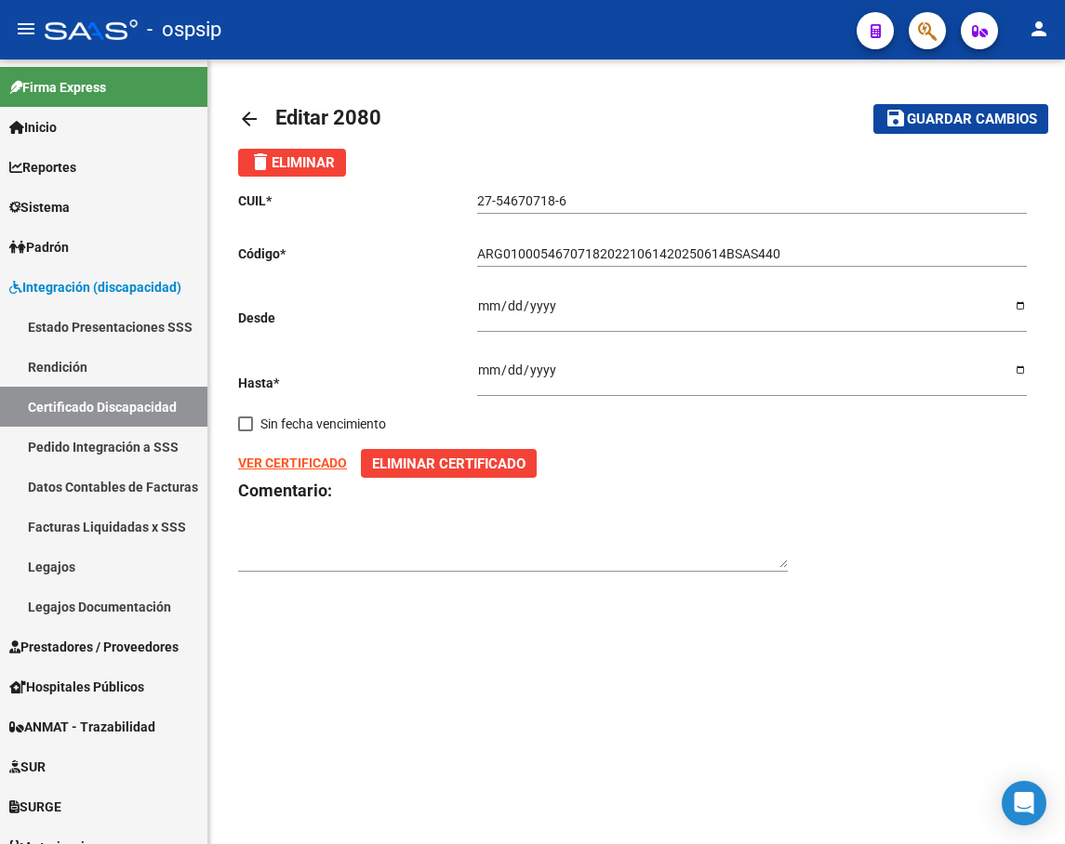
click at [444, 457] on span "Eliminar Certificado" at bounding box center [448, 464] width 153 height 17
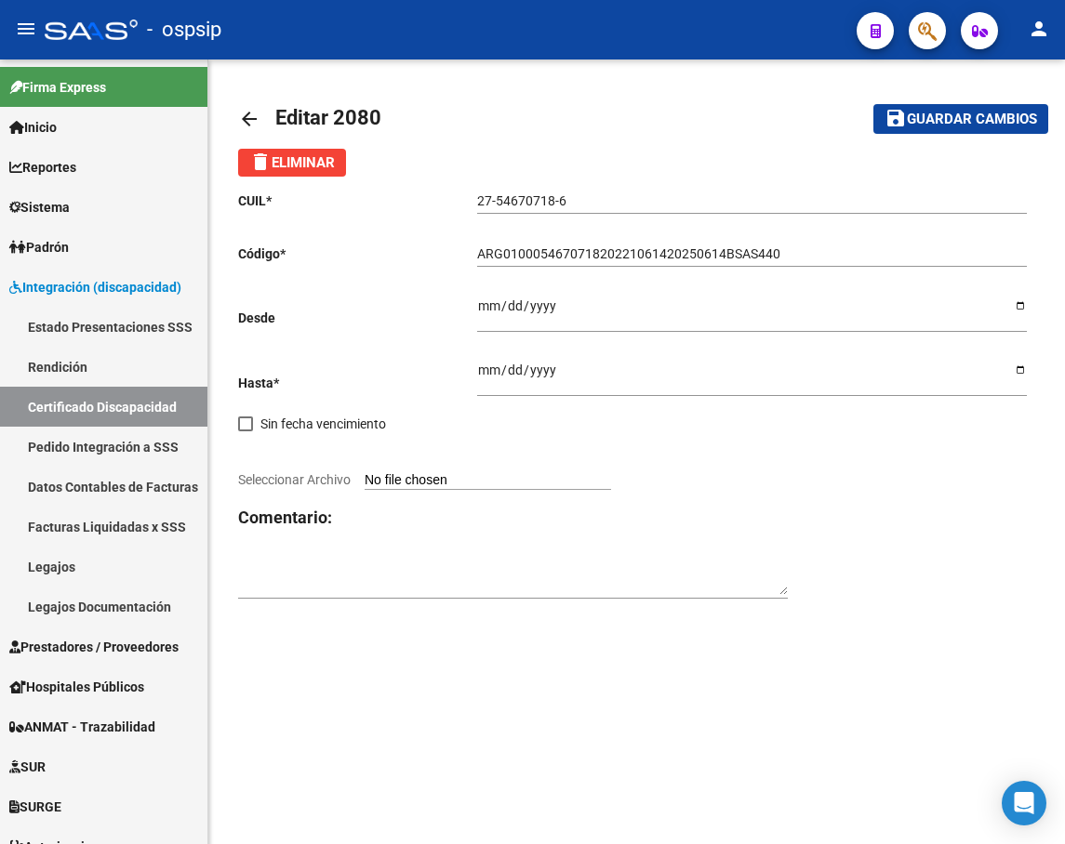
click at [312, 149] on div "arrow_back Editar 2080 save Guardar cambios delete Eliminar CUIL * 27-54670718-…" at bounding box center [636, 351] width 797 height 525
click at [326, 172] on button "delete Eliminar" at bounding box center [292, 163] width 108 height 28
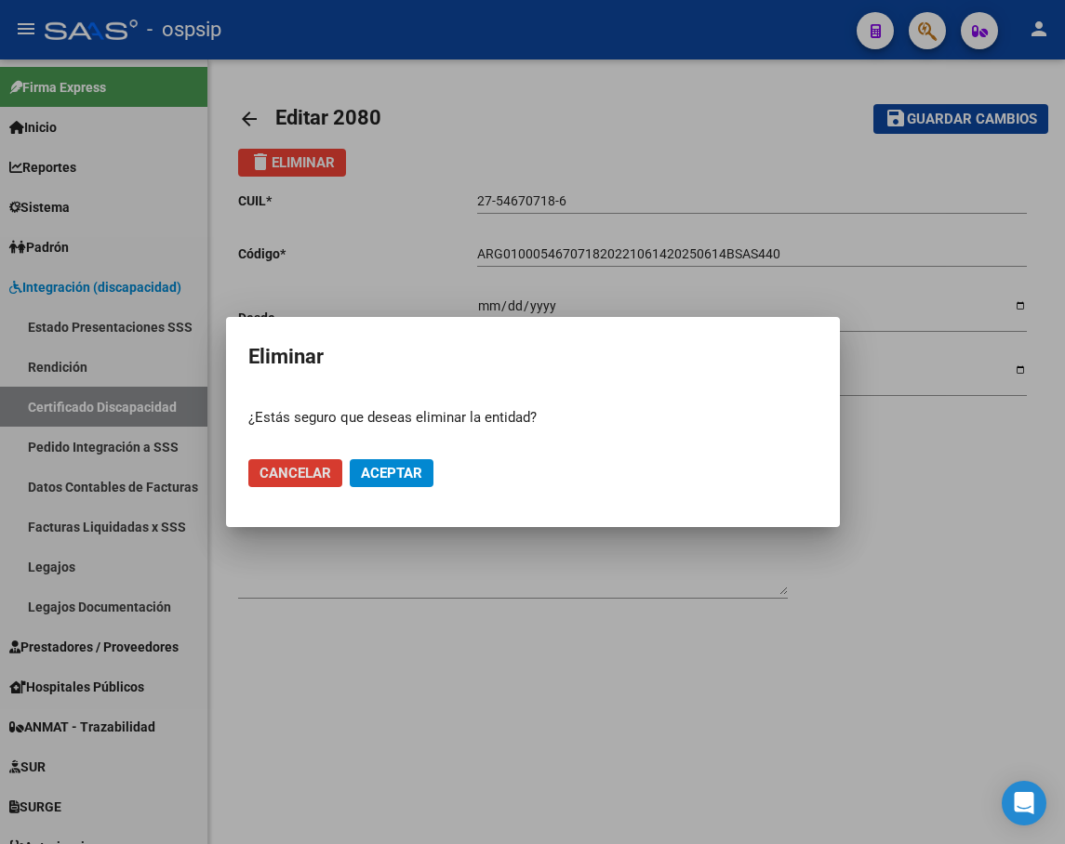
click at [393, 472] on span "Aceptar" at bounding box center [391, 473] width 61 height 17
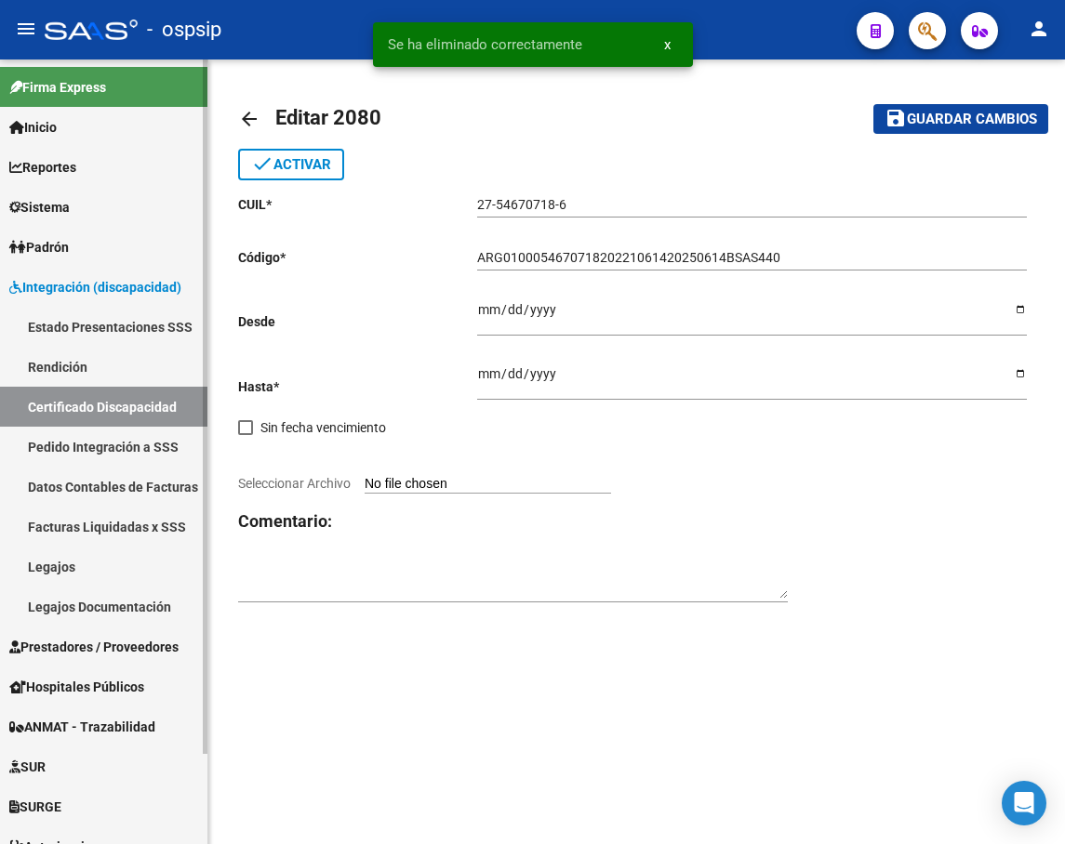
drag, startPoint x: 65, startPoint y: 404, endPoint x: 233, endPoint y: 356, distance: 174.8
click at [66, 404] on link "Certificado Discapacidad" at bounding box center [103, 407] width 207 height 40
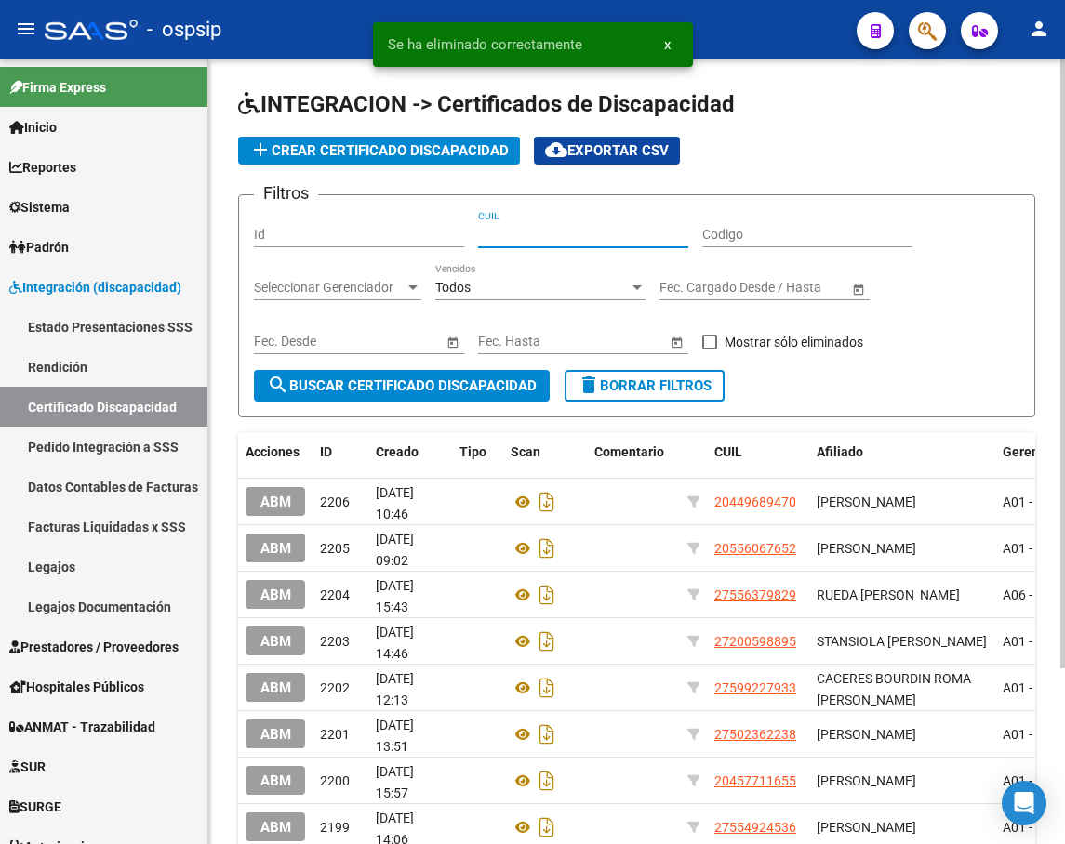
drag, startPoint x: 538, startPoint y: 234, endPoint x: 298, endPoint y: 148, distance: 255.0
click at [298, 148] on span "add Crear Certificado Discapacidad" at bounding box center [378, 150] width 259 height 17
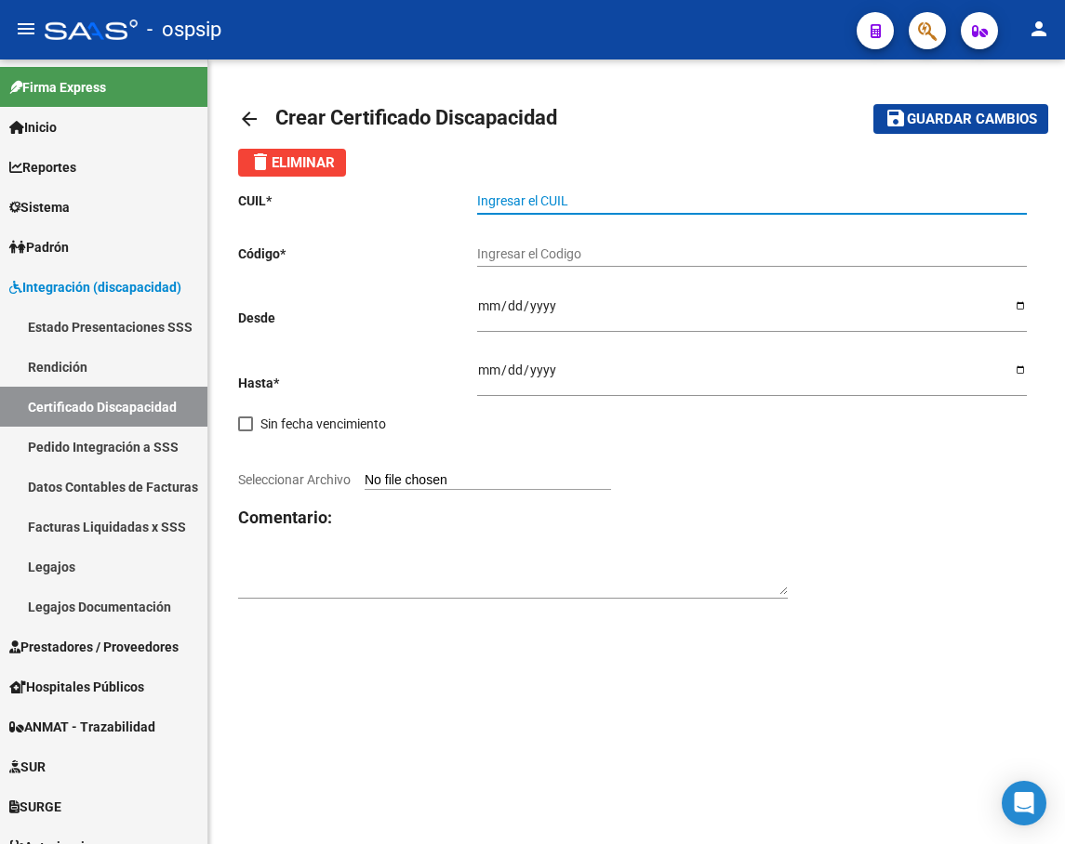
paste input "27-54670718-6"
type input "27-54670718-6"
click at [527, 245] on div "Ingresar el Codigo" at bounding box center [751, 248] width 549 height 37
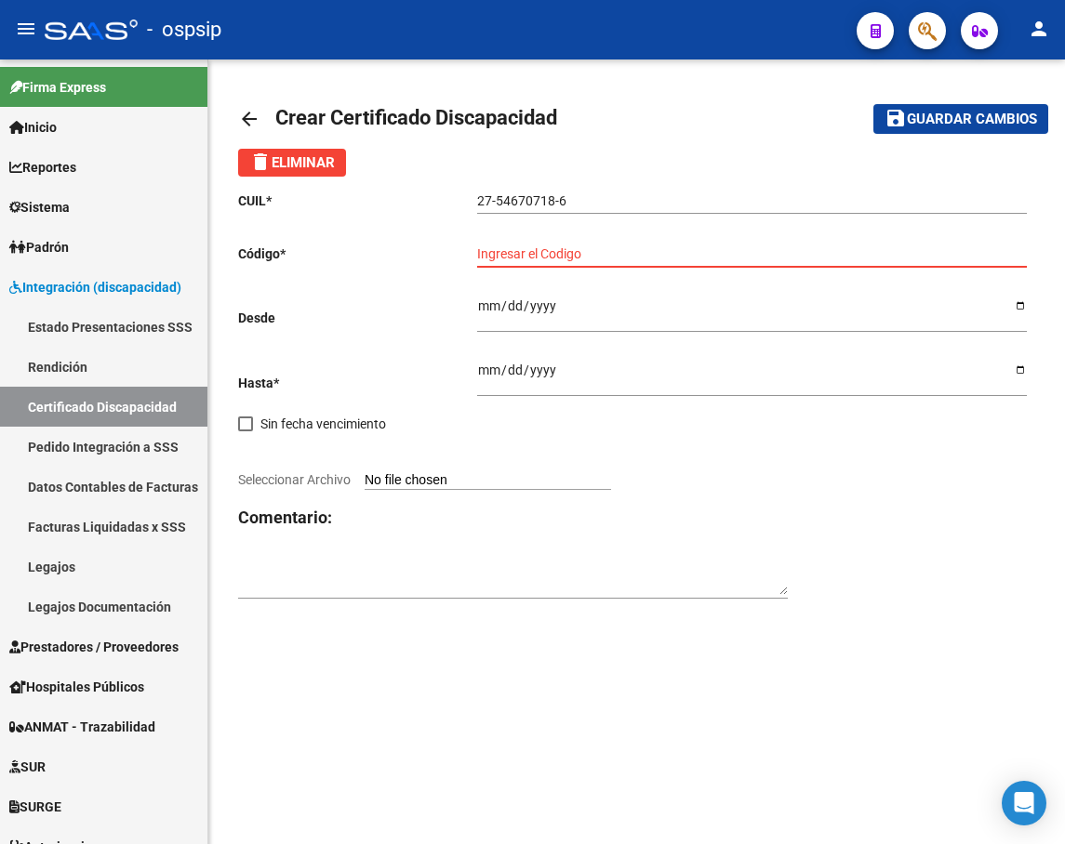
click at [524, 260] on input "Ingresar el Codigo" at bounding box center [751, 254] width 549 height 16
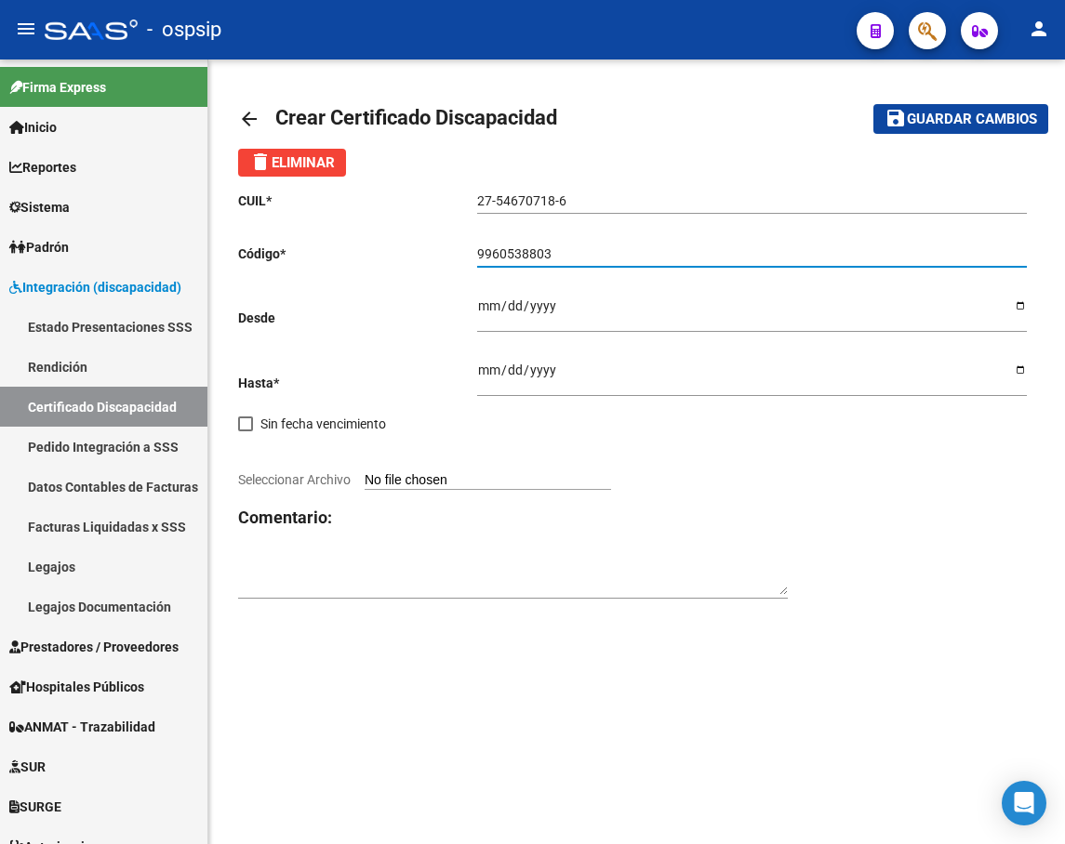
type input "9960538803"
click at [485, 311] on input "Ingresar fec. Desde" at bounding box center [751, 312] width 549 height 28
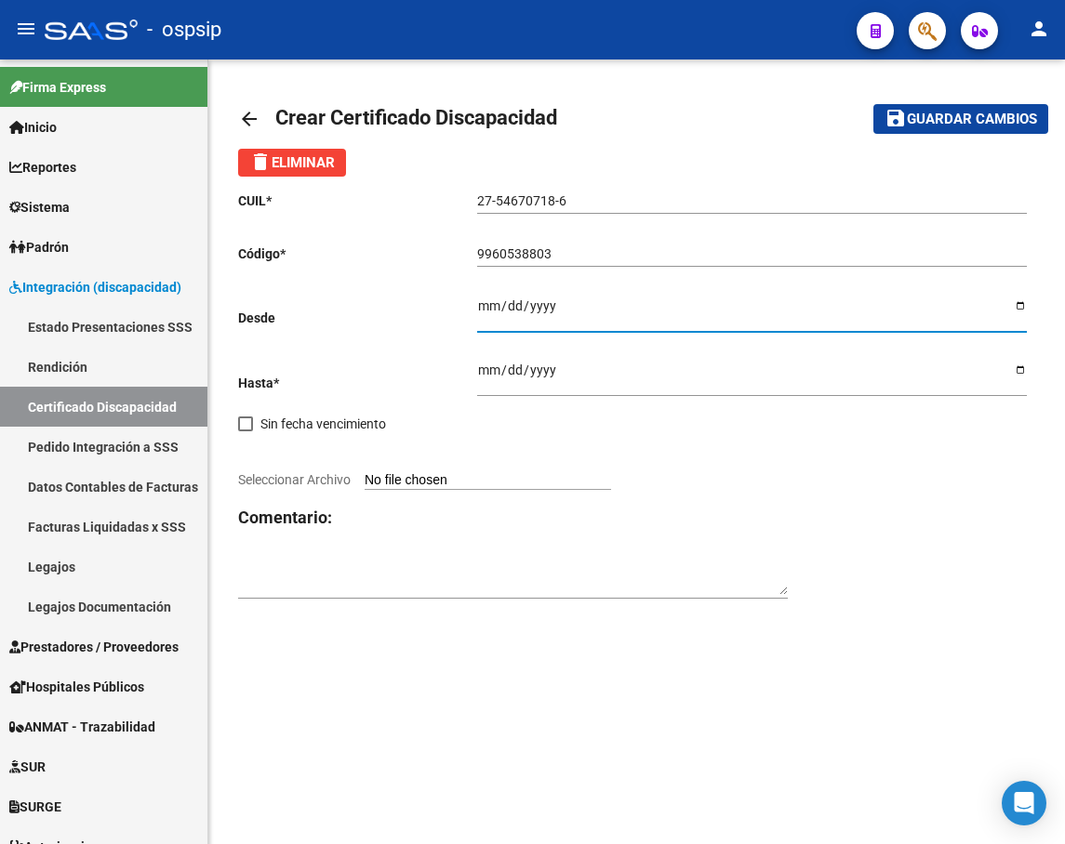
click at [490, 304] on input "2025-10-20" at bounding box center [751, 312] width 549 height 28
type input "2025-10-21"
type input "[DATE]"
click at [873, 104] on button "save Guardar cambios" at bounding box center [960, 118] width 175 height 29
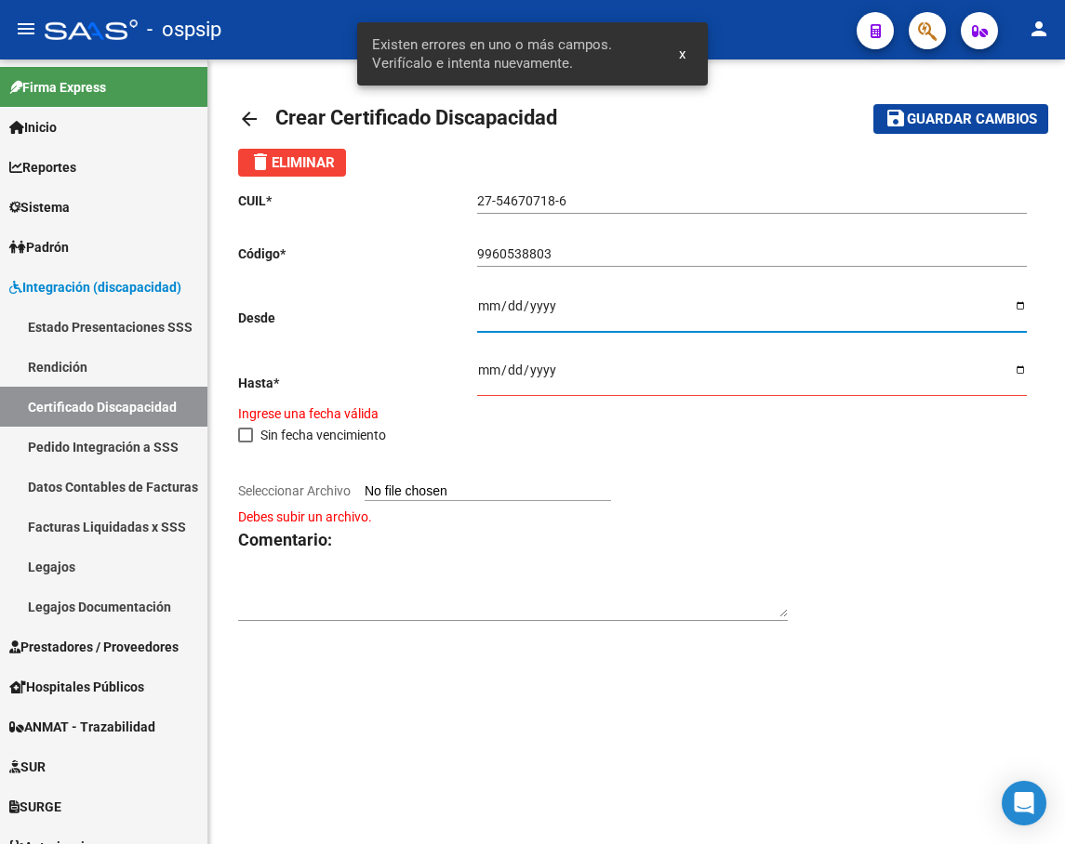
click at [482, 371] on input "Ingresar fec. Hasta" at bounding box center [751, 377] width 549 height 28
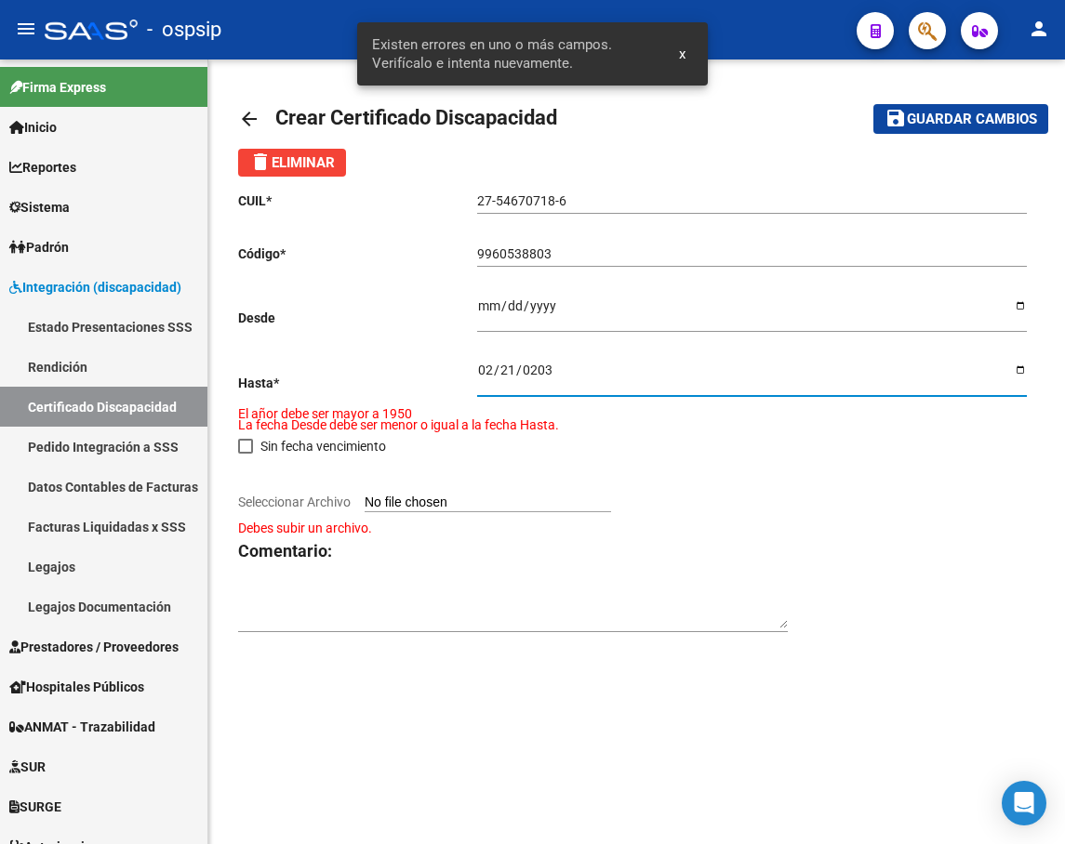
type input "[DATE]"
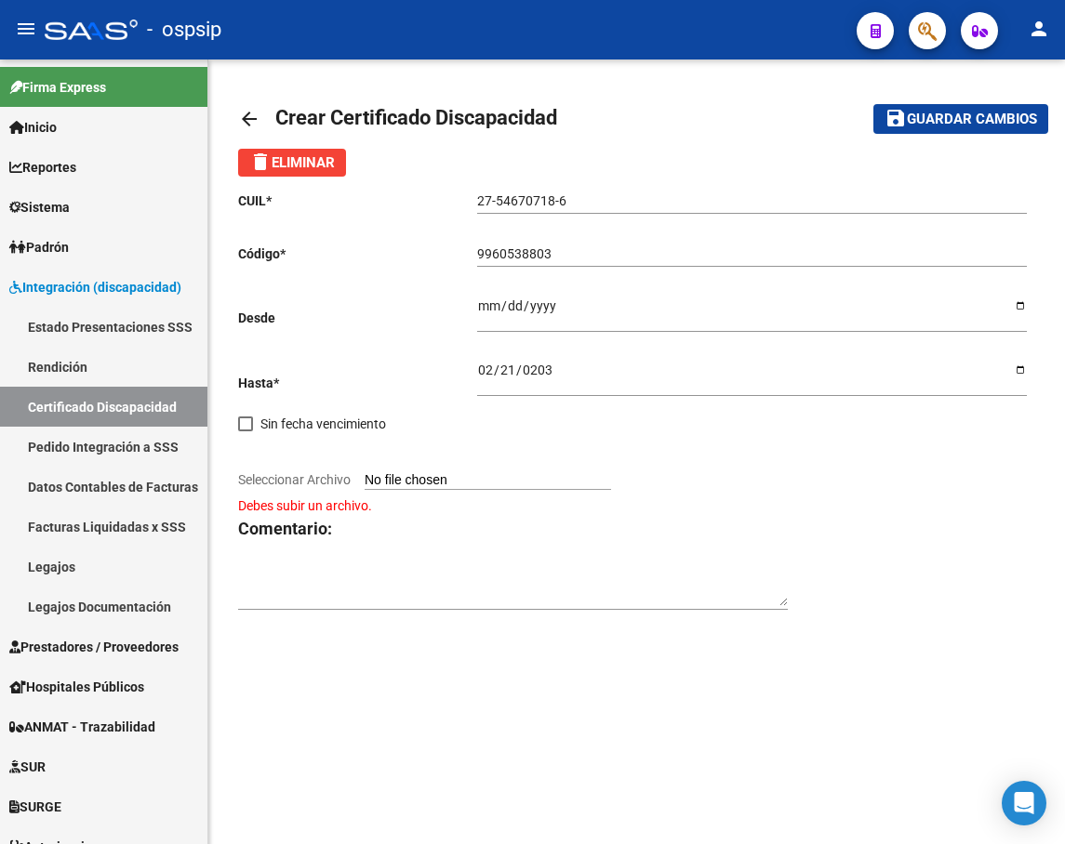
click at [467, 484] on input "Seleccionar Archivo" at bounding box center [487, 481] width 246 height 18
type input "C:\fakepath\CUD ACTUALIZADO [PERSON_NAME] [PERSON_NAME].pdf"
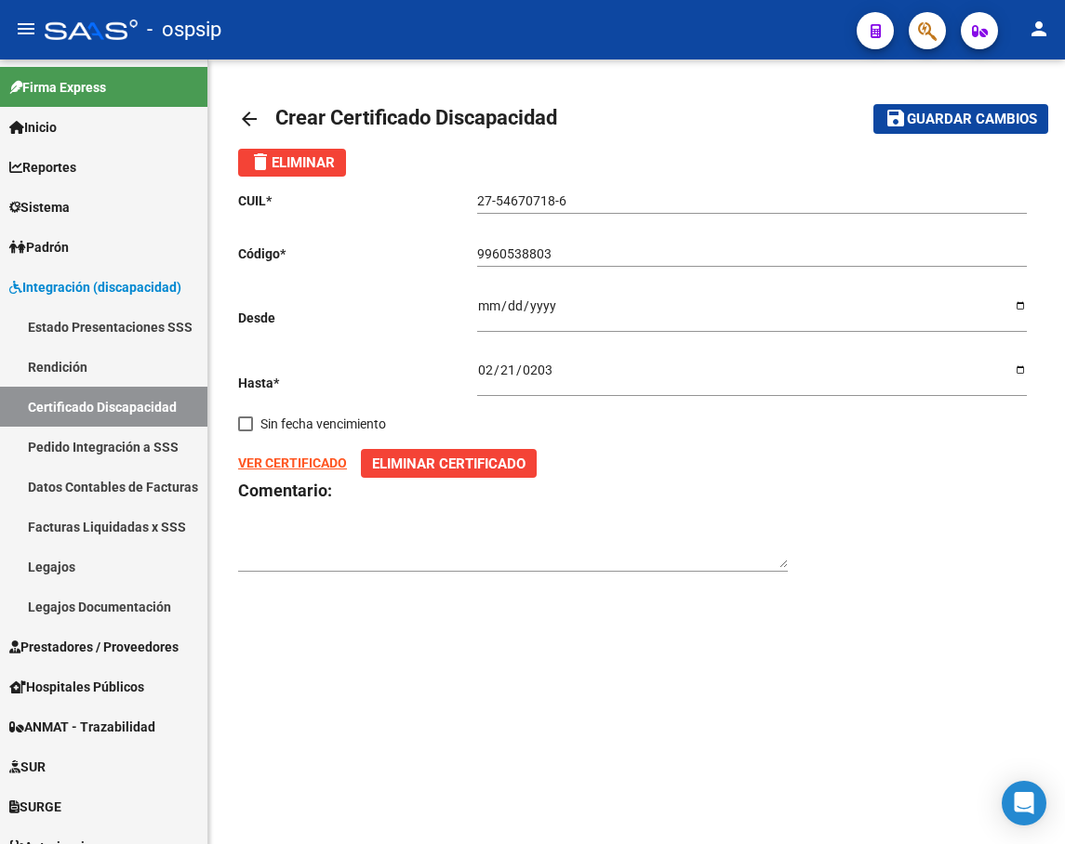
click at [962, 113] on span "Guardar cambios" at bounding box center [972, 120] width 130 height 17
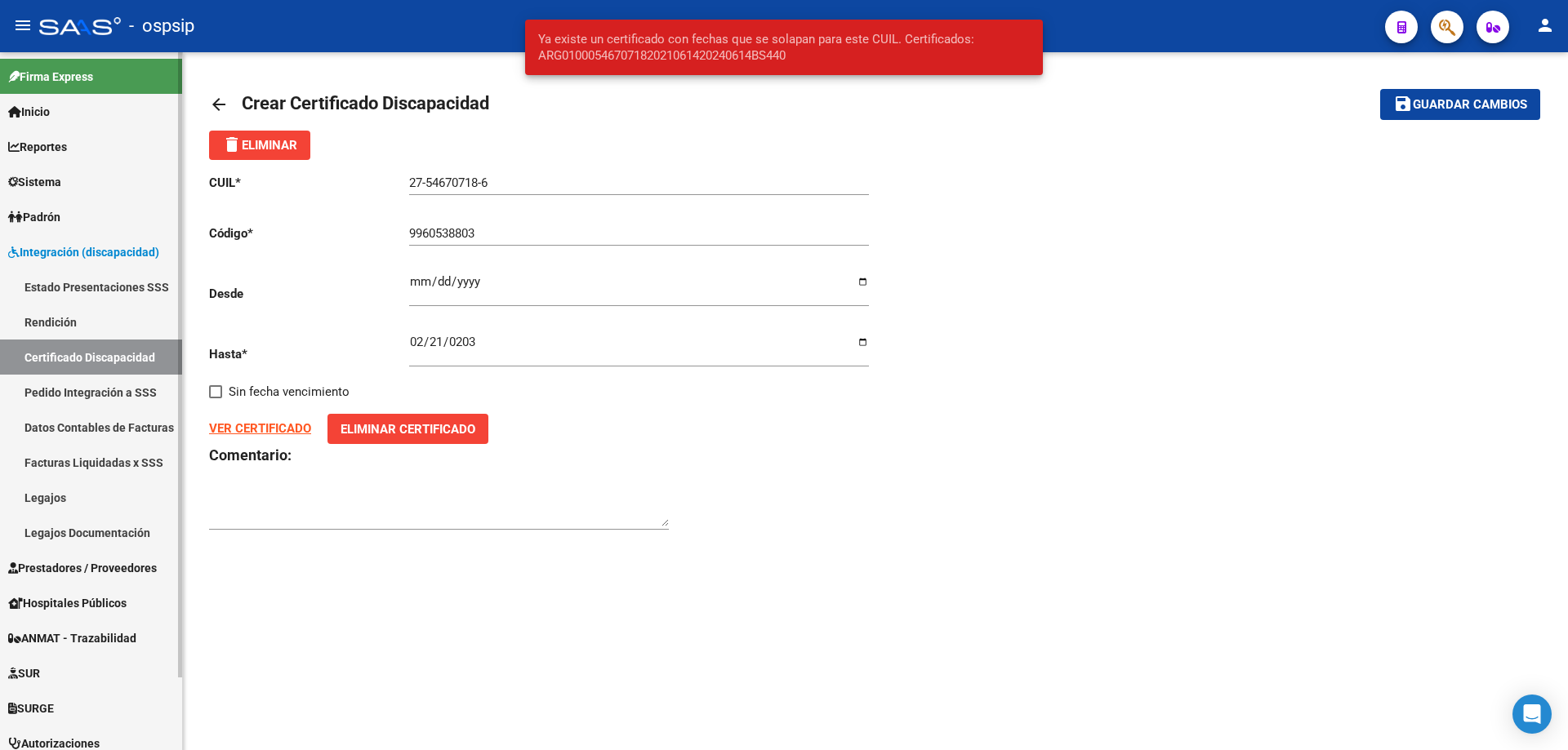
click at [108, 352] on link "Certificado Discapacidad" at bounding box center [90, 357] width 182 height 35
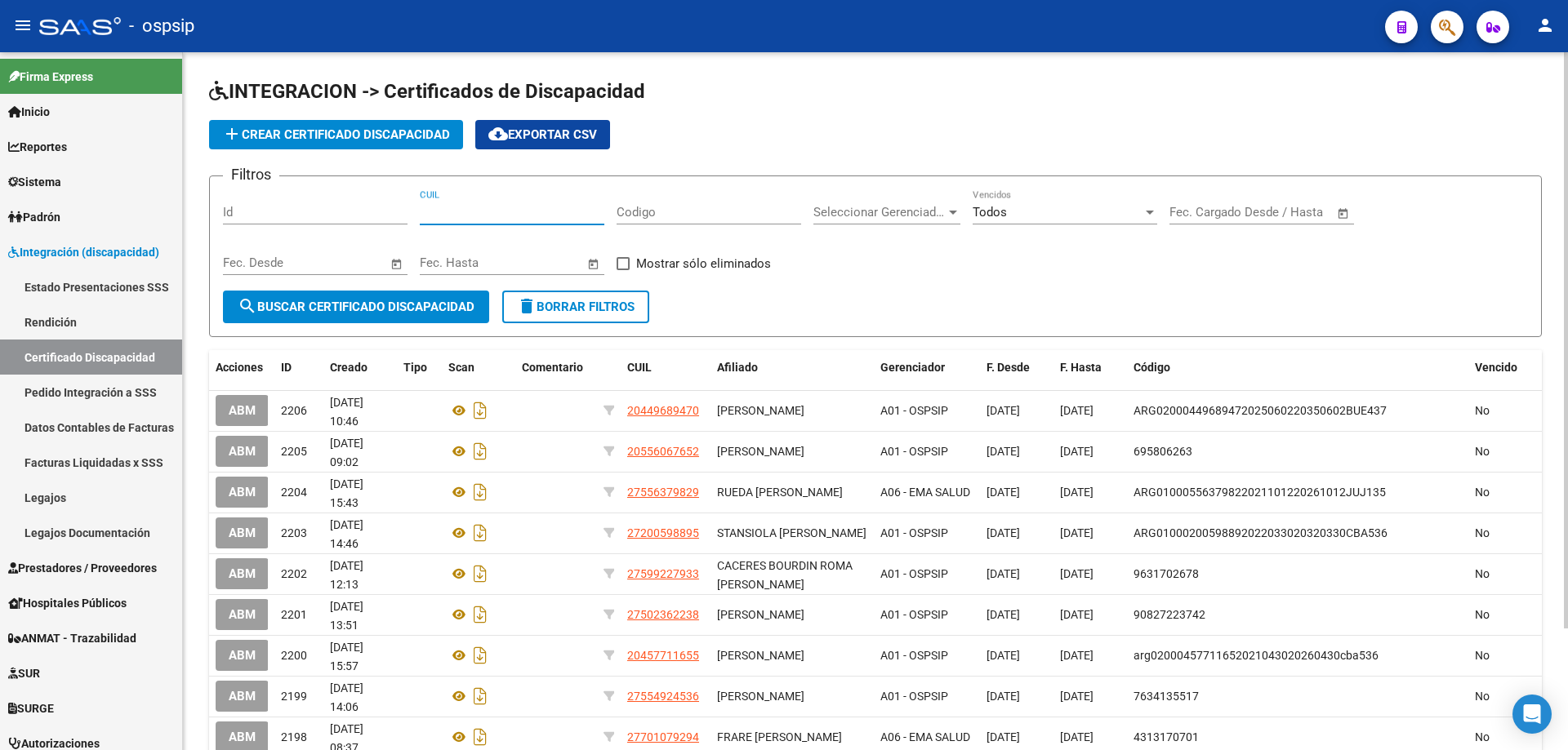
paste input "27-54670718-6"
type input "27-54670718-6"
click at [374, 308] on span "search Buscar Certificado Discapacidad" at bounding box center [357, 306] width 237 height 15
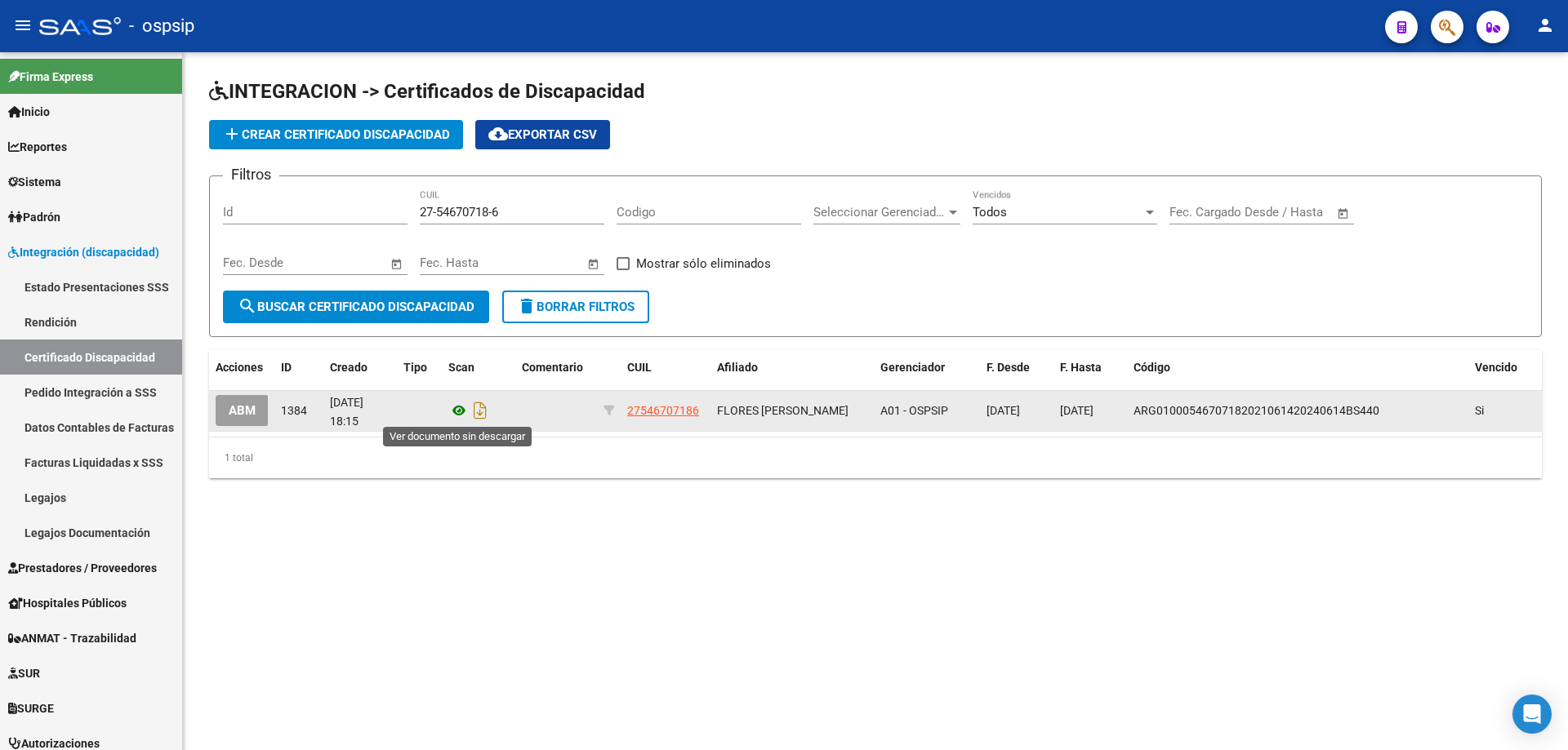
click at [460, 413] on icon at bounding box center [459, 411] width 21 height 19
click at [236, 408] on span "ABM" at bounding box center [242, 411] width 27 height 15
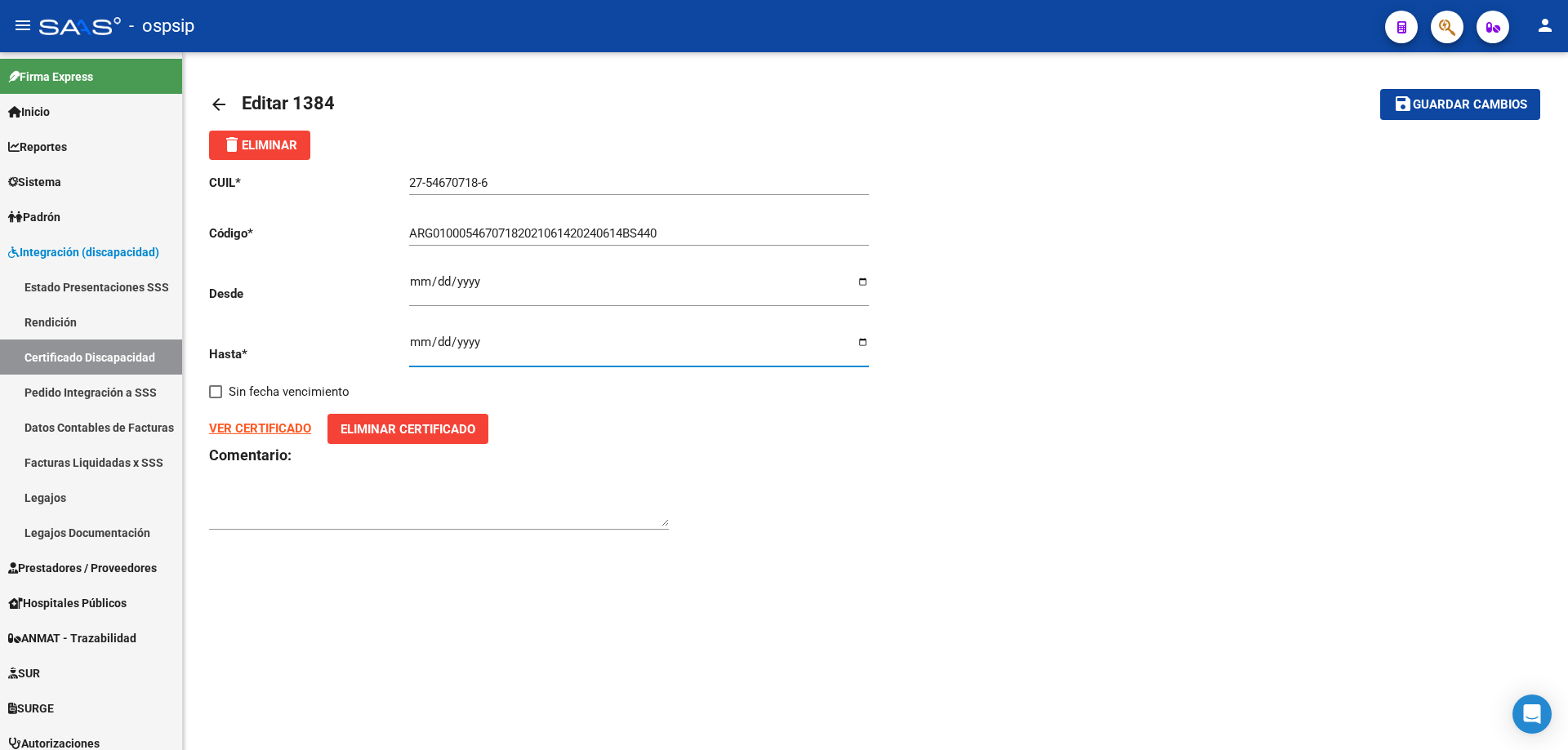
click at [859, 343] on input "[DATE]" at bounding box center [639, 349] width 459 height 26
type input "2024-06-14"
click at [1471, 104] on span "Guardar cambios" at bounding box center [1470, 105] width 114 height 15
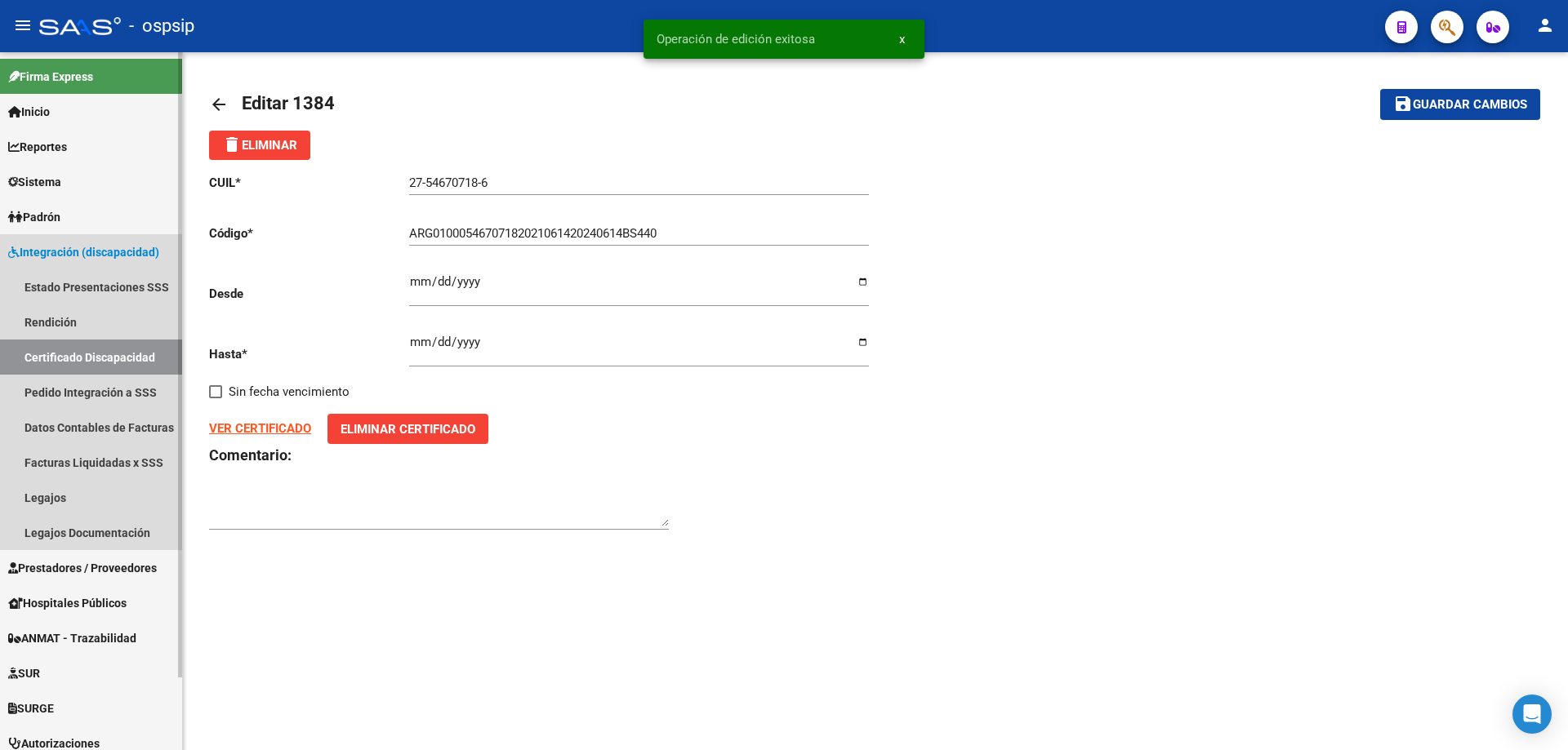
click at [63, 350] on link "Certificado Discapacidad" at bounding box center [90, 357] width 182 height 35
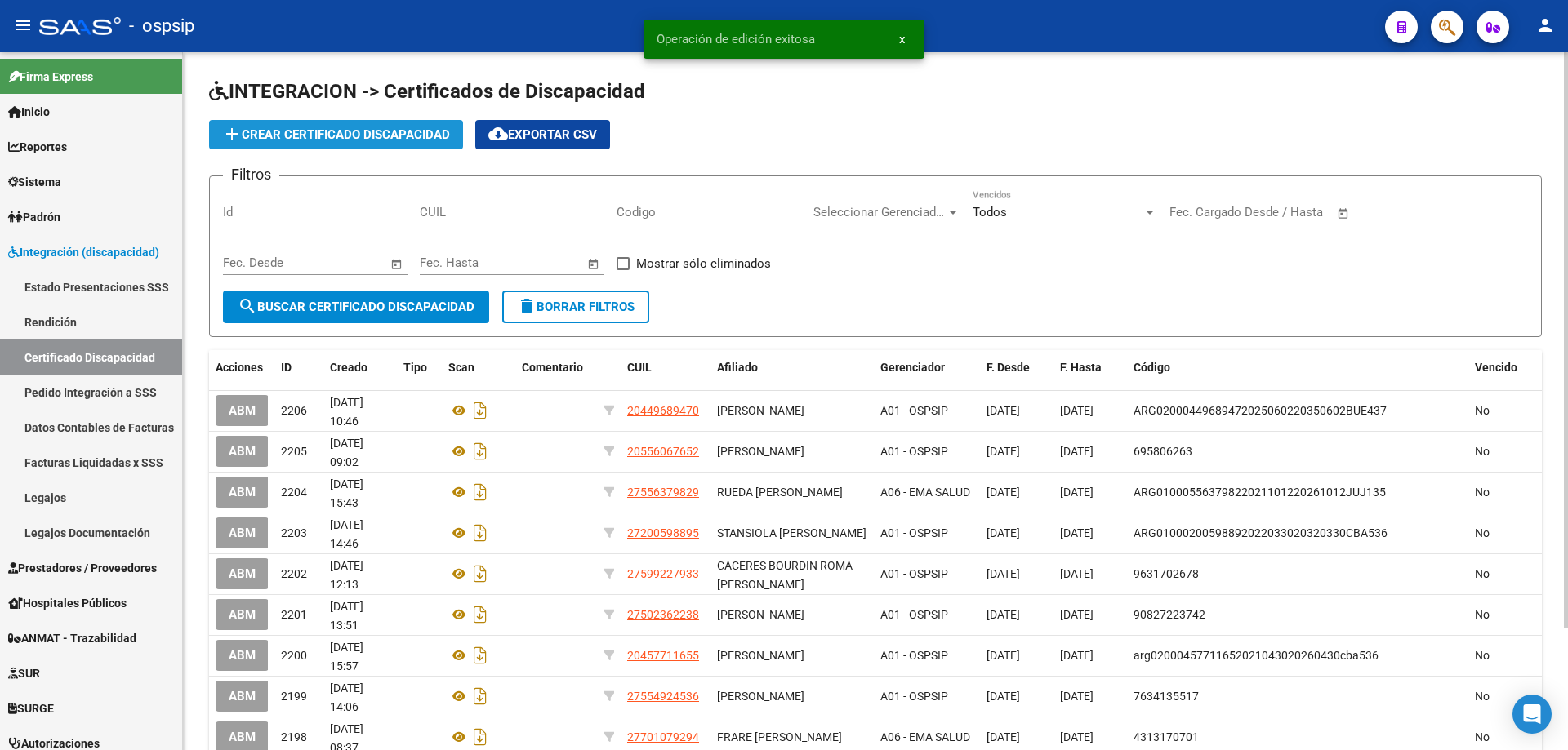
drag, startPoint x: 460, startPoint y: 209, endPoint x: 349, endPoint y: 131, distance: 135.7
click at [349, 131] on span "add Crear Certificado Discapacidad" at bounding box center [336, 134] width 228 height 15
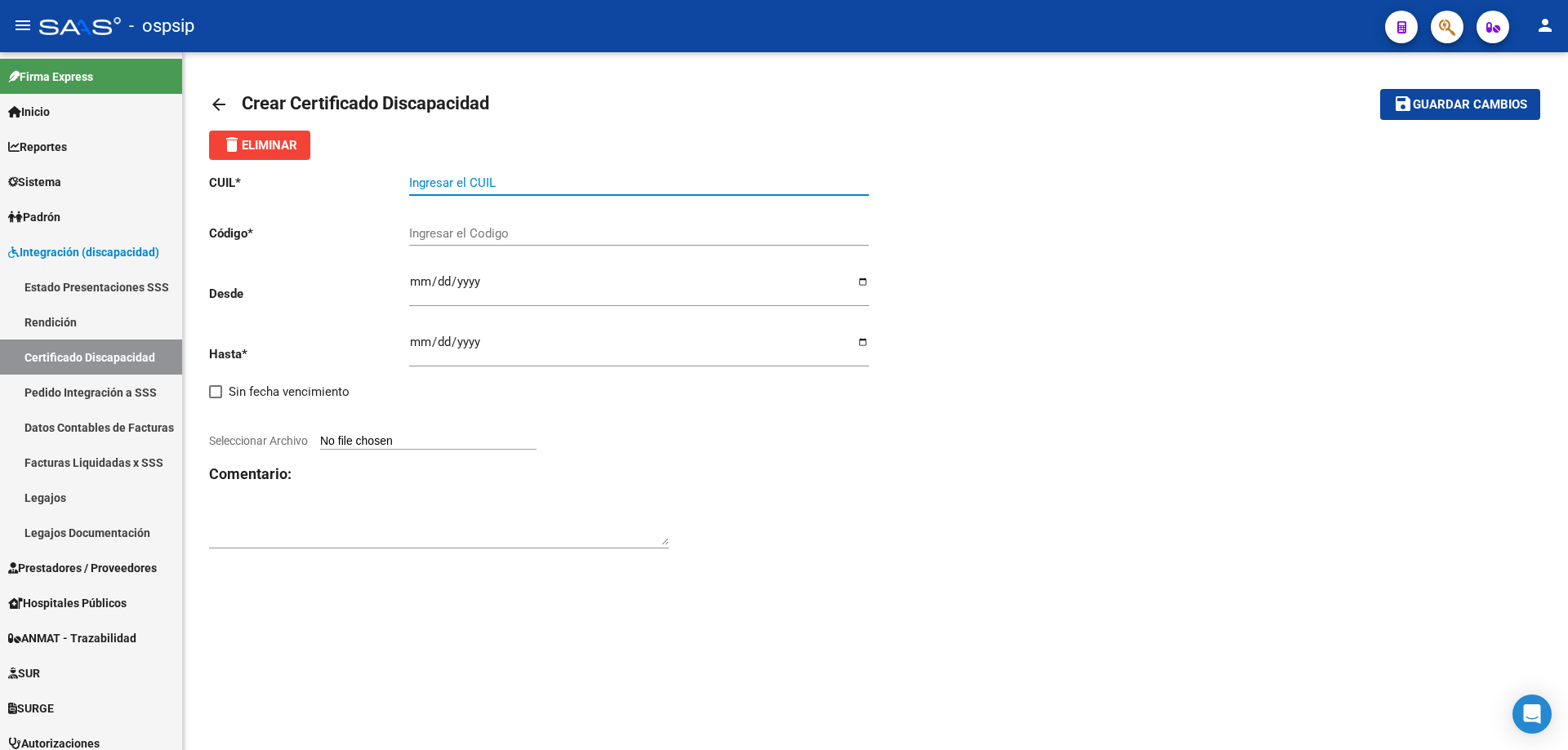
paste input "27-54670718-6"
type input "27-54670718-6"
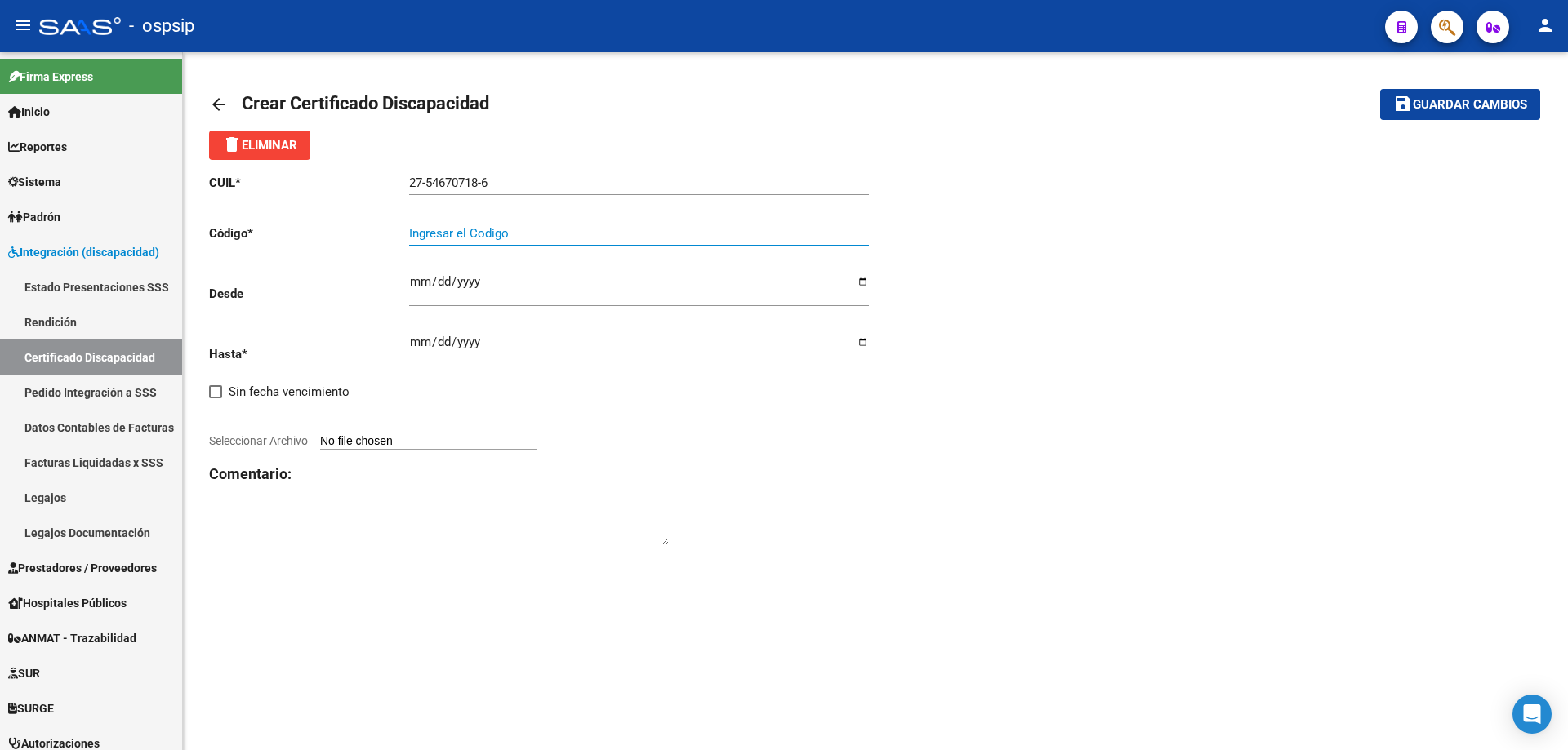
click at [464, 234] on input "Ingresar el Codigo" at bounding box center [639, 234] width 459 height 15
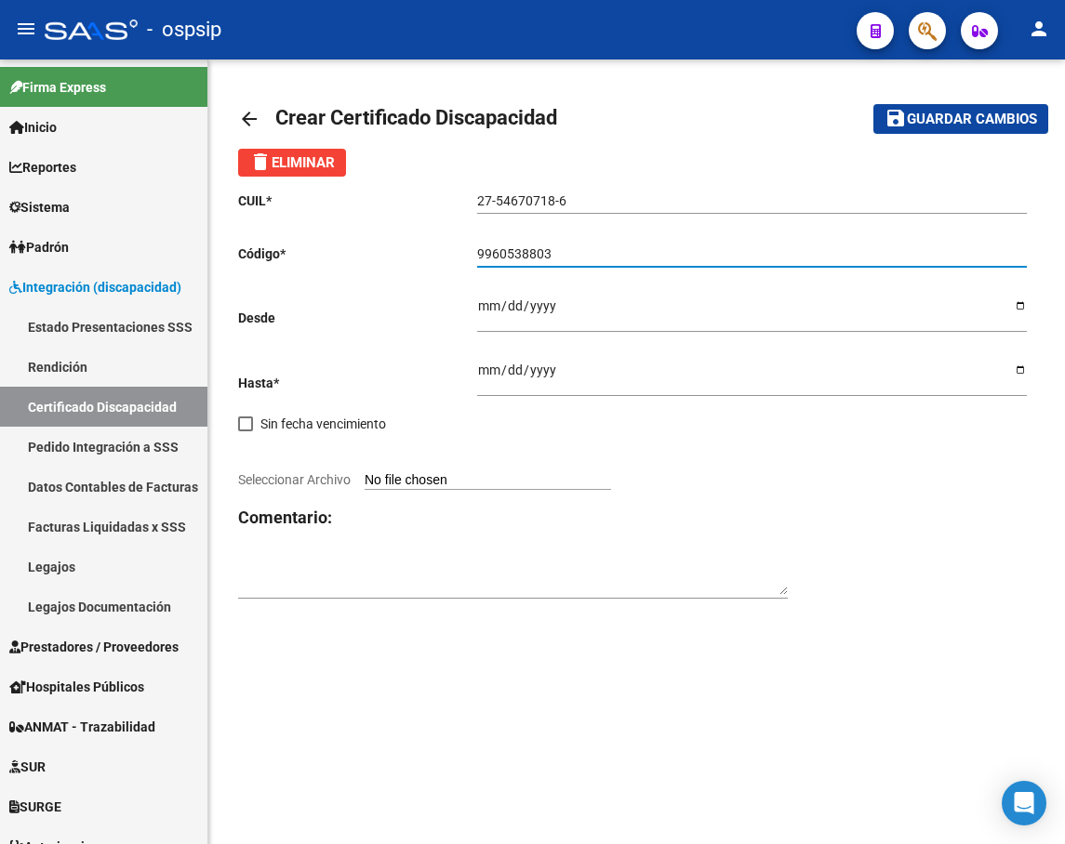
type input "9960538803"
click at [490, 309] on input "Ingresar fec. Desde" at bounding box center [751, 312] width 549 height 28
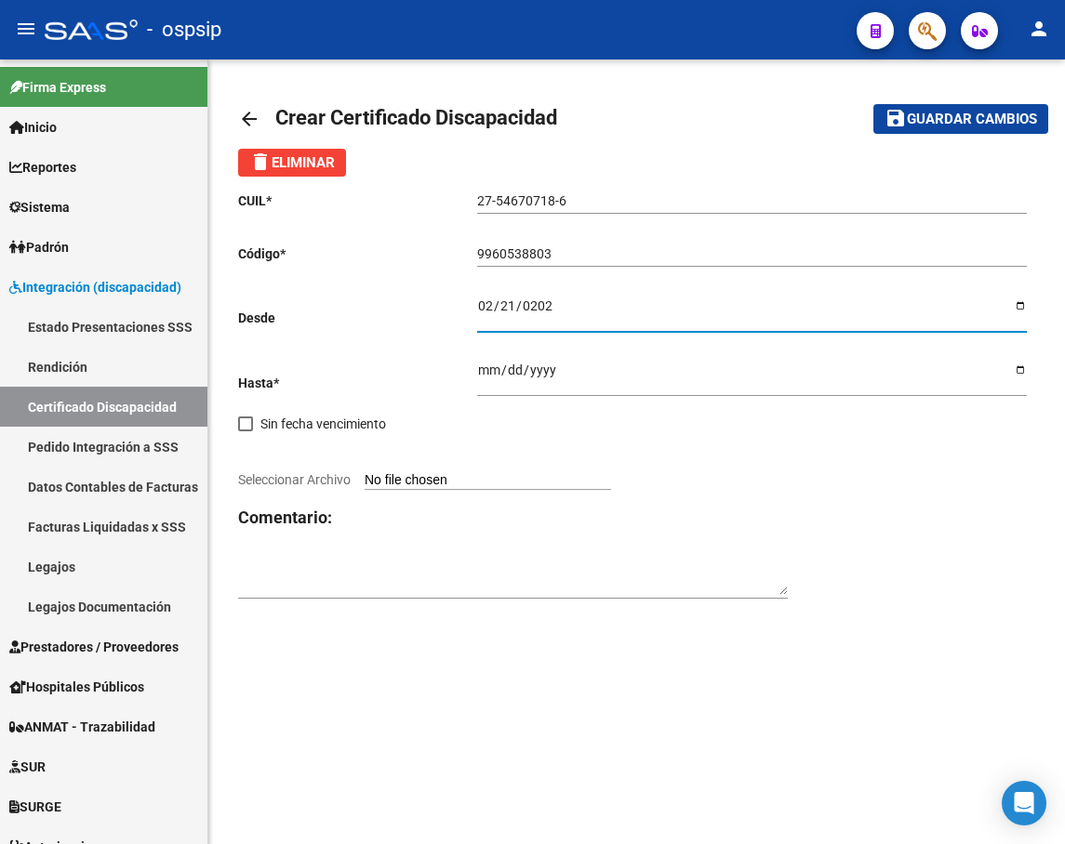
type input "[DATE]"
click at [490, 367] on input "Ingresar fec. Hasta" at bounding box center [751, 377] width 549 height 28
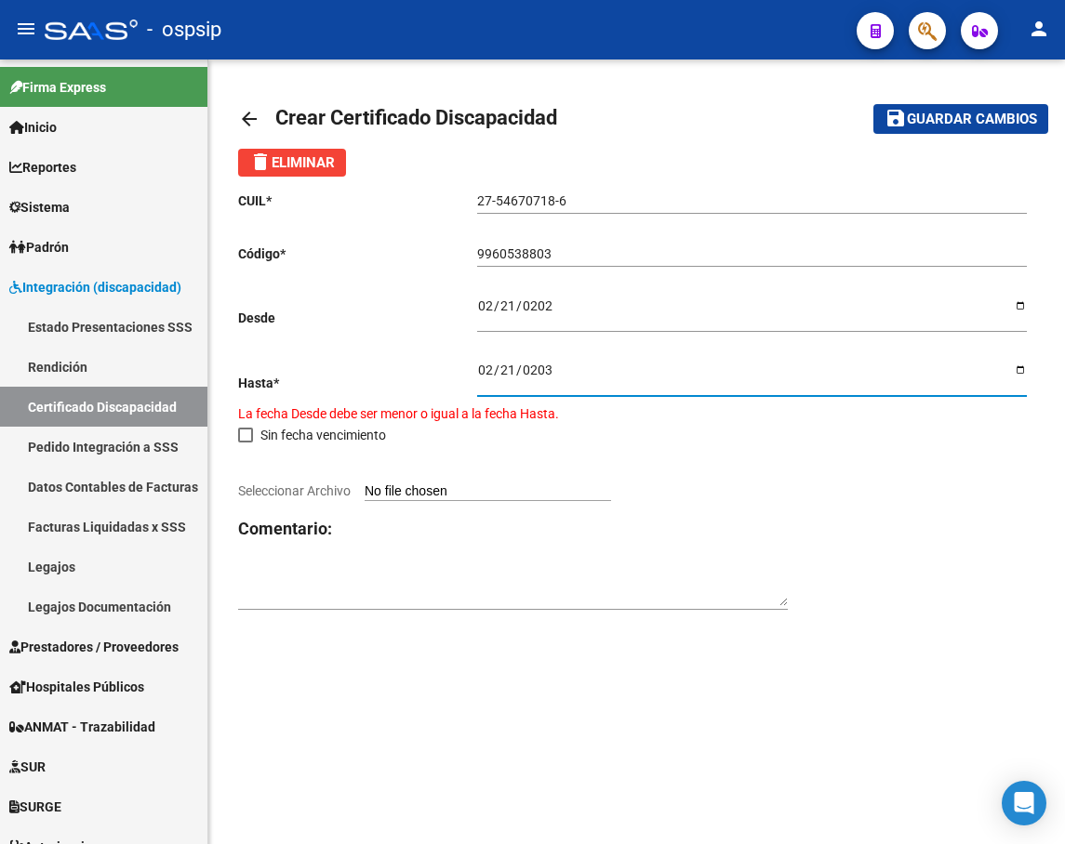
type input "[DATE]"
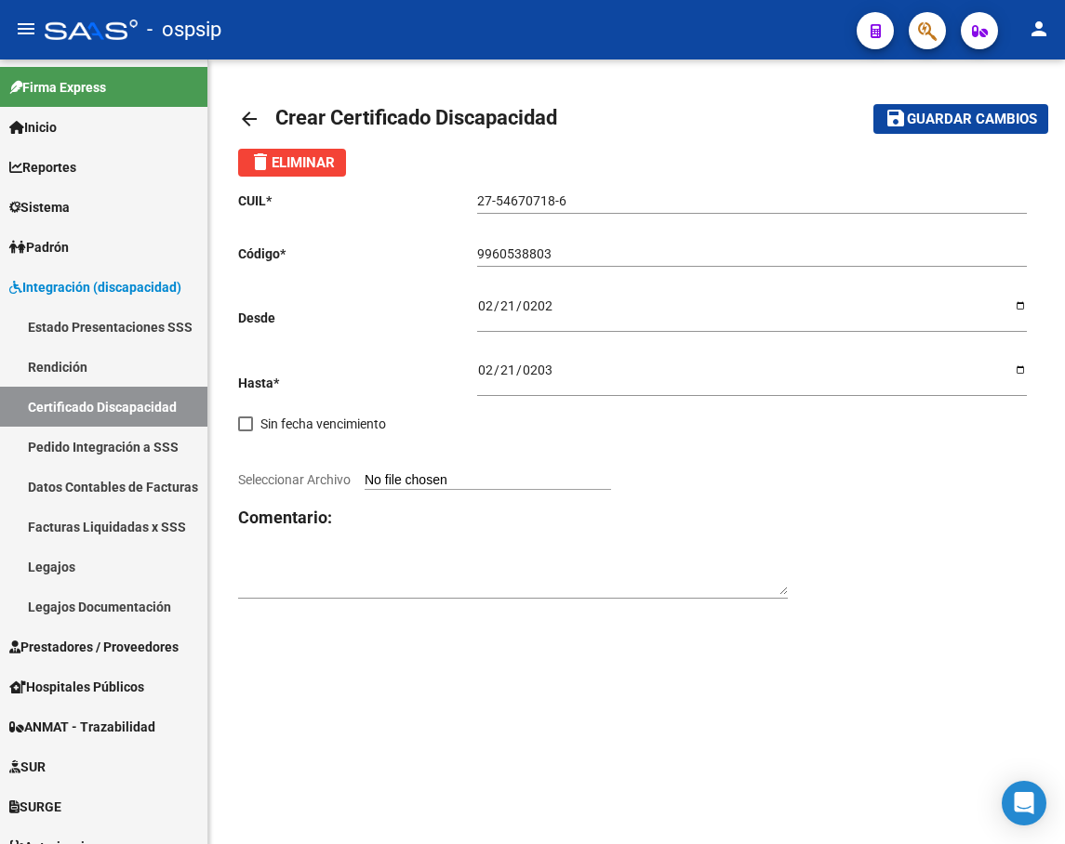
click at [519, 480] on input "Seleccionar Archivo" at bounding box center [487, 481] width 246 height 18
type input "C:\fakepath\CUD ACTUALIZADO [PERSON_NAME] [PERSON_NAME].pdf"
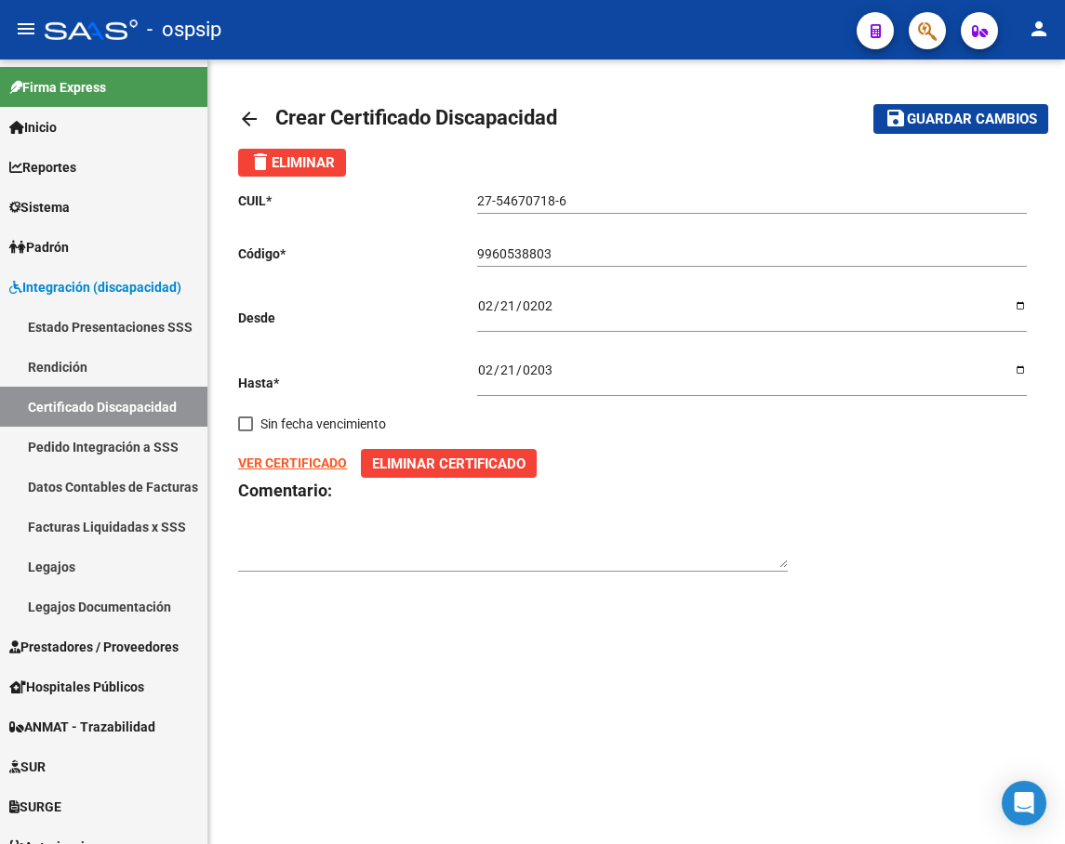
click at [981, 122] on span "Guardar cambios" at bounding box center [972, 120] width 130 height 17
